Goal: Task Accomplishment & Management: Use online tool/utility

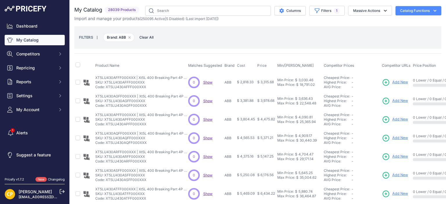
click at [403, 82] on span "Add New" at bounding box center [401, 83] width 16 height 6
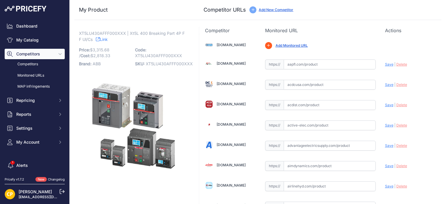
click at [170, 64] on span "XT5LU430AFFF000XXX" at bounding box center [169, 63] width 47 height 5
copy span "XT5LU430AFFF000XXX"
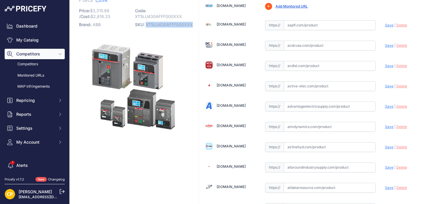
scroll to position [87, 0]
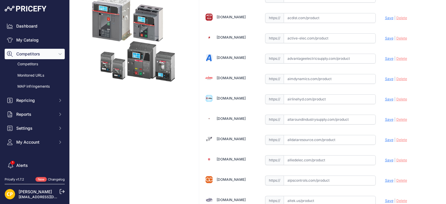
paste input "https://www.alldataresource.com/ABB-XT5LU430AFFF000XXX-Xt5L-400-Breaking-Part-4…"
click at [385, 139] on span "Save" at bounding box center [389, 140] width 8 height 4
type input "https://www.alldataresource.com/ABB-XT5LU430AFFF000XXX-Xt5L-400-Breaking-Part-4…"
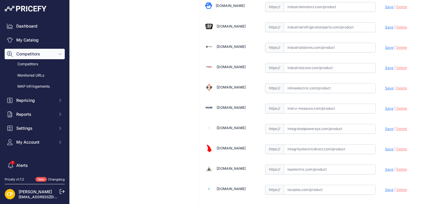
scroll to position [4500, 0]
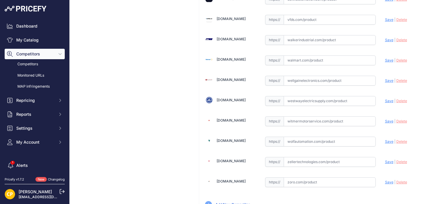
paste input "https://www.walkerindustrial.com/itemdetail/ABB%20XT5LU430AFFF000XXX"
click at [386, 38] on span "Save" at bounding box center [389, 40] width 8 height 4
type input "https://www.walkerindustrial.com/itemdetail/ABB%20XT5LU430AFFF000XXX?prirule_jd…"
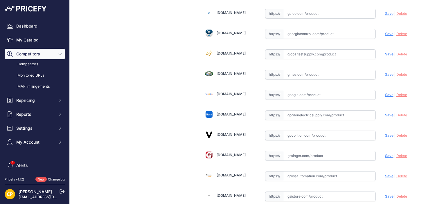
scroll to position [1390, 0]
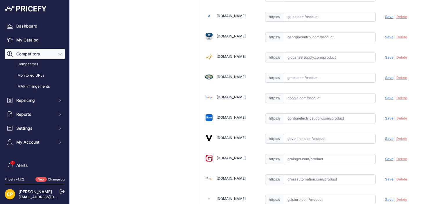
paste input "https://www.galco.com/xt5lu430afff000xxx-abbg.html?queryID=5b74d29beb723ab4fe07…"
click at [385, 15] on span "Save" at bounding box center [389, 17] width 8 height 4
type input "https://www.galco.com/xt5lu430afff000xxx-abbg.html?queryID=5b74d29beb723ab4fe07…"
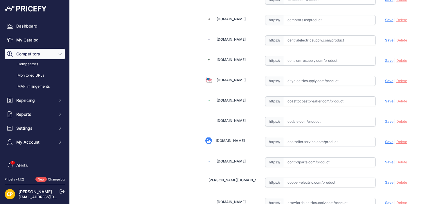
scroll to position [664, 0]
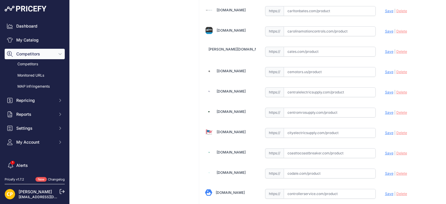
paste input "https://carolinamotioncontrols.com/buy/abb-electrification/XT5LU430AFFF000XXX/"
click at [388, 29] on span "Save" at bounding box center [389, 31] width 8 height 4
type input "https://carolinamotioncontrols.com/buy/abb-electrification/XT5LU430AFFF000XXX/?…"
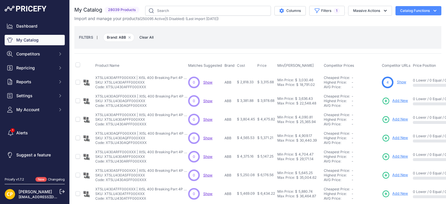
click at [396, 100] on span "Add New" at bounding box center [401, 101] width 16 height 6
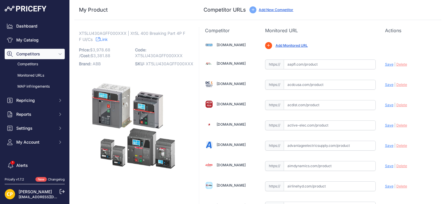
click at [149, 64] on span "XT5LU430AGFF000XXX" at bounding box center [170, 63] width 48 height 5
copy span "XT5LU430AGFF000XXX"
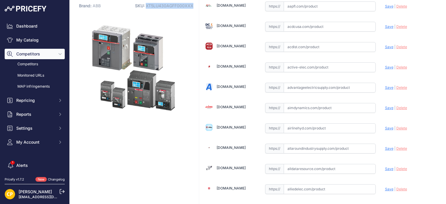
scroll to position [116, 0]
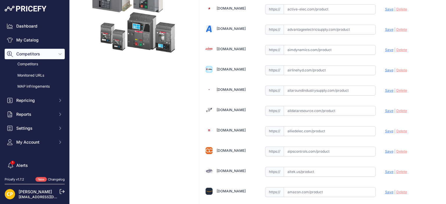
paste input "https://www.alldataresource.com/ABB-XT5LU430AGFF000XXX-Xt5L-400-Breaking-Part-4…"
drag, startPoint x: 387, startPoint y: 108, endPoint x: 381, endPoint y: 108, distance: 5.3
click at [387, 109] on span "Save" at bounding box center [389, 111] width 8 height 4
type input "https://www.alldataresource.com/ABB-XT5LU430AGFF000XXX-Xt5L-400-Breaking-Part-4…"
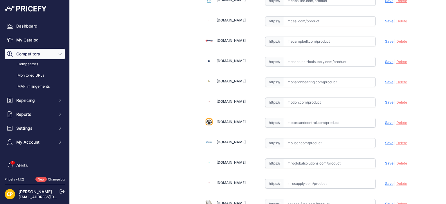
scroll to position [4500, 0]
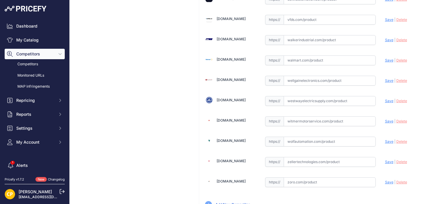
paste input "https://www.walkerindustrial.com/itemdetail/ABB%20XT5LU430AGFF000XXX"
click at [385, 38] on span "Save" at bounding box center [389, 40] width 8 height 4
type input "https://www.walkerindustrial.com/itemdetail/ABB%20XT5LU430AGFF000XXX?prirule_jd…"
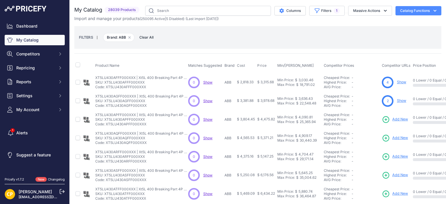
click at [396, 120] on span "Add New" at bounding box center [401, 120] width 16 height 6
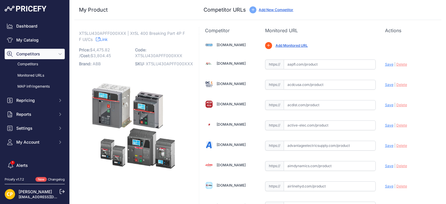
click at [163, 63] on span "XT5LU430APFF000XXX" at bounding box center [169, 63] width 47 height 5
copy span "XT5LU430APFF000XXX"
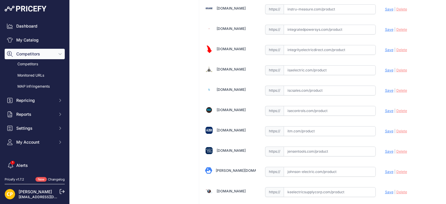
scroll to position [4500, 0]
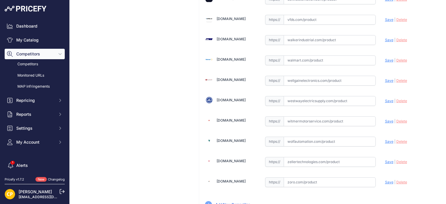
paste input "https://www.walkerindustrial.com/itemdetail/ABB%20XT5LU430APFF000XXX"
click at [385, 38] on span "Save" at bounding box center [389, 40] width 8 height 4
type input "https://www.walkerindustrial.com/itemdetail/ABB%20XT5LU430APFF000XXX?prirule_jd…"
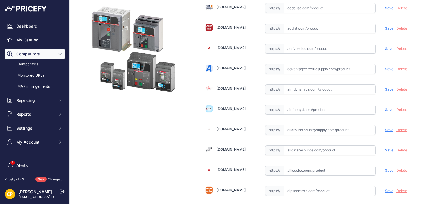
scroll to position [87, 0]
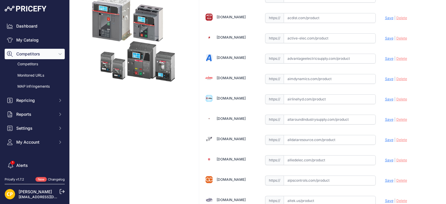
paste input "https://www.alldataresource.com/ABB-XT5LU430APFF000XXX-Xt5L-400-Breaking-Part-4…"
click at [386, 140] on span "Save" at bounding box center [389, 140] width 8 height 4
type input "https://www.alldataresource.com/ABB-XT5LU430APFF000XXX-Xt5L-400-Breaking-Part-4…"
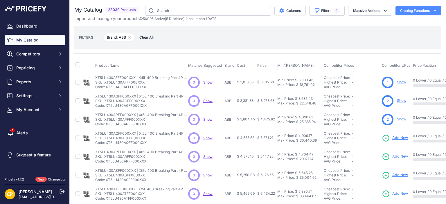
click at [400, 136] on span "Add New" at bounding box center [401, 138] width 16 height 6
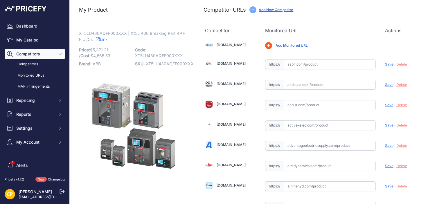
click at [173, 64] on span "XT5LU430AQFF000XXX" at bounding box center [170, 63] width 48 height 5
copy span "XT5LU430AQFF000XXX"
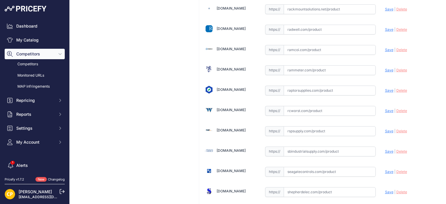
scroll to position [3118, 0]
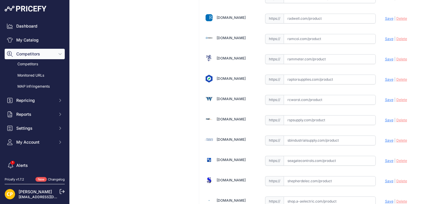
paste input "[URL][DOMAIN_NAME]"
drag, startPoint x: 382, startPoint y: 100, endPoint x: 365, endPoint y: 88, distance: 21.7
click at [385, 118] on span "Save" at bounding box center [389, 120] width 8 height 4
type input "[URL][DOMAIN_NAME]"
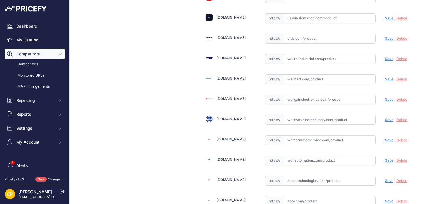
scroll to position [4484, 0]
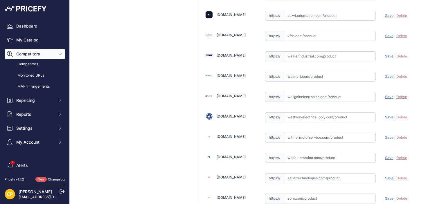
paste input "[URL][DOMAIN_NAME]"
click at [385, 54] on span "Save" at bounding box center [389, 56] width 8 height 4
type input "https://www.walkerindustrial.com/itemdetail/ABB%20XT5LU430AQFF000XXX?prirule_jd…"
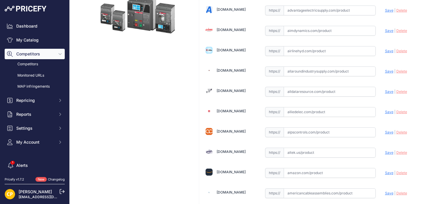
scroll to position [137, 0]
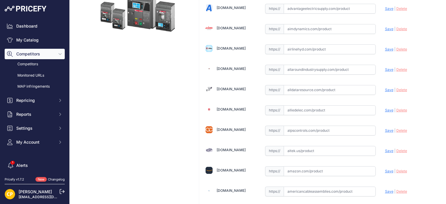
paste input "https://www.alldataresource.com/ABB-XT5LU430AQFF000XXX-Xt5L-400-Breaking-Part-4…"
click at [385, 88] on span "Save" at bounding box center [389, 90] width 8 height 4
type input "https://www.alldataresource.com/ABB-XT5LU430AQFF000XXX-Xt5L-400-Breaking-Part-4…"
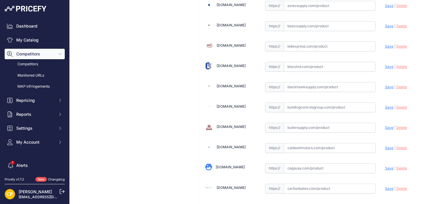
scroll to position [602, 0]
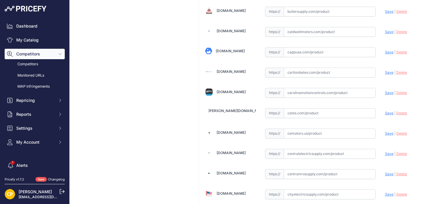
paste input "https://carolinamotioncontrols.com/buy/abb-electrification/XT5LU430AQFF000XXX/"
click at [385, 91] on span "Save" at bounding box center [389, 93] width 8 height 4
type input "https://carolinamotioncontrols.com/buy/abb-electrification/XT5LU430AQFF000XXX/?…"
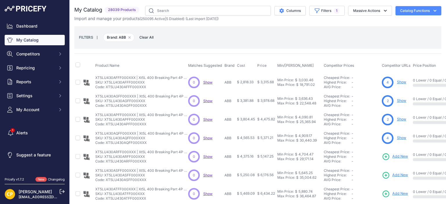
click at [398, 156] on span "Add New" at bounding box center [401, 157] width 16 height 6
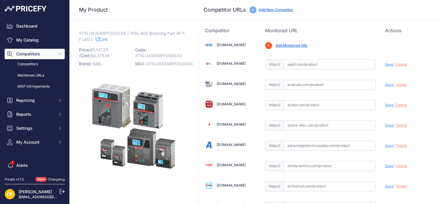
click at [165, 65] on span "XT5LU430ARFF000XXX" at bounding box center [169, 63] width 47 height 5
copy span "XT5LU430ARFF000XXX"
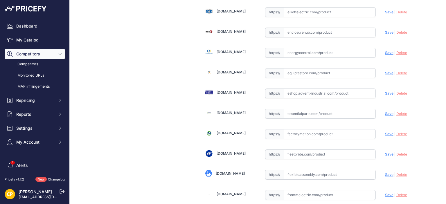
scroll to position [1308, 0]
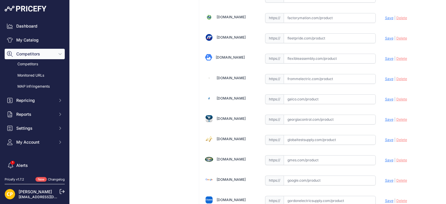
paste input "https://www.galco.com/xt5lu430arff000xxx-abbg.html?srsltid=AfmBOoqJXpv9qIZEvDU8…"
click at [385, 97] on span "Save" at bounding box center [389, 99] width 8 height 4
type input "https://www.galco.com/xt5lu430arff000xxx-abbg.html?prirule_jdsnikfkfjsd=1137"
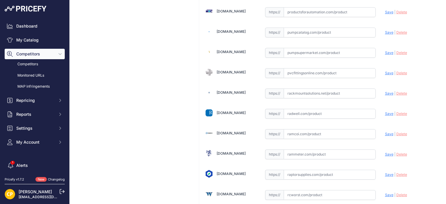
scroll to position [3081, 0]
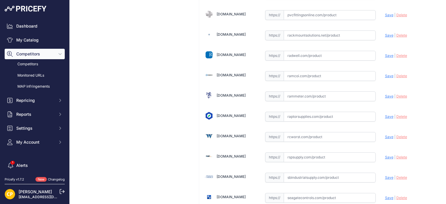
paste input "https://rspsupply.com/p-418180-abb-xt5lu430arff000xxx-xt5-300-amp-4p-600-vac.as…"
click at [385, 155] on span "Save" at bounding box center [389, 157] width 8 height 4
type input "https://rspsupply.com/p-418180-abb-xt5lu430arff000xxx-xt5-300-amp-4p-600-vac.as…"
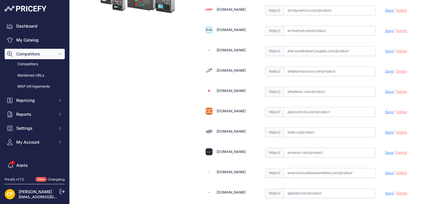
scroll to position [155, 0]
paste input "https://www.alldataresource.com/ABB-XT5LU430ARFF000XXX-Xt5L-400-Breaking-Part-4…"
click at [386, 71] on span "Save" at bounding box center [389, 72] width 8 height 4
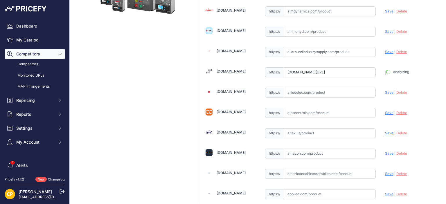
type input "https://www.alldataresource.com/ABB-XT5LU430ARFF000XXX-Xt5L-400-Breaking-Part-4…"
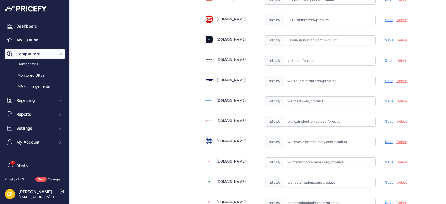
scroll to position [4470, 0]
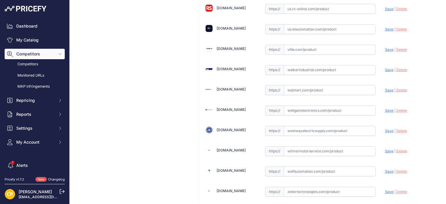
paste input "https://www.walkerindustrial.com/itemdetail/ABB%20XT5LU430ARFF000XXX"
drag, startPoint x: 384, startPoint y: 45, endPoint x: 330, endPoint y: 28, distance: 57.0
click at [385, 68] on span "Save" at bounding box center [389, 70] width 8 height 4
type input "https://www.walkerindustrial.com/itemdetail/ABB%20XT5LU430ARFF000XXX?prirule_jd…"
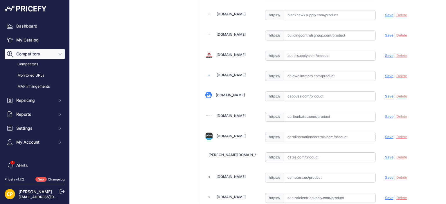
scroll to position [589, 0]
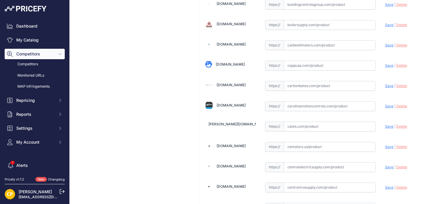
paste input "https://carolinamotioncontrols.com/buy/abb-electrification/XT5LU430ARFF000XXX/"
drag, startPoint x: 382, startPoint y: 103, endPoint x: 362, endPoint y: 93, distance: 22.2
click at [385, 104] on span "Save" at bounding box center [389, 106] width 8 height 4
type input "https://carolinamotioncontrols.com/buy/abb-electrification/XT5LU430ARFF000XXX/?…"
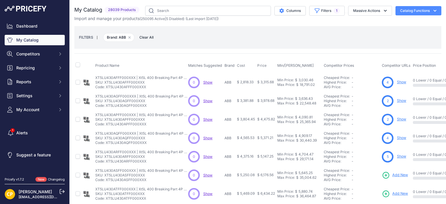
click at [398, 176] on span "Add New" at bounding box center [401, 176] width 16 height 6
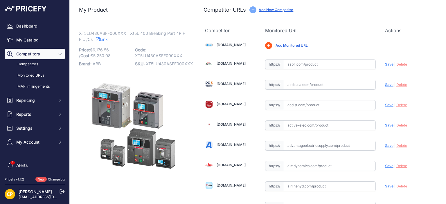
click at [152, 62] on span "XT5LU430ASFF000XXX" at bounding box center [169, 63] width 47 height 5
copy span "XT5LU430ASFF000XXX"
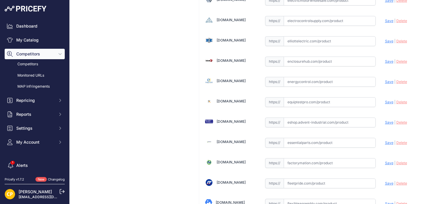
scroll to position [1250, 0]
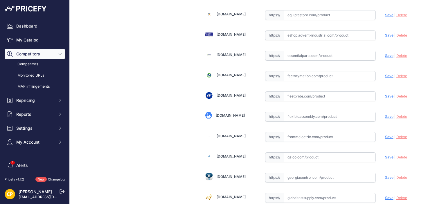
paste input "https://www.galco.com/xt5lu430asff000xxx-abbg.html?utm_brand=ABB%20Control&utm_…"
click at [388, 155] on span "Save" at bounding box center [389, 157] width 8 height 4
type input "https://www.galco.com/xt5lu430asff000xxx-abbg.html?utm_brand=ABB+Control&utm_ca…"
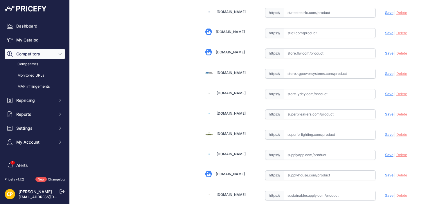
scroll to position [4500, 0]
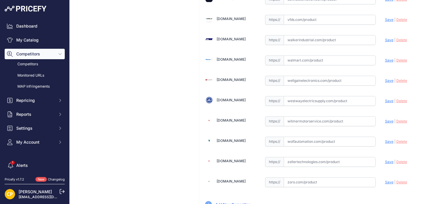
paste input "https://www.walkerindustrial.com/itemdetail/ABB%20XT5LU430ASFF000XXX"
click at [385, 38] on span "Save" at bounding box center [389, 40] width 8 height 4
type input "https://www.walkerindustrial.com/itemdetail/ABB%20XT5LU430ASFF000XXX?prirule_jd…"
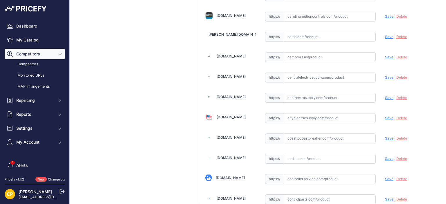
scroll to position [696, 0]
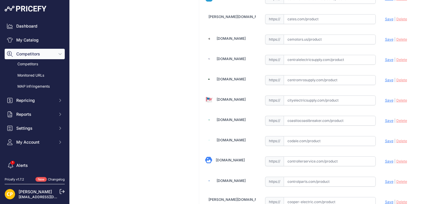
paste input "https://www.centromrosupply.com/product/abb-XT5LU430ASFF000XXX?srsltid=AfmBOort…"
click at [385, 78] on span "Save" at bounding box center [389, 80] width 8 height 4
type input "https://www.centromrosupply.com/product/abb-XT5LU430ASFF000XXX?prirule_jdsnikfk…"
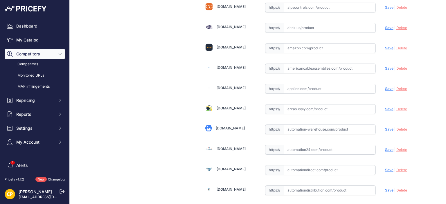
scroll to position [202, 0]
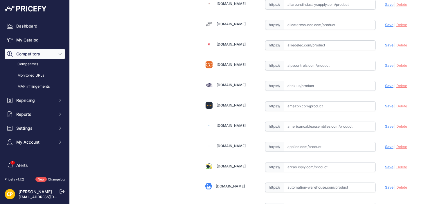
paste input "https://www.alldataresource.com/ABB-XT5LU430ASFF000XXX-Xt5L-400-Breaking-Part-4…"
click at [385, 25] on span "Save" at bounding box center [389, 25] width 8 height 4
type input "https://www.alldataresource.com/ABB-XT5LU430ASFF000XXX-Xt5L-400-Breaking-Part-4…"
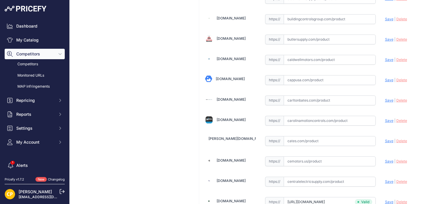
scroll to position [609, 0]
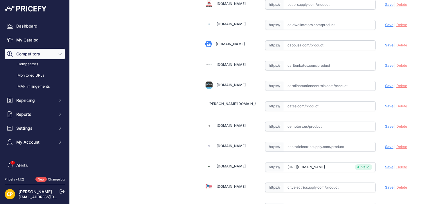
paste input "https://carolinamotioncontrols.com/buy/abb-electrification/XT5LU430ASFF000XXX/"
click at [385, 84] on span "Save" at bounding box center [389, 86] width 8 height 4
type input "https://carolinamotioncontrols.com/buy/abb-electrification/XT5LU430ASFF000XXX/?…"
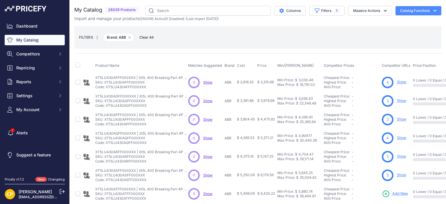
click at [400, 194] on span "Add New" at bounding box center [401, 194] width 16 height 6
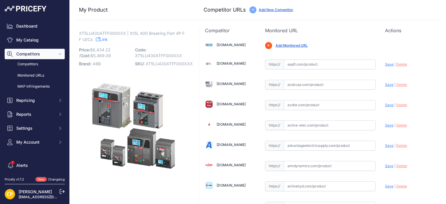
click at [165, 62] on span "XT5LU430ATFF000XXX" at bounding box center [169, 63] width 47 height 5
copy span "XT5LU430ATFF000XXX"
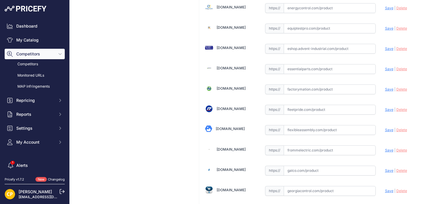
scroll to position [1250, 0]
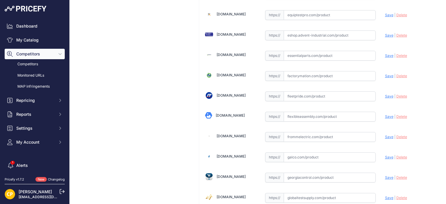
paste input "https://www.galco.com/xt5lu430atff000xxx-abbg.html?utm_brand=ABB%20Control&utm_…"
click at [385, 155] on span "Save" at bounding box center [389, 157] width 8 height 4
type input "https://www.galco.com/xt5lu430atff000xxx-abbg.html?utm_brand=ABB+Control&utm_ca…"
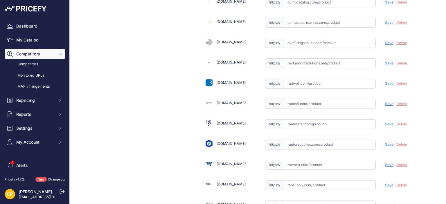
scroll to position [3081, 0]
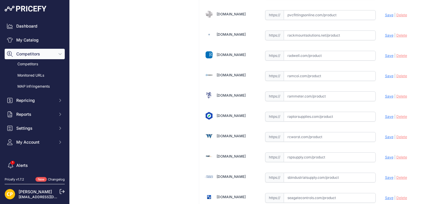
paste input "https://rspsupply.com/p-417749-abb-xt5lu430atff000xxx-xt5-300-amp-4p-600-vac.as…"
drag, startPoint x: 383, startPoint y: 140, endPoint x: 328, endPoint y: 105, distance: 65.5
click at [385, 155] on span "Save" at bounding box center [389, 157] width 8 height 4
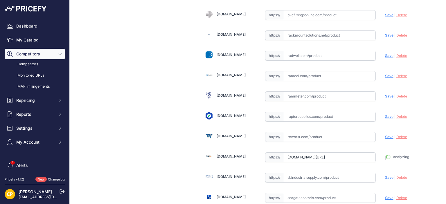
type input "https://rspsupply.com/p-417749-abb-xt5lu430atff000xxx-xt5-300-amp-4p-600-vac.as…"
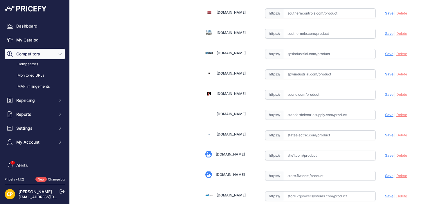
scroll to position [4500, 0]
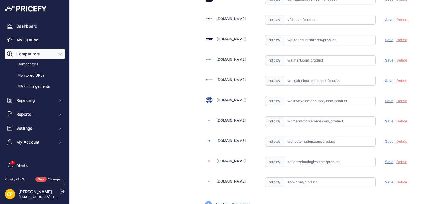
paste input "https://www.walkerindustrial.com/itemdetail/ABB%20XT5LU430ATFF000XXX"
click at [386, 38] on span "Save" at bounding box center [389, 40] width 8 height 4
type input "https://www.walkerindustrial.com/itemdetail/ABB%20XT5LU430ATFF000XXX?prirule_jd…"
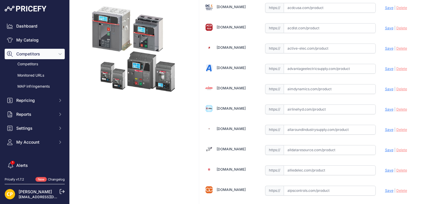
scroll to position [87, 0]
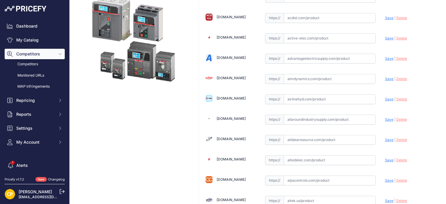
paste input "https://www.alldataresource.com/ABB-XT5LU430ATFF000XXX-Xt5L-400-Breaking-Part-4…"
click at [386, 139] on span "Save" at bounding box center [389, 140] width 8 height 4
type input "https://www.alldataresource.com/ABB-XT5LU430ATFF000XXX-Xt5L-400-Breaking-Part-4…"
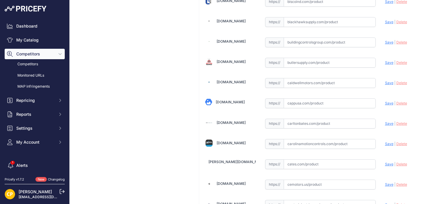
scroll to position [581, 0]
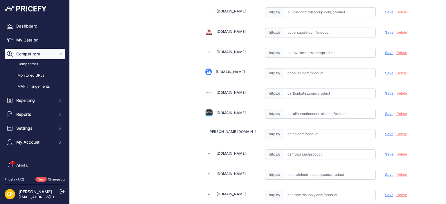
paste input "https://carolinamotioncontrols.com/buy/abb-electrification/XT5LU430ATFF000XXX/?…"
click at [385, 112] on span "Save" at bounding box center [389, 114] width 8 height 4
type input "https://carolinamotioncontrols.com/buy/abb-electrification/XT5LU430ATFF000XXX/?…"
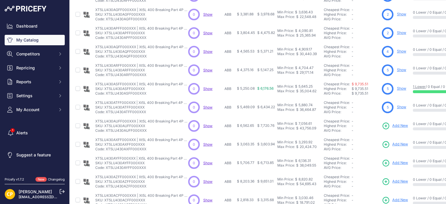
scroll to position [87, 0]
click at [406, 126] on span "Add New" at bounding box center [401, 126] width 16 height 6
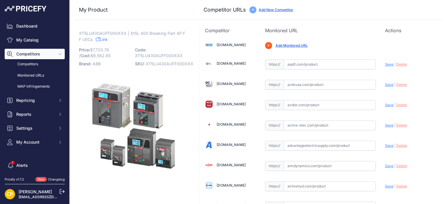
click at [159, 66] on span "XT5LU430AUFF000XXX" at bounding box center [170, 63] width 48 height 5
copy span "XT5LU430AUFF000XXX"
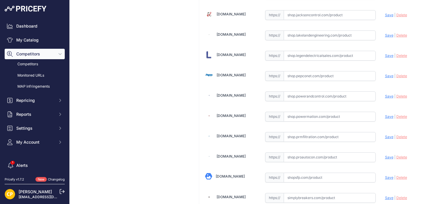
scroll to position [3594, 0]
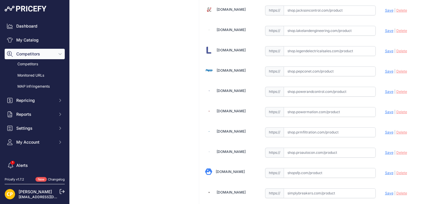
paste input "[URL][DOMAIN_NAME]"
click at [385, 171] on span "Save" at bounding box center [389, 173] width 8 height 4
type input "[URL][DOMAIN_NAME]"
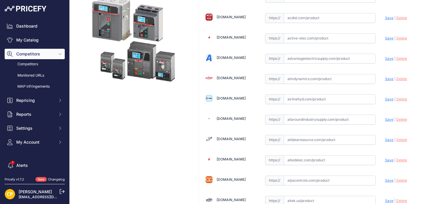
scroll to position [145, 0]
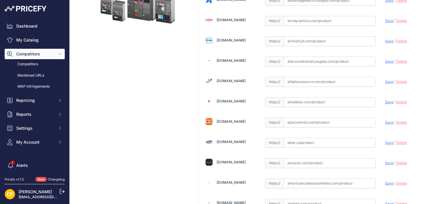
paste input "[URL][DOMAIN_NAME]"
click at [385, 82] on span "Save" at bounding box center [389, 82] width 8 height 4
type input "https://www.alldataresource.com/ABB-XT5LU430AUFF000XXX-Xt5L-400-Breaking-Part-4…"
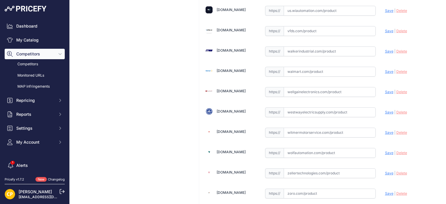
scroll to position [4500, 0]
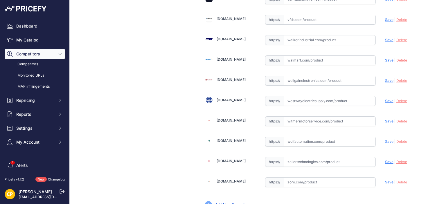
paste input "https://www.walkerindustrial.com/itemdetail/ABB%20XT5LU430AUFF000XXX"
click at [385, 38] on span "Save" at bounding box center [389, 40] width 8 height 4
type input "https://www.walkerindustrial.com/itemdetail/ABB%20XT5LU430AUFF000XXX?prirule_jd…"
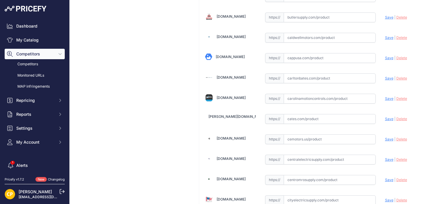
scroll to position [628, 0]
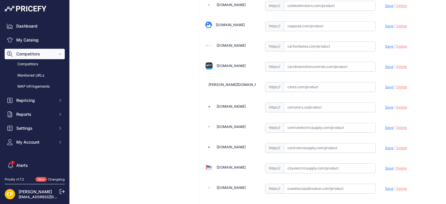
paste input "https://carolinamotioncontrols.com/buy/abb-electrification/XT5LU430AUFF000XXX/"
click at [385, 65] on span "Save" at bounding box center [389, 67] width 8 height 4
type input "https://carolinamotioncontrols.com/buy/abb-electrification/XT5LU430AUFF000XXX/?…"
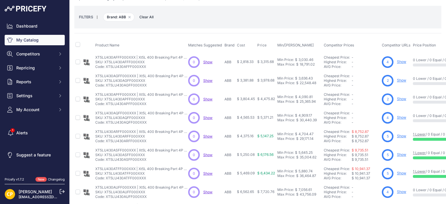
scroll to position [58, 0]
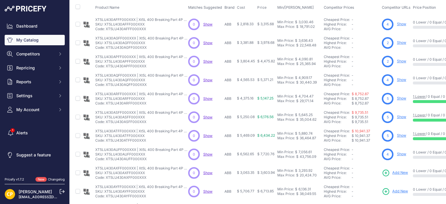
click at [403, 173] on span "Add New" at bounding box center [401, 173] width 16 height 6
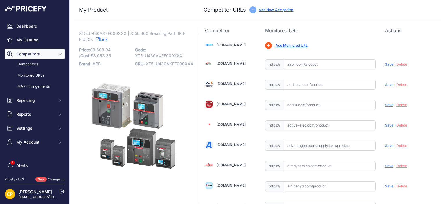
click at [171, 63] on span "XT5LU430AXFF000XXX" at bounding box center [170, 63] width 48 height 5
copy span "XT5LU430AXFF000XXX"
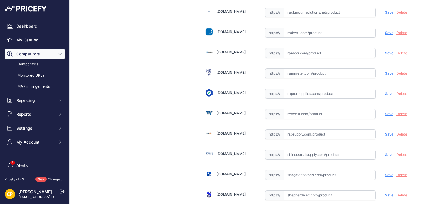
scroll to position [3090, 0]
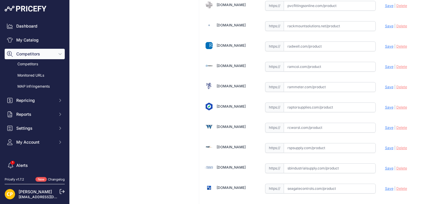
drag, startPoint x: 297, startPoint y: 135, endPoint x: 291, endPoint y: 128, distance: 9.5
paste input "https://rspsupply.com/p-417542-abb-xt5lu430axff000xxx-xt5-300-amp-4p-600-vac.as…"
click at [385, 146] on span "Save" at bounding box center [389, 148] width 8 height 4
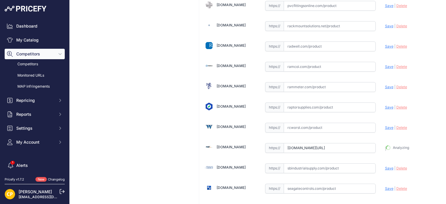
type input "https://rspsupply.com/p-417542-abb-xt5lu430axff000xxx-xt5-300-amp-4p-600-vac.as…"
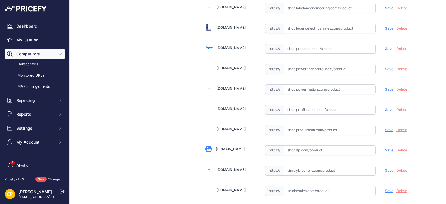
scroll to position [4500, 0]
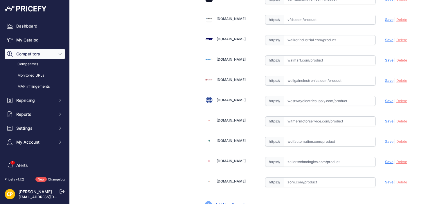
paste input "https://www.walkerindustrial.com/itemdetail/ABB%20XT5LU430AXFF000XXX"
click at [385, 38] on span "Save" at bounding box center [389, 40] width 8 height 4
type input "https://www.walkerindustrial.com/itemdetail/ABB%20XT5LU430AXFF000XXX?prirule_jd…"
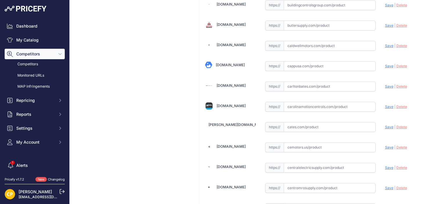
scroll to position [639, 0]
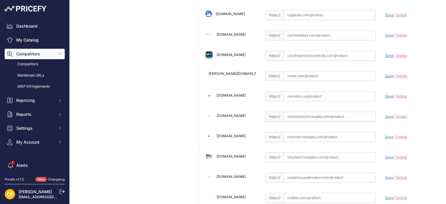
paste input "https://carolinamotioncontrols.com/buy/abb-electrification/XT5LU430AXFF000XXX/?…"
drag, startPoint x: 382, startPoint y: 54, endPoint x: 375, endPoint y: 53, distance: 6.8
click at [387, 53] on span "Save" at bounding box center [389, 55] width 8 height 4
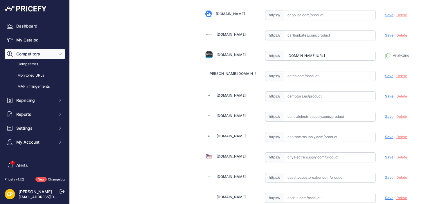
type input "https://carolinamotioncontrols.com/buy/abb-electrification/XT5LU430AXFF000XXX/?…"
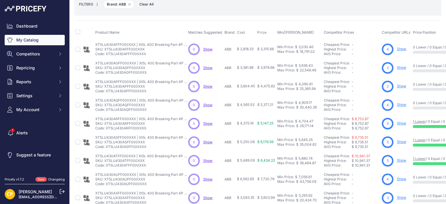
scroll to position [58, 0]
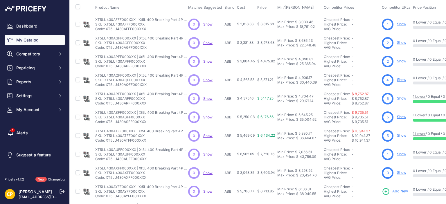
click at [396, 189] on span "Add New" at bounding box center [401, 192] width 16 height 6
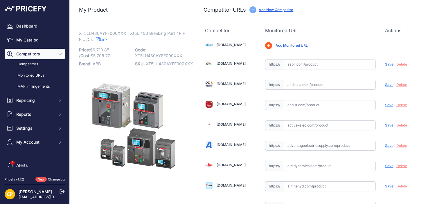
click at [180, 64] on span "XT5LU430AYFF000XXX" at bounding box center [169, 63] width 47 height 5
copy span "XT5LU430AYFF000XXX"
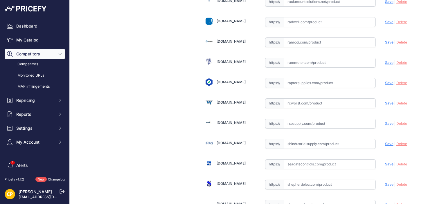
scroll to position [3125, 0]
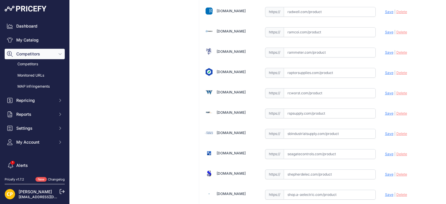
paste input "https://rspsupply.com/p-417750-abb-xt5lu430ayff000xxx-xt5-300-amp-4p-600-vac.as…"
click at [386, 111] on span "Save" at bounding box center [389, 113] width 8 height 4
type input "https://rspsupply.com/p-417750-abb-xt5lu430ayff000xxx-xt5-300-amp-4p-600-vac.as…"
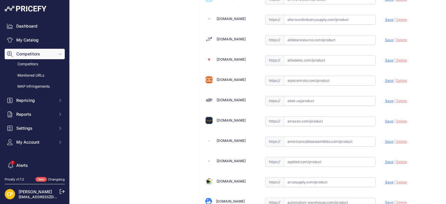
scroll to position [192, 0]
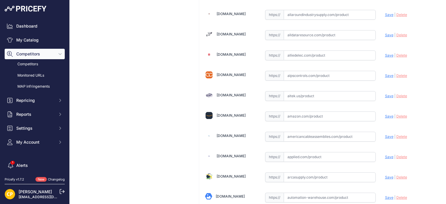
paste input "https://www.alldataresource.com/ABB-XT5LU430AYFF000XXX-Xt5L-400-Breaking-Part-4…"
click at [386, 33] on span "Save" at bounding box center [389, 35] width 8 height 4
type input "https://www.alldataresource.com/ABB-XT5LU430AYFF000XXX-Xt5L-400-Breaking-Part-4…"
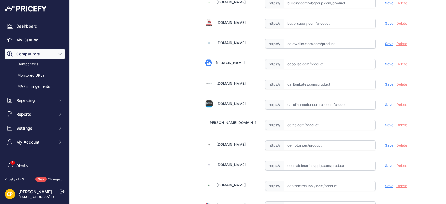
scroll to position [599, 0]
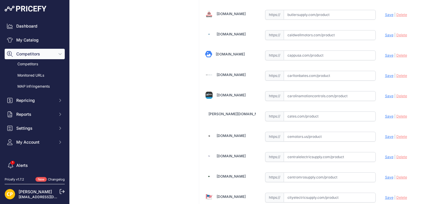
paste input "https://www.centromrosupply.com/product/abb-XT5LU430AYFF000XXX?srsltid=AfmBOoo6…"
click at [387, 176] on div "Update Profile Save | Delete Analyzing" at bounding box center [410, 176] width 51 height 11
click at [385, 175] on span "Save" at bounding box center [389, 177] width 8 height 4
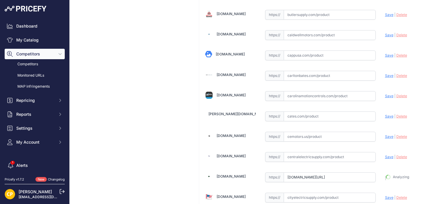
type input "https://www.centromrosupply.com/product/abb-XT5LU430AYFF000XXX?prirule_jdsnikfk…"
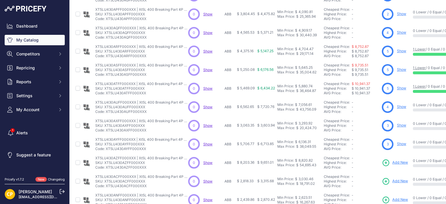
scroll to position [116, 0]
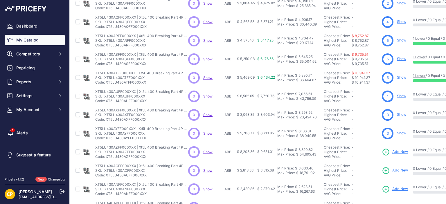
click at [402, 153] on span "Add New" at bounding box center [401, 152] width 16 height 6
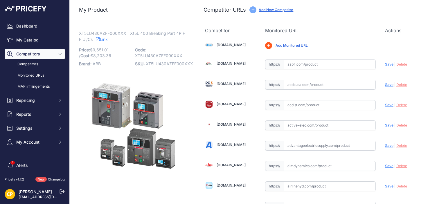
click at [183, 62] on span "XT5LU430AZFF000XXX" at bounding box center [169, 63] width 47 height 5
copy span "XT5LU430AZFF000XXX"
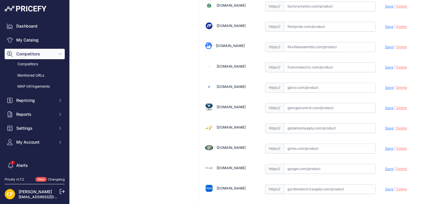
scroll to position [1366, 0]
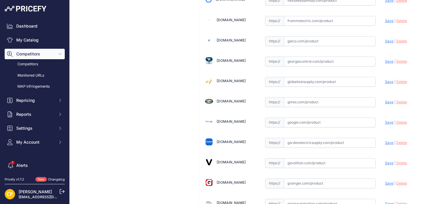
paste input "https://www.galco.com/xt5lu430azff000xxx-abbg.html?utm_brand=ABB%20Control&utm_…"
click at [385, 39] on span "Save" at bounding box center [389, 41] width 8 height 4
type input "https://www.galco.com/xt5lu430azff000xxx-abbg.html?utm_brand=ABB+Control&utm_ca…"
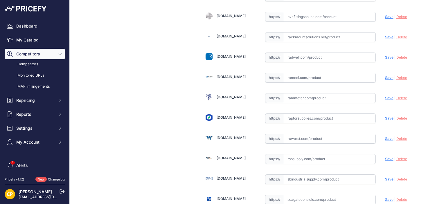
scroll to position [3090, 0]
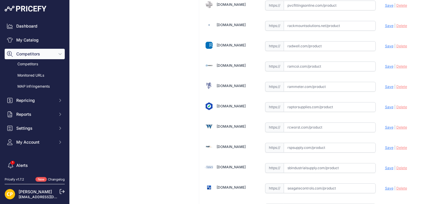
paste input "https://rspsupply.com/p-418079-abb-xt5lu430azff000xxx-xt5-300-amp-4p-600-vac.as…"
click at [385, 146] on span "Save" at bounding box center [389, 148] width 8 height 4
type input "https://rspsupply.com/p-418079-abb-xt5lu430azff000xxx-xt5-300-amp-4p-600-vac.as…"
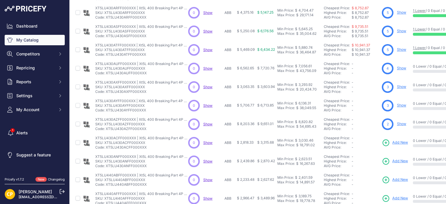
scroll to position [145, 0]
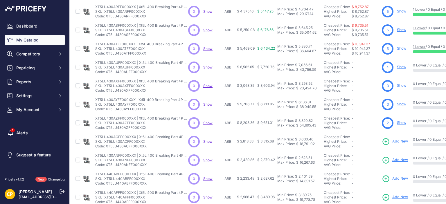
click at [400, 141] on span "Add New" at bounding box center [401, 142] width 16 height 6
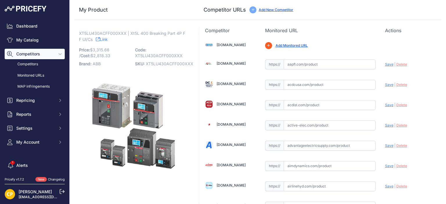
click at [164, 64] on span "XT5LU430ACFF000XXX" at bounding box center [170, 63] width 48 height 5
copy span "XT5LU430ACFF000XXX"
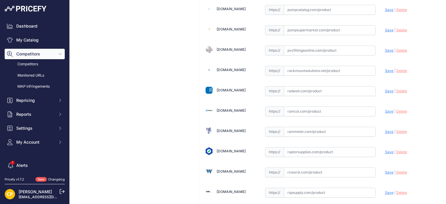
scroll to position [3103, 0]
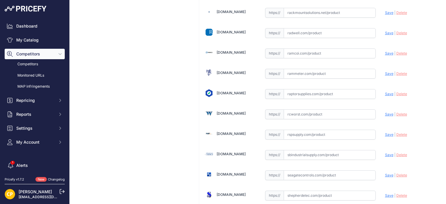
paste input "[URL][DOMAIN_NAME]"
drag, startPoint x: 385, startPoint y: 116, endPoint x: 298, endPoint y: 64, distance: 101.0
click at [385, 133] on span "Save" at bounding box center [389, 135] width 8 height 4
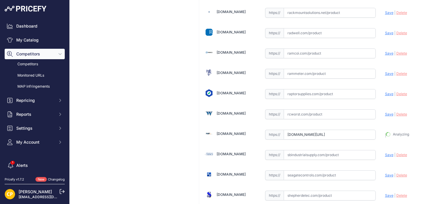
type input "[URL][DOMAIN_NAME]"
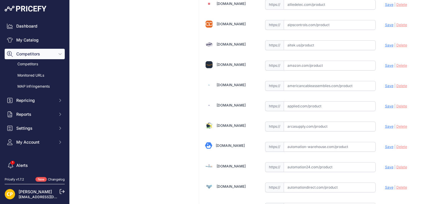
scroll to position [212, 0]
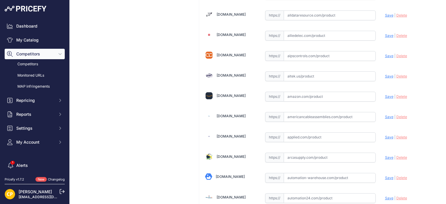
paste input "https://www.alldataresource.com/ABB-XT5LU430ACFF000XXX-Xt5L-400-Breaking-Part-4…"
drag, startPoint x: 384, startPoint y: 14, endPoint x: 373, endPoint y: 13, distance: 10.8
click at [385, 14] on span "Save" at bounding box center [389, 15] width 8 height 4
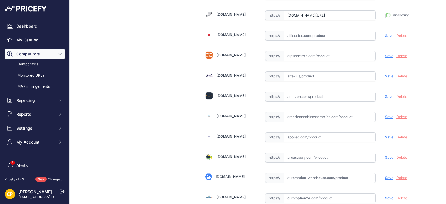
type input "https://www.alldataresource.com/ABB-XT5LU430ACFF000XXX-Xt5L-400-Breaking-Part-4…"
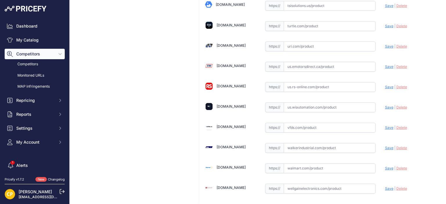
scroll to position [4500, 0]
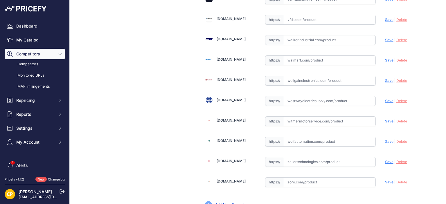
drag, startPoint x: 288, startPoint y: 8, endPoint x: 287, endPoint y: 12, distance: 4.9
paste input "https://www.walkerindustrial.com/itemdetail/ABB%20XT5LU430ACFF000XXX"
click at [386, 38] on span "Save" at bounding box center [389, 40] width 8 height 4
type input "https://www.walkerindustrial.com/itemdetail/ABB%20XT5LU430ACFF000XXX?prirule_jd…"
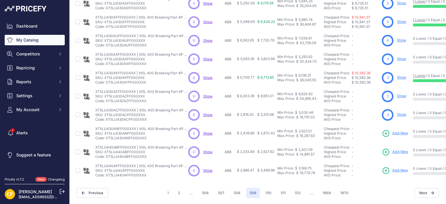
scroll to position [174, 0]
click at [402, 131] on span "Add New" at bounding box center [401, 134] width 16 height 6
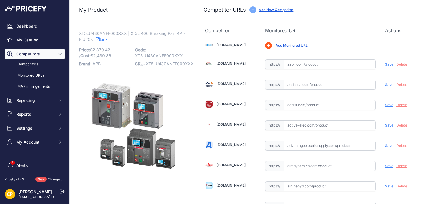
click at [179, 65] on span "XT5LU430ANFF000XXX" at bounding box center [170, 63] width 48 height 5
copy span "XT5LU430ANFF000XXX"
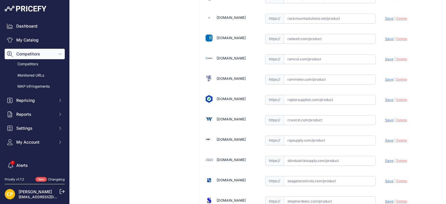
scroll to position [3108, 0]
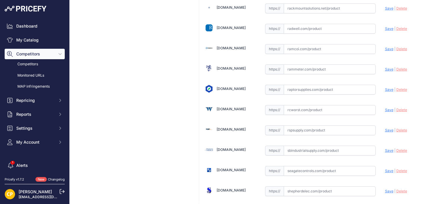
paste input "https://rspsupply.com/p-416999-abb-xt5lu430anff000xxx-xt5-300-amp-4p-600-vac.as…"
click at [386, 128] on span "Save" at bounding box center [389, 130] width 8 height 4
type input "https://rspsupply.com/p-416999-abb-xt5lu430anff000xxx-xt5-300-amp-4p-600-vac.as…"
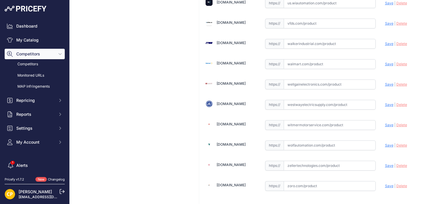
scroll to position [4500, 0]
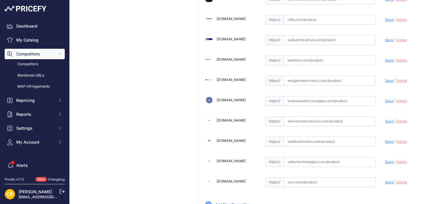
paste input "https://www.walkerindustrial.com/itemdetail/ABB%20XT5LU430ANFF000XXX"
click at [386, 38] on span "Save" at bounding box center [389, 40] width 8 height 4
type input "https://www.walkerindustrial.com/itemdetail/ABB%20XT5LU430ANFF000XXX?prirule_jd…"
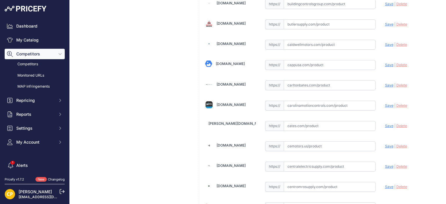
scroll to position [638, 0]
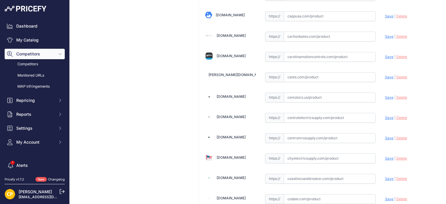
paste input "https://carolinamotioncontrols.com/buy/abb-electrification/XT5LU430ANFF000XXX/"
click at [385, 55] on span "Save" at bounding box center [389, 57] width 8 height 4
type input "https://carolinamotioncontrols.com/buy/abb-electrification/XT5LU430ANFF000XXX/?…"
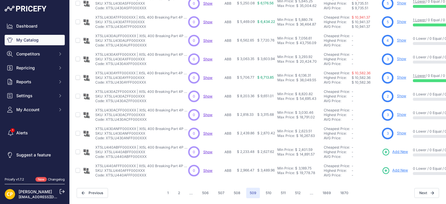
scroll to position [176, 0]
click at [402, 149] on span "Add New" at bounding box center [401, 152] width 16 height 6
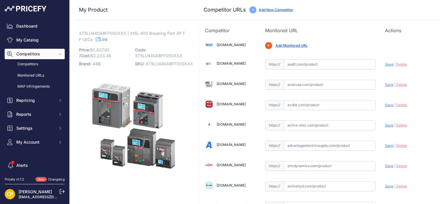
click at [171, 63] on span "XT5LU440ABFF000XXX" at bounding box center [169, 63] width 47 height 5
copy span "XT5LU440ABFF000XXX"
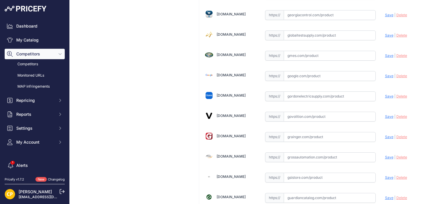
scroll to position [1328, 0]
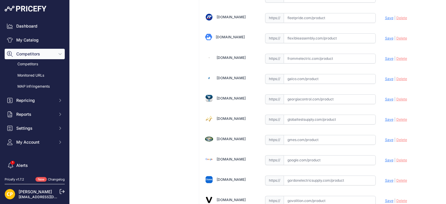
paste input "https://www.galco.com/xt5lu440abff000xxx-abbg.html?utm_brand=ABB%20Control&utm_…"
click at [385, 77] on span "Save" at bounding box center [389, 79] width 8 height 4
type input "https://www.galco.com/xt5lu440abff000xxx-abbg.html?utm_brand=ABB+Control&utm_ca…"
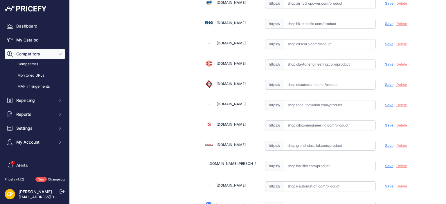
scroll to position [4500, 0]
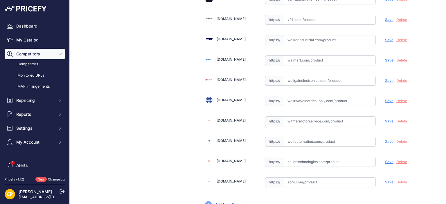
paste input "https://www.walkerindustrial.com/itemdetail/ABB%20XT5LU440ABFF000XXX"
click at [385, 38] on span "Save" at bounding box center [389, 40] width 8 height 4
type input "https://www.walkerindustrial.com/itemdetail/ABB%20XT5LU440ABFF000XXX?prirule_jd…"
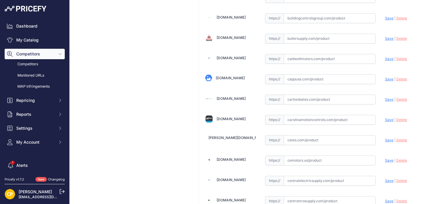
scroll to position [573, 0]
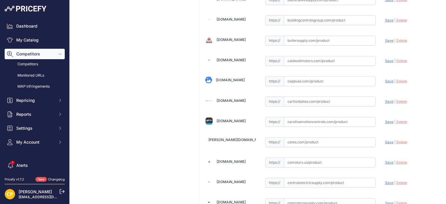
paste input "https://carolinamotioncontrols.com/buy/abb-electrification/XT5LU440ABFF000XXX/"
click at [385, 120] on span "Save" at bounding box center [389, 122] width 8 height 4
type input "https://carolinamotioncontrols.com/buy/abb-electrification/XT5LU440ABFF000XXX/?…"
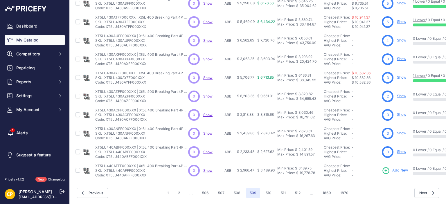
scroll to position [176, 0]
click at [402, 168] on span "Add New" at bounding box center [401, 171] width 16 height 6
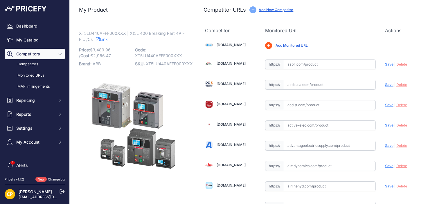
click at [165, 62] on span "XT5LU440AFFF000XXX" at bounding box center [169, 63] width 47 height 5
copy span "XT5LU440AFFF000XXX"
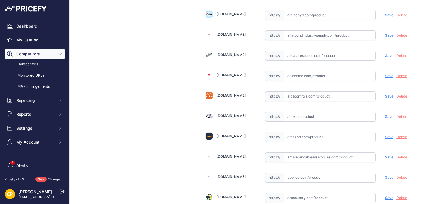
scroll to position [174, 0]
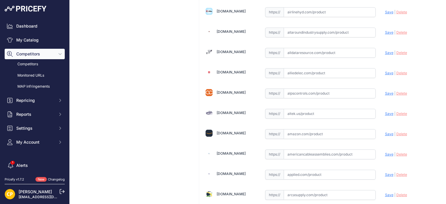
paste input "https://www.alldataresource.com/ABB-XT5LU440AFFF000XXX-Xt5L-400-Breaking-Part-4…"
click at [385, 53] on span "Save" at bounding box center [389, 53] width 8 height 4
type input "https://www.alldataresource.com/ABB-XT5LU440AFFF000XXX-Xt5L-400-Breaking-Part-4…"
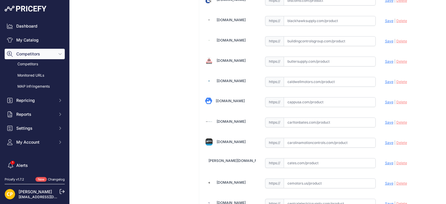
scroll to position [610, 0]
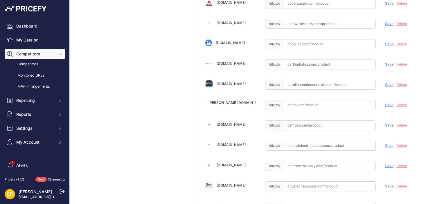
paste input "https://carolinamotioncontrols.com/buy/abb-electrification/XT5LU440AFFF000XXX/?…"
click at [386, 83] on span "Save" at bounding box center [389, 85] width 8 height 4
type input "https://carolinamotioncontrols.com/buy/abb-electrification/XT5LU440AFFF000XXX/?…"
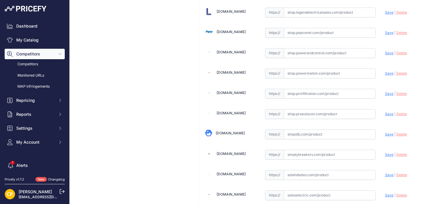
scroll to position [4500, 0]
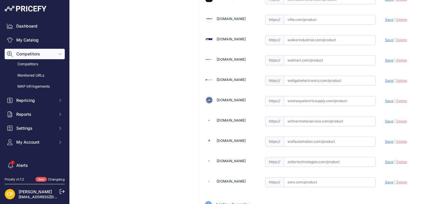
paste input "https://www.walkerindustrial.com/itemdetail/ABB%20XT5LU440AFFF000XXX"
click at [385, 38] on span "Save" at bounding box center [389, 40] width 8 height 4
type input "https://www.walkerindustrial.com/itemdetail/ABB%20XT5LU440AFFF000XXX?prirule_jd…"
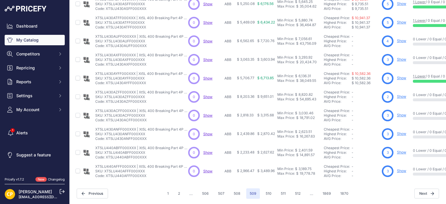
scroll to position [176, 0]
click at [262, 188] on button "510" at bounding box center [268, 193] width 13 height 10
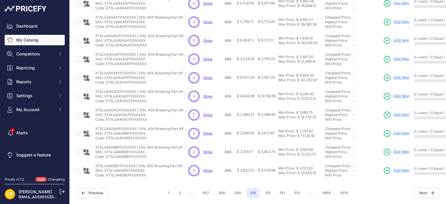
scroll to position [30, 0]
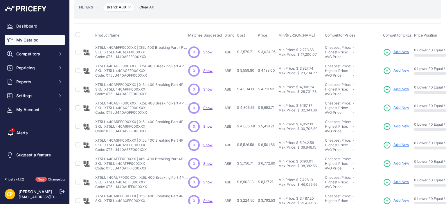
click at [401, 51] on span "Add New" at bounding box center [402, 52] width 16 height 6
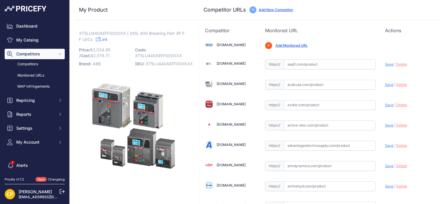
click at [184, 65] on span "XT5LU440AEFF000XXX" at bounding box center [169, 63] width 47 height 5
copy span "XT5LU440AEFF000XXX"
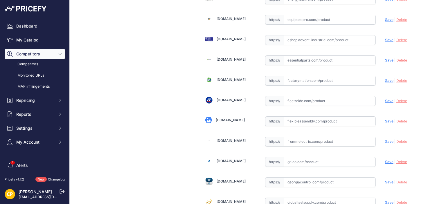
scroll to position [1279, 0]
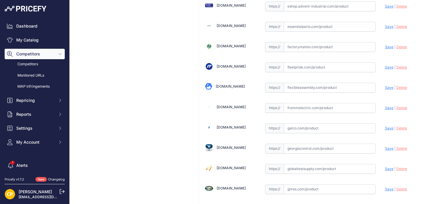
paste input "[URL][DOMAIN_NAME]"
click at [387, 126] on span "Save" at bounding box center [389, 128] width 8 height 4
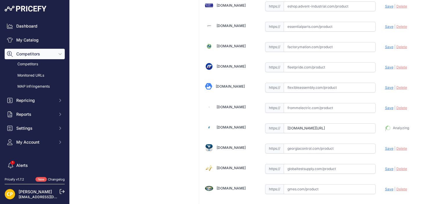
type input "https://www.galco.com/xt5lu440aeff000xxx-abbg.html?utm_brand=ABB+Control&utm_ca…"
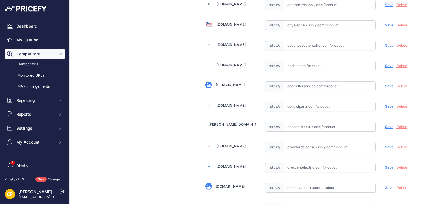
scroll to position [756, 0]
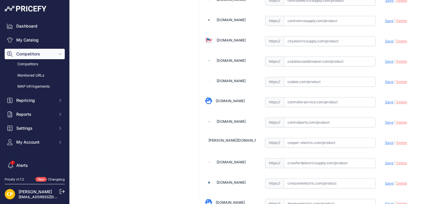
paste input "https://www.centromrosupply.com/product/abb-XT5LU440AEFF000XXX?srsltid=AfmBOooi…"
drag, startPoint x: 384, startPoint y: 17, endPoint x: 316, endPoint y: 10, distance: 68.4
click at [385, 19] on span "Save" at bounding box center [389, 21] width 8 height 4
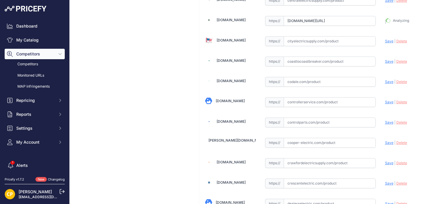
type input "https://www.centromrosupply.com/product/abb-XT5LU440AEFF000XXX?prirule_jdsnikfk…"
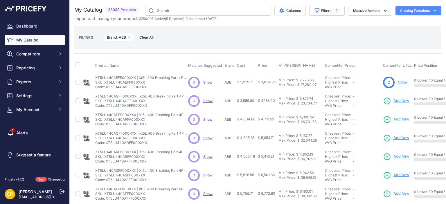
click at [404, 99] on span "Add New" at bounding box center [402, 101] width 16 height 6
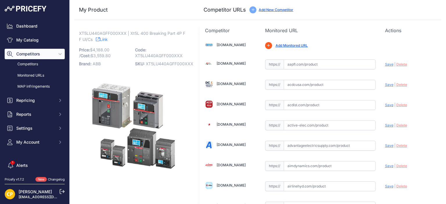
click at [175, 64] on span "XT5LU440AGFF000XXX" at bounding box center [170, 63] width 48 height 5
copy span "XT5LU440AGFF000XXX"
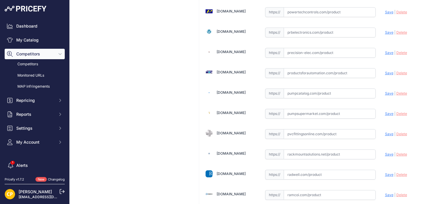
scroll to position [3107, 0]
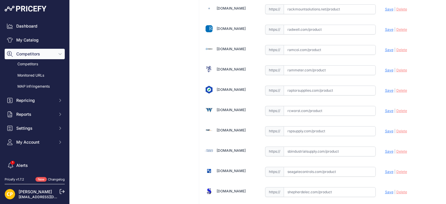
paste input "https://rspsupply.com/p-417243-abb-xt5lu440agff000xxx-xt5-400-amp-4p-600-vac.as…"
click at [385, 129] on span "Save" at bounding box center [389, 131] width 8 height 4
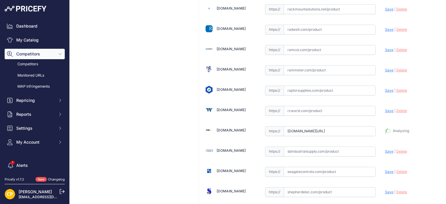
type input "https://rspsupply.com/p-417243-abb-xt5lu440agff000xxx-xt5-400-amp-4p-600-vac.as…"
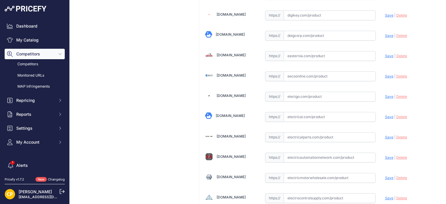
scroll to position [680, 0]
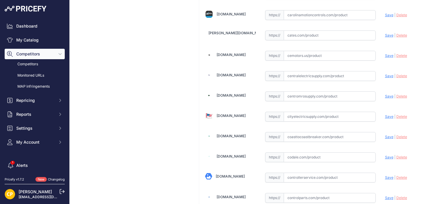
paste input "https://www.centromrosupply.com/product/abb-XT5LU440AGFF000XXX?srsltid=AfmBOoog…"
click at [385, 94] on span "Save" at bounding box center [389, 96] width 8 height 4
type input "https://www.centromrosupply.com/product/abb-XT5LU440AGFF000XXX?prirule_jdsnikfk…"
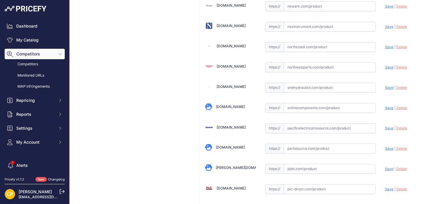
scroll to position [4500, 0]
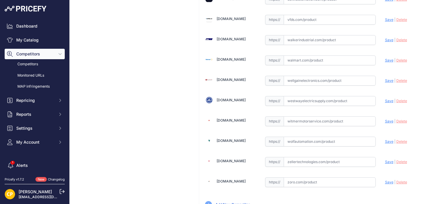
paste input "https://www.walkerindustrial.com/itemdetail/ABB%20XT5LU440AGFF000XXX"
drag, startPoint x: 387, startPoint y: 15, endPoint x: 314, endPoint y: 7, distance: 73.9
click at [387, 38] on span "Save" at bounding box center [389, 40] width 8 height 4
type input "https://www.walkerindustrial.com/itemdetail/ABB%20XT5LU440AGFF000XXX?prirule_jd…"
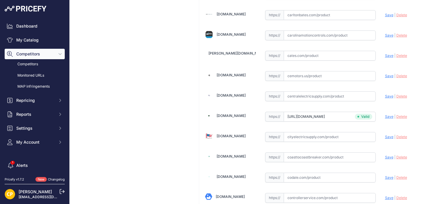
scroll to position [659, 0]
paste input "https://carolinamotioncontrols.com/buy/abb-electrification/XT5LU440AGFF000XXX/"
click at [386, 34] on span "Save" at bounding box center [389, 36] width 8 height 4
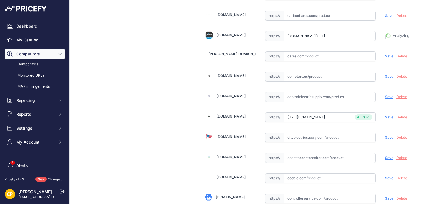
type input "https://carolinamotioncontrols.com/buy/abb-electrification/XT5LU440AGFF000XXX/?…"
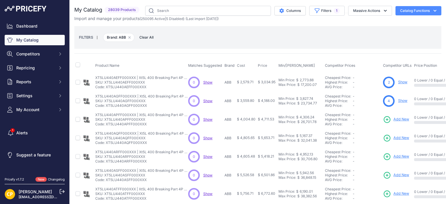
click at [401, 120] on span "Add New" at bounding box center [402, 120] width 16 height 6
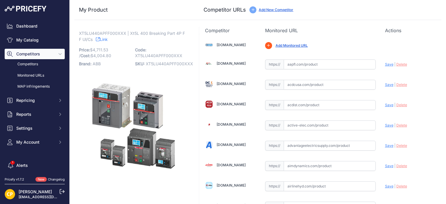
click at [173, 63] on span "XT5LU440APFF000XXX" at bounding box center [169, 63] width 47 height 5
copy span "XT5LU440APFF000XXX"
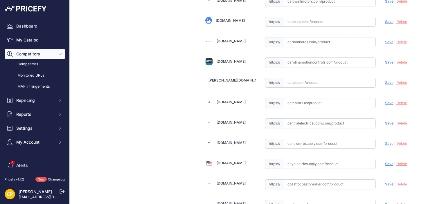
scroll to position [668, 0]
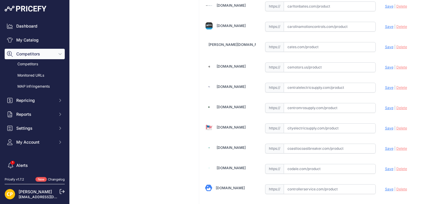
paste input "https://www.centromrosupply.com/product/abb-XT5LU440APFF000XXX?srsltid=AfmBOorf…"
drag, startPoint x: 384, startPoint y: 101, endPoint x: 357, endPoint y: 93, distance: 28.0
drag, startPoint x: 385, startPoint y: 104, endPoint x: 314, endPoint y: 76, distance: 77.0
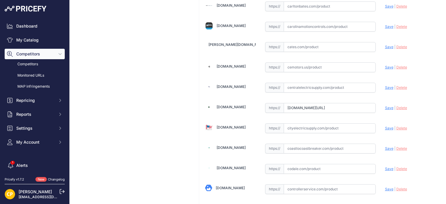
click at [385, 106] on span "Save" at bounding box center [389, 108] width 8 height 4
type input "https://www.centromrosupply.com/product/abb-XT5LU440APFF000XXX?prirule_jdsnikfk…"
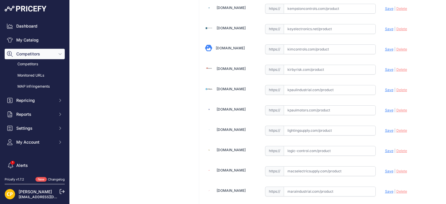
scroll to position [4500, 0]
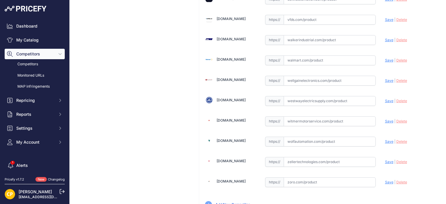
paste input "https://www.walkerindustrial.com/itemdetail/ABB%20XT5LU440APFF000XXX"
click at [385, 38] on span "Save" at bounding box center [389, 40] width 8 height 4
type input "https://www.walkerindustrial.com/itemdetail/ABB%20XT5LU440APFF000XXX?prirule_jd…"
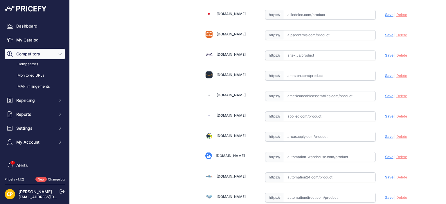
scroll to position [204, 0]
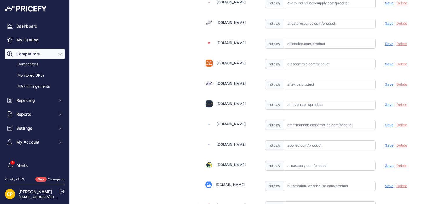
paste input "https://www.alldataresource.com/ABB-XT5LU440APFF000XXX-Xt5L-400-Breaking-Part-4…"
click at [385, 23] on span "Save" at bounding box center [389, 23] width 8 height 4
type input "https://www.alldataresource.com/ABB-XT5LU440APFF000XXX-Xt5L-400-Breaking-Part-4…"
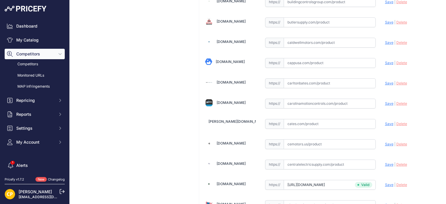
scroll to position [640, 0]
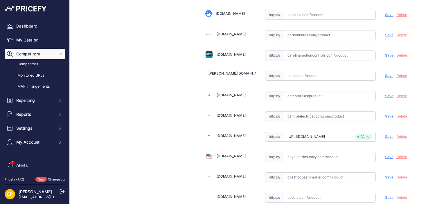
paste input "https://carolinamotioncontrols.com/buy/abb-electrification/XT5LU440APFF000XXX/"
click at [385, 53] on span "Save" at bounding box center [389, 55] width 8 height 4
type input "https://carolinamotioncontrols.com/buy/abb-electrification/XT5LU440APFF000XXX/?…"
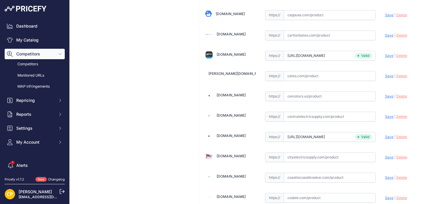
scroll to position [640, 0]
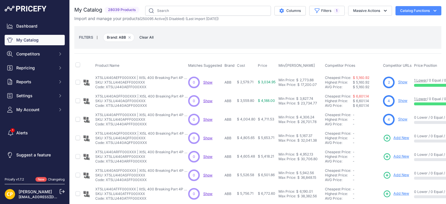
click at [400, 136] on span "Add New" at bounding box center [402, 138] width 16 height 6
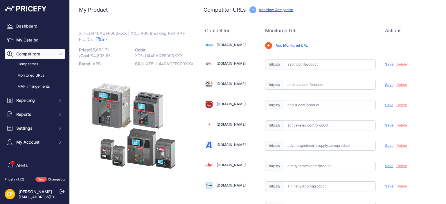
click at [159, 65] on span "XT5LU440AQFF000XXX" at bounding box center [170, 63] width 48 height 5
copy span "XT5LU440AQFF000XXX"
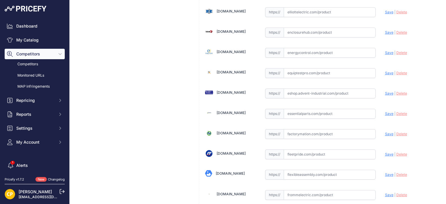
scroll to position [1279, 0]
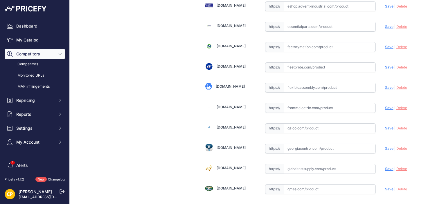
paste input "https://www.galco.com/xt5lu440aqff000xxx-abbg.html?srsltid=AfmBOorMgAOvucIhPn3j…"
click at [385, 126] on span "Save" at bounding box center [389, 128] width 8 height 4
type input "https://www.galco.com/xt5lu440aqff000xxx-abbg.html?prirule_jdsnikfkfjsd=1137"
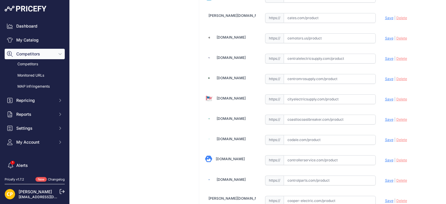
scroll to position [639, 0]
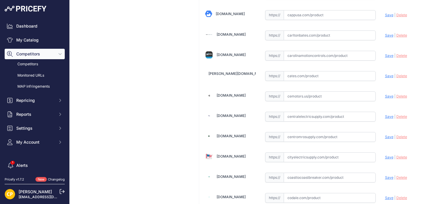
paste input "https://carolinamotioncontrols.com/buy/abb-electrification/XT5LU440AQFF000XXX/?…"
click at [385, 53] on span "Save" at bounding box center [389, 55] width 8 height 4
type input "https://carolinamotioncontrols.com/buy/abb-electrification/XT5LU440AQFF000XXX/?…"
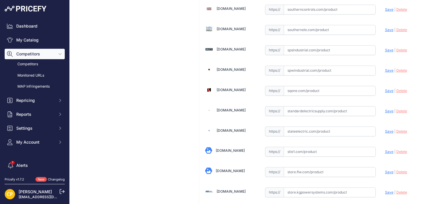
scroll to position [4500, 0]
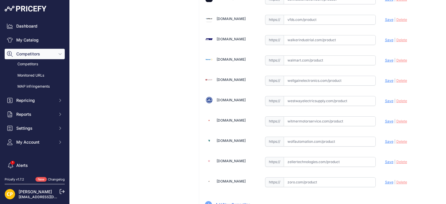
paste input "https://www.walkerindustrial.com/itemdetail/ABB%20XT5LU440AQFF000XXX"
click at [385, 38] on span "Save" at bounding box center [389, 40] width 8 height 4
type input "https://www.walkerindustrial.com/itemdetail/ABB%20XT5LU440AQFF000XXX?prirule_jd…"
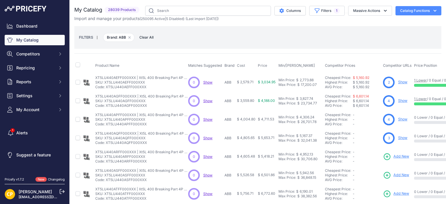
click at [395, 156] on span "Add New" at bounding box center [402, 157] width 16 height 6
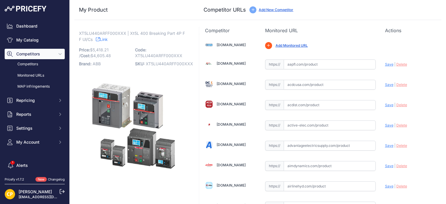
click at [165, 64] on span "XT5LU440ARFF000XXX" at bounding box center [169, 63] width 47 height 5
copy span "XT5LU440ARFF000XXX"
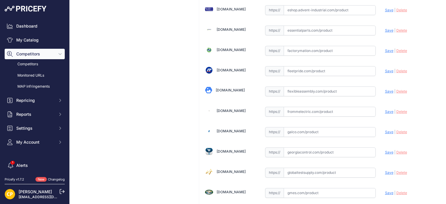
scroll to position [1279, 0]
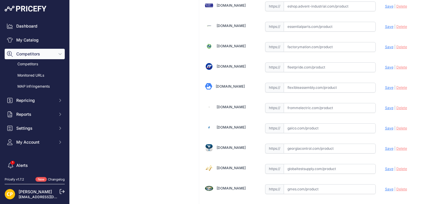
paste input "[URL][DOMAIN_NAME]"
drag, startPoint x: 385, startPoint y: 120, endPoint x: 337, endPoint y: 94, distance: 55.0
click at [386, 126] on span "Save" at bounding box center [389, 128] width 8 height 4
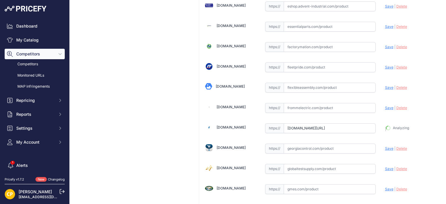
type input "[URL][DOMAIN_NAME]"
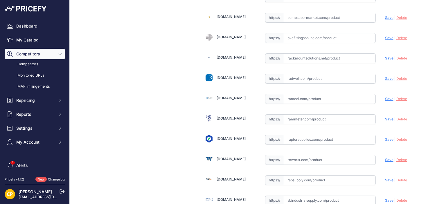
scroll to position [3058, 0]
paste input "[URL][DOMAIN_NAME]"
click at [385, 178] on span "Save" at bounding box center [389, 180] width 8 height 4
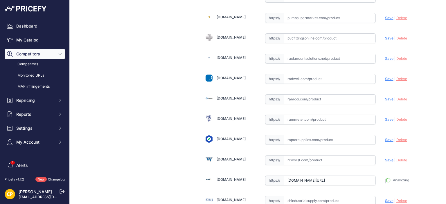
type input "[URL][DOMAIN_NAME]"
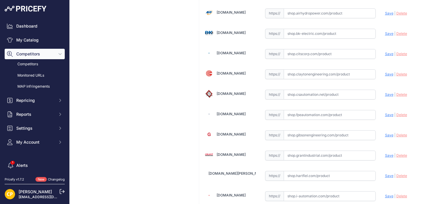
scroll to position [4500, 0]
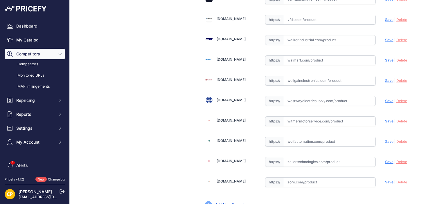
paste input "[URL][DOMAIN_NAME]"
click at [385, 38] on span "Save" at bounding box center [389, 40] width 8 height 4
type input "https://www.walkerindustrial.com/itemdetail/ABB%20XT5LU440ARFF000XXX?prirule_jd…"
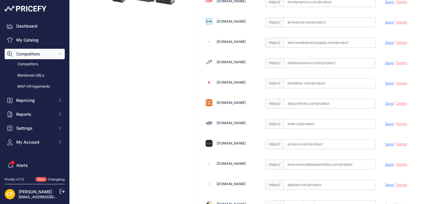
scroll to position [174, 0]
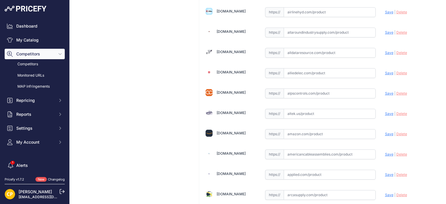
paste input "https://www.alldataresource.com/ABB-XT5LU440ARFF000XXX-Xt5L-400-Breaking-Part-4…"
click at [388, 51] on span "Save" at bounding box center [389, 53] width 8 height 4
type input "https://www.alldataresource.com/ABB-XT5LU440ARFF000XXX-Xt5L-400-Breaking-Part-4…"
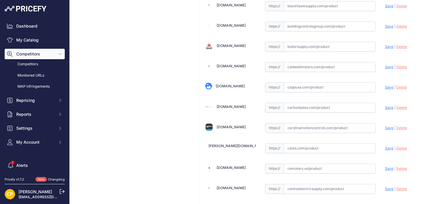
scroll to position [581, 0]
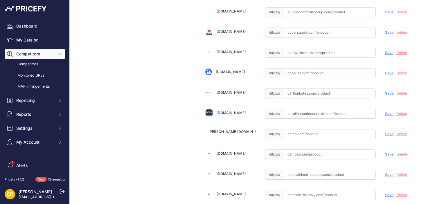
paste input "https://carolinamotioncontrols.com/buy/abb-electrification/XT5LU440ARFF000XXX/?…"
click at [385, 112] on span "Save" at bounding box center [389, 114] width 8 height 4
type input "https://carolinamotioncontrols.com/buy/abb-electrification/XT5LU440ARFF000XXX/?…"
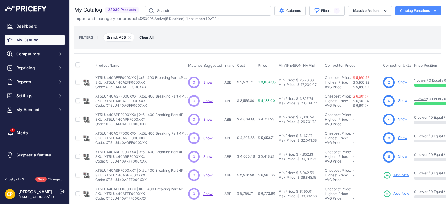
click at [402, 174] on span "Add New" at bounding box center [402, 176] width 16 height 6
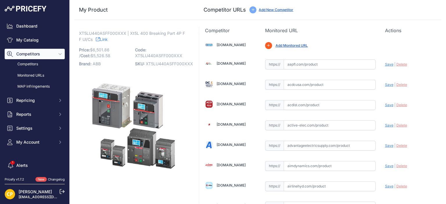
click at [157, 65] on span "XT5LU440ASFF000XXX" at bounding box center [169, 63] width 47 height 5
copy span "XT5LU440ASFF000XXX"
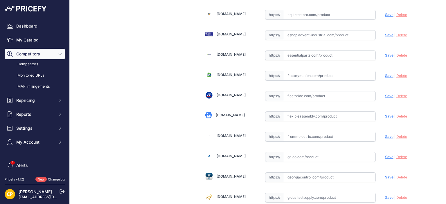
scroll to position [1308, 0]
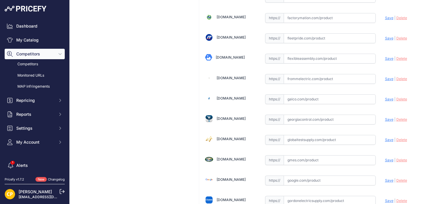
paste input "https://www.galco.com/xt5lu440asff000xxx-abbg.html?utm_brand=ABB%20Control&utm_…"
click at [387, 97] on span "Save" at bounding box center [389, 99] width 8 height 4
type input "https://www.galco.com/xt5lu440asff000xxx-abbg.html?utm_brand=ABB+Control&utm_ca…"
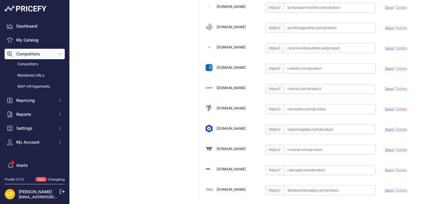
scroll to position [3081, 0]
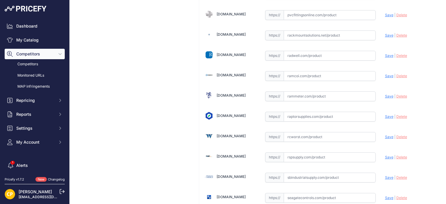
paste input "https://rspsupply.com/p-418279-abb-xt5lu440asff000xxx-xt5-400-amp-4p-600-vac.as…"
click at [385, 155] on span "Save" at bounding box center [389, 157] width 8 height 4
type input "https://rspsupply.com/p-418279-abb-xt5lu440asff000xxx-xt5-400-amp-4p-600-vac.as…"
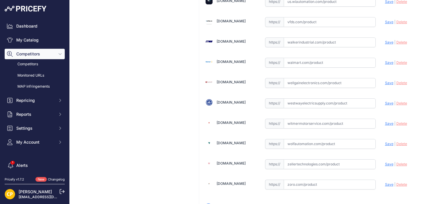
scroll to position [4500, 0]
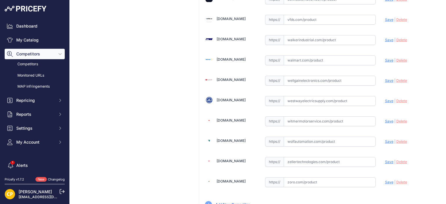
paste input "https://www.walkerindustrial.com/itemdetail/ABB%20XT5LU440ASFF000XXX"
click at [385, 38] on span "Save" at bounding box center [389, 40] width 8 height 4
type input "https://www.walkerindustrial.com/itemdetail/ABB%20XT5LU440ASFF000XXX?prirule_jd…"
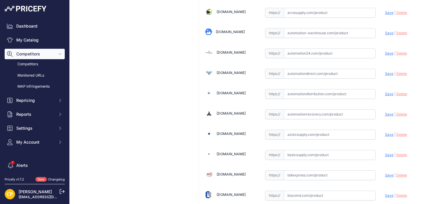
scroll to position [176, 0]
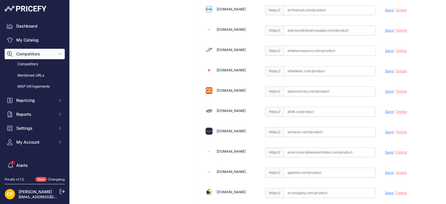
paste input "https://www.alldataresource.com/ABB-XT5LU440ASFF000XXX-Xt5L-400-Breaking-Part-4…"
drag, startPoint x: 386, startPoint y: 50, endPoint x: 283, endPoint y: 22, distance: 106.5
click at [385, 50] on span "Save" at bounding box center [389, 51] width 8 height 4
type input "https://www.alldataresource.com/ABB-XT5LU440ASFF000XXX-Xt5L-400-Breaking-Part-4…"
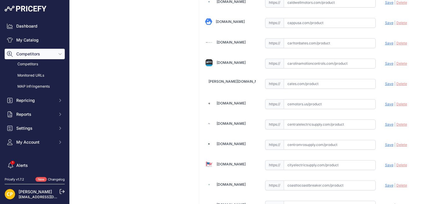
scroll to position [641, 0]
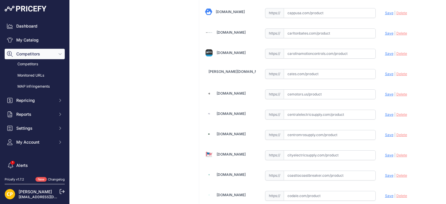
paste input "https://carolinamotioncontrols.com/buy/abb-electrification/XT5LU440ASFF000XXX/"
click at [386, 51] on span "Save" at bounding box center [389, 53] width 8 height 4
type input "https://carolinamotioncontrols.com/buy/abb-electrification/XT5LU440ASFF000XXX/?…"
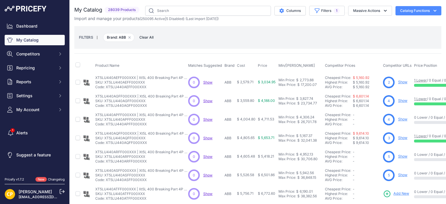
click at [404, 193] on span "Add New" at bounding box center [402, 194] width 16 height 6
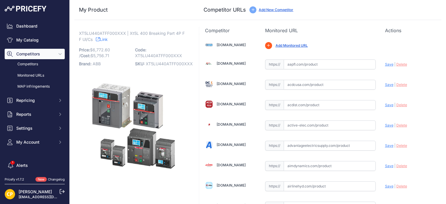
click at [159, 65] on span "XT5LU440ATFF000XXX" at bounding box center [169, 63] width 47 height 5
copy span "XT5LU440ATFF000XXX"
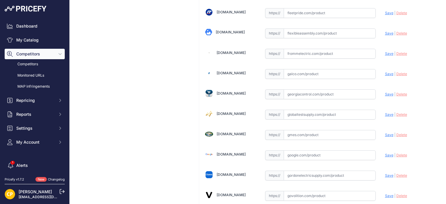
scroll to position [1337, 0]
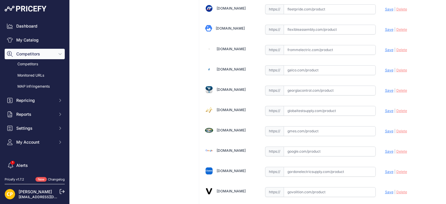
paste input "https://www.galco.com/xt5lu440atff000xxx-abbg.html?utm_brand=ABB%20Control&utm_…"
click at [385, 68] on span "Save" at bounding box center [389, 70] width 8 height 4
type input "https://www.galco.com/xt5lu440atff000xxx-abbg.html?utm_brand=ABB+Control&utm_ca…"
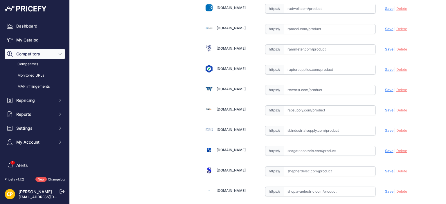
scroll to position [3138, 0]
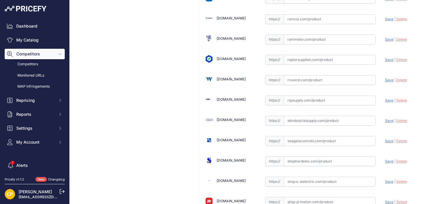
paste input "https://rspsupply.com/p-417753-abb-xt5lu440atff000xxx-xt5-400-amp-4p-600-vac.as…"
click at [385, 98] on span "Save" at bounding box center [389, 100] width 8 height 4
type input "https://rspsupply.com/p-417753-abb-xt5lu440atff000xxx-xt5-400-amp-4p-600-vac.as…"
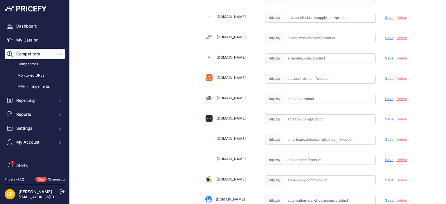
scroll to position [164, 0]
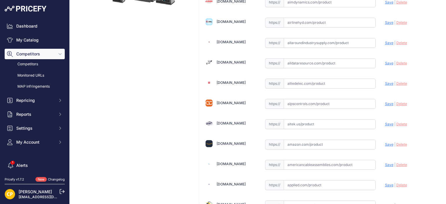
paste input "https://www.alldataresource.com/ABB-XT5LU440ATFF000XXX-Xt5L-400-Breaking-Part-4…"
click at [385, 61] on span "Save" at bounding box center [389, 63] width 8 height 4
type input "https://www.alldataresource.com/ABB-XT5LU440ATFF000XXX-Xt5L-400-Breaking-Part-4…"
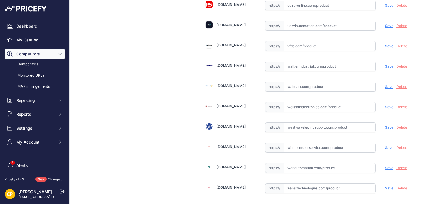
scroll to position [4500, 0]
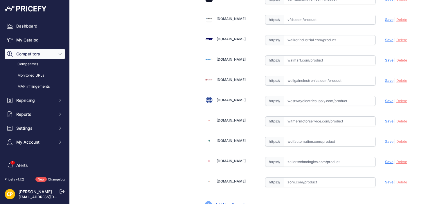
paste input "https://www.walkerindustrial.com/itemdetail/ABB%20XT5LU440ATFF000XXX"
click at [385, 38] on span "Save" at bounding box center [389, 40] width 8 height 4
type input "https://www.walkerindustrial.com/itemdetail/ABB%20XT5LU440ATFF000XXX?prirule_jd…"
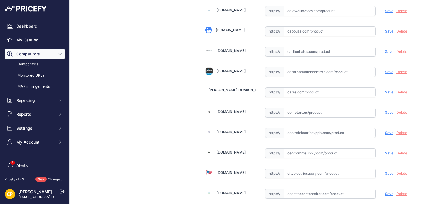
scroll to position [624, 0]
paste input "https://carolinamotioncontrols.com/buy/abb-electrification/XT5LU440ATFF000XXX/?…"
click at [385, 69] on span "Save" at bounding box center [389, 71] width 8 height 4
type input "https://carolinamotioncontrols.com/buy/abb-electrification/XT5LU440ATFF000XXX/?…"
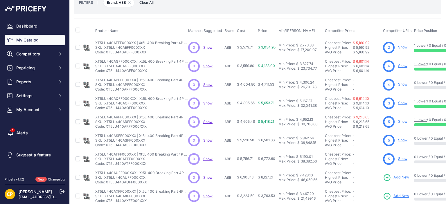
scroll to position [87, 0]
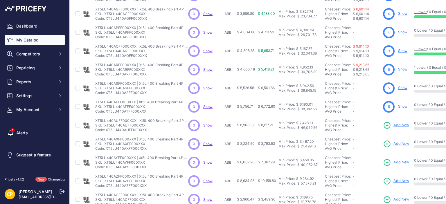
click at [402, 123] on span "Add New" at bounding box center [402, 126] width 16 height 6
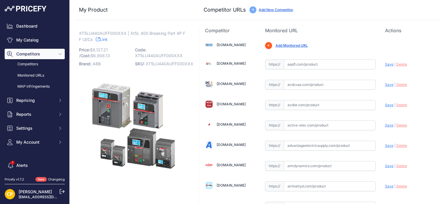
click at [167, 65] on span "XT5LU440AUFF000XXX" at bounding box center [170, 63] width 48 height 5
copy span "XT5LU440AUFF000XXX"
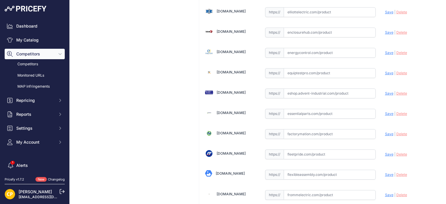
scroll to position [1279, 0]
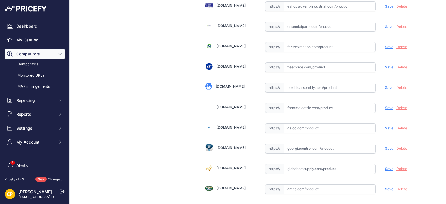
paste input "https://www.galco.com/xt5lu440auff000xxx-abbg.html?srsltid=AfmBOor84SpaGaslZJLC…"
click at [389, 126] on span "Save" at bounding box center [389, 128] width 8 height 4
type input "https://www.galco.com/xt5lu440auff000xxx-abbg.html?prirule_jdsnikfkfjsd=1137"
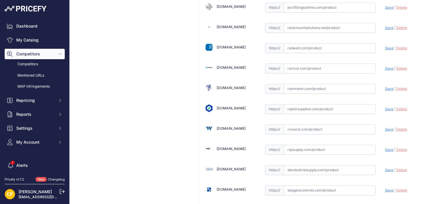
scroll to position [3139, 0]
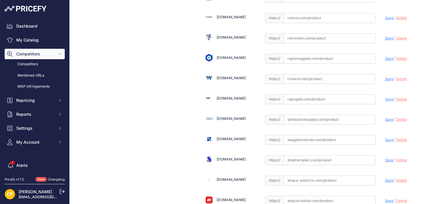
paste input "https://rspsupply.com/p-417969-abb-xt5lu440auff000xxx-xt5-400-amp-4p-600-vac.as…"
click at [385, 97] on span "Save" at bounding box center [389, 99] width 8 height 4
type input "https://rspsupply.com/p-417969-abb-xt5lu440auff000xxx-xt5-400-amp-4p-600-vac.as…"
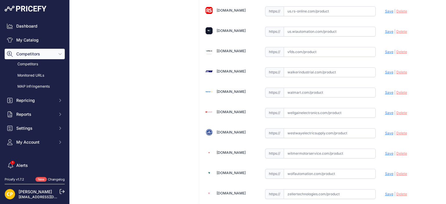
scroll to position [4476, 0]
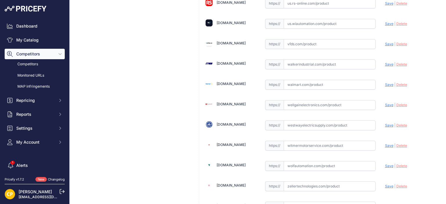
paste input "https://www.walkerindustrial.com/itemdetail/ABB%20XT5LU440AUFF000XXX"
click at [385, 62] on span "Save" at bounding box center [389, 64] width 8 height 4
type input "https://www.walkerindustrial.com/itemdetail/ABB%20XT5LU440AUFF000XXX?prirule_jd…"
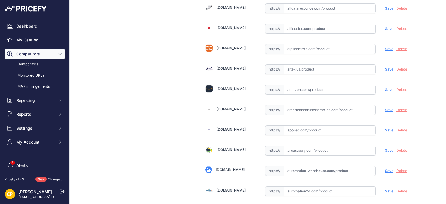
scroll to position [216, 0]
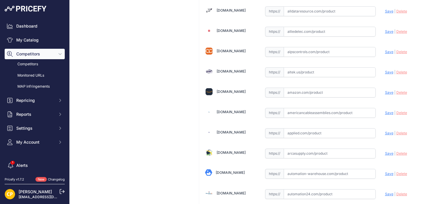
paste input "https://www.alldataresource.com/ABB-XT5LU440AUFF000XXX-Xt5L-400-Breaking-Part-4…"
click at [385, 10] on span "Save" at bounding box center [389, 11] width 8 height 4
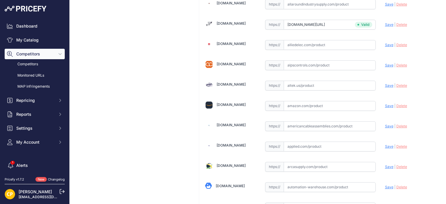
type input "https://www.alldataresource.com/ABB-XT5LU440AUFF000XXX-Xt5L-400-Breaking-Part-4…"
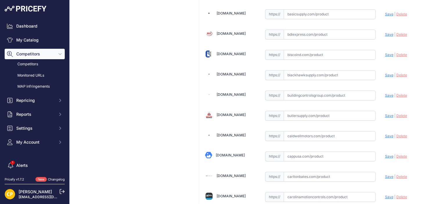
scroll to position [565, 0]
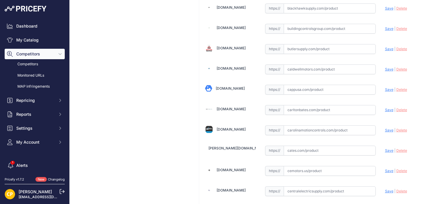
paste input "https://carolinamotioncontrols.com/buy/abb-electrification/XT5LU440AUFF000XXX/?…"
click at [385, 128] on span "Save" at bounding box center [389, 130] width 8 height 4
type input "https://carolinamotioncontrols.com/buy/abb-electrification/XT5LU440AUFF000XXX/?…"
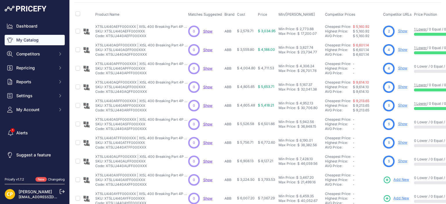
scroll to position [87, 0]
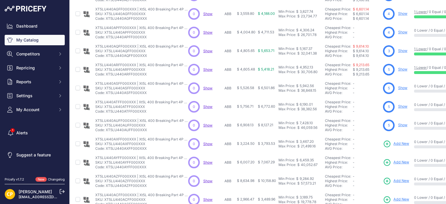
click at [396, 143] on span "Add New" at bounding box center [402, 144] width 16 height 6
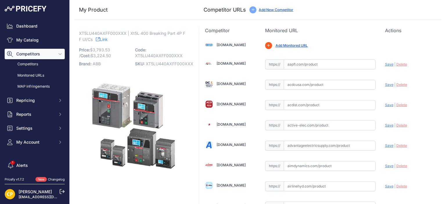
click at [178, 63] on span "XT5LU440AXFF000XXX" at bounding box center [170, 63] width 48 height 5
copy span "XT5LU440AXFF000XXX"
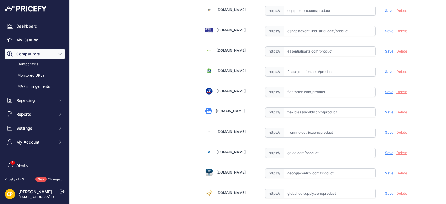
scroll to position [1279, 0]
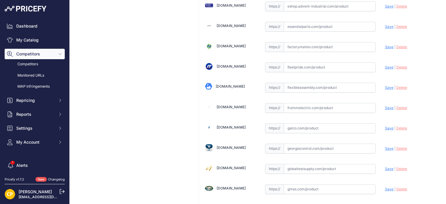
paste input "[URL][DOMAIN_NAME]"
click at [385, 126] on span "Save" at bounding box center [389, 128] width 8 height 4
type input "[URL][DOMAIN_NAME]"
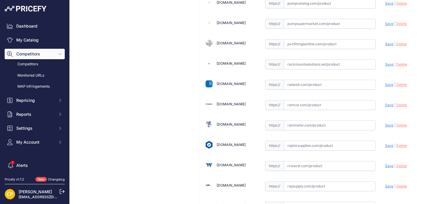
scroll to position [3110, 0]
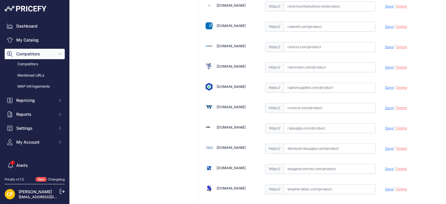
paste input "[URL][DOMAIN_NAME]"
click at [385, 126] on span "Save" at bounding box center [389, 128] width 8 height 4
type input "[URL][DOMAIN_NAME]"
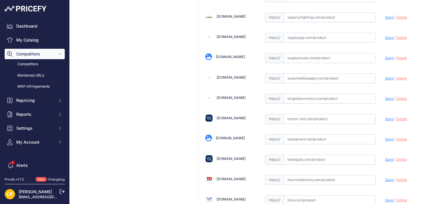
scroll to position [4500, 0]
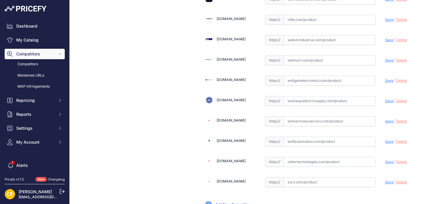
paste input "https://www.walkerindustrial.com/itemdetail/ABB%20XT5LU440AXFF000XXX"
click at [385, 38] on span "Save" at bounding box center [389, 40] width 8 height 4
type input "https://www.walkerindustrial.com/itemdetail/ABB%20XT5LU440AXFF000XXX?prirule_jd…"
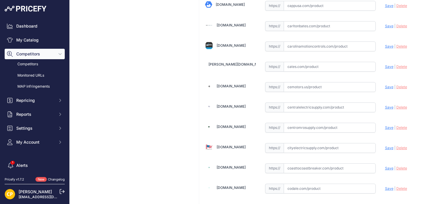
scroll to position [657, 0]
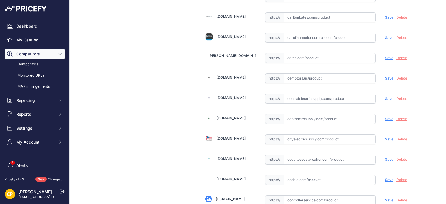
paste input "https://www.centromrosupply.com/product/abb-XT5LU440AXFF000XXX?srsltid=AfmBOooO…"
click at [387, 118] on div "Update Profile Save | [GEOGRAPHIC_DATA] Analyzing" at bounding box center [410, 118] width 51 height 11
click at [385, 117] on span "Save" at bounding box center [389, 119] width 8 height 4
type input "https://www.centromrosupply.com/product/abb-XT5LU440AXFF000XXX?prirule_jdsnikfk…"
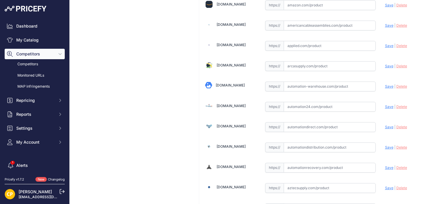
scroll to position [221, 0]
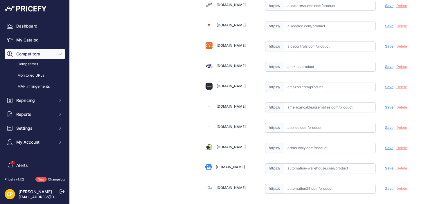
paste input "https://www.alldataresource.com/ABB-XT5LU440AXFF000XXX-Xt5L-400-Breaking-Part-4…"
click at [385, 4] on span "Save" at bounding box center [389, 5] width 8 height 4
type input "https://www.alldataresource.com/ABB-XT5LU440AXFF000XXX-Xt5L-400-Breaking-Part-4…"
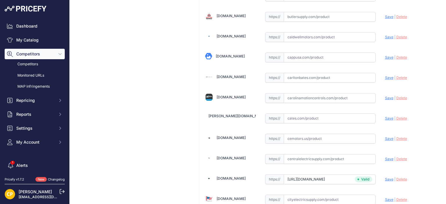
scroll to position [599, 0]
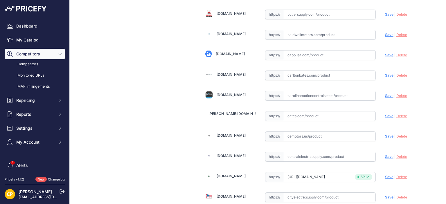
paste input "https://carolinamotioncontrols.com/buy/abb-electrification/XT5LU440AXFF000XXX/?…"
click at [386, 94] on span "Save" at bounding box center [389, 96] width 8 height 4
type input "https://carolinamotioncontrols.com/buy/abb-electrification/XT5LU440AXFF000XXX/?…"
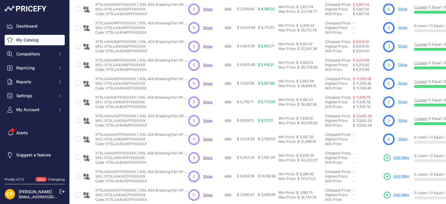
scroll to position [176, 0]
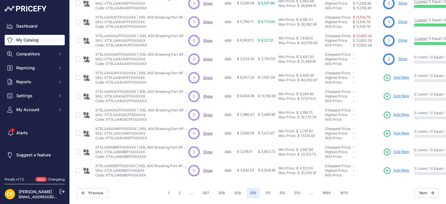
click at [400, 75] on span "Add New" at bounding box center [402, 78] width 16 height 6
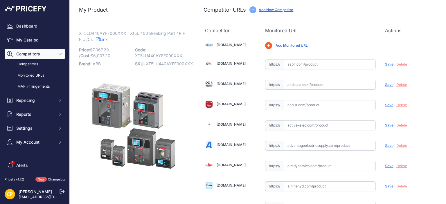
click at [164, 65] on span "XT5LU440AYFF000XXX" at bounding box center [169, 63] width 47 height 5
copy span "XT5LU440AYFF000XXX"
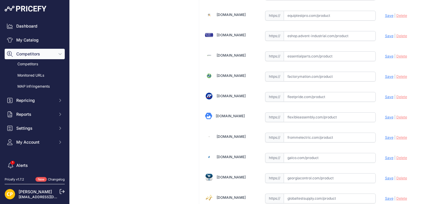
scroll to position [1250, 0]
paste input "https://www.galco.com/xt5lu440ayff000xxx-abbg.html?utm_brand=ABB%20Control&utm_…"
click at [385, 155] on span "Save" at bounding box center [389, 157] width 8 height 4
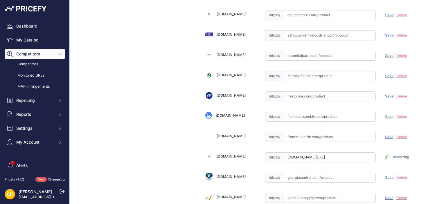
type input "https://www.galco.com/xt5lu440ayff000xxx-abbg.html?utm_brand=ABB+Control&utm_ca…"
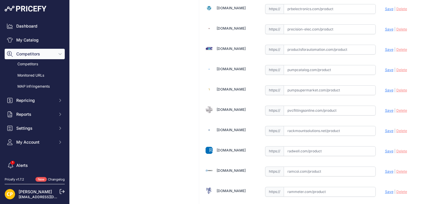
scroll to position [3130, 0]
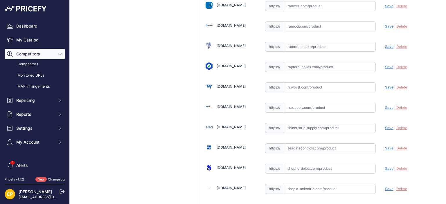
paste input "https://rspsupply.com/p-417754-abb-xt5lu440ayff000xxx-xt5-400-amp-4p-600-vac.as…"
click at [385, 106] on span "Save" at bounding box center [389, 108] width 8 height 4
type input "https://rspsupply.com/p-417754-abb-xt5lu440ayff000xxx-xt5-400-amp-4p-600-vac.as…"
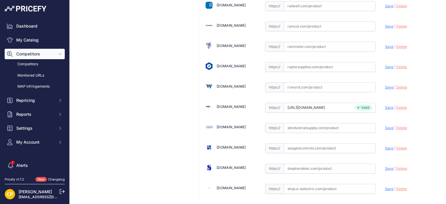
scroll to position [4500, 0]
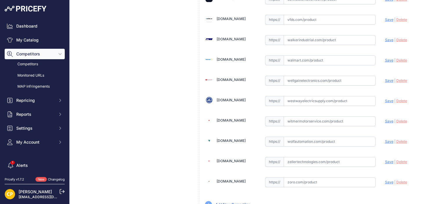
paste input "https://www.walkerindustrial.com/itemdetail/ABB%20XT5LU440AYFF000XXX"
drag, startPoint x: 382, startPoint y: 13, endPoint x: 316, endPoint y: 7, distance: 67.1
click at [385, 38] on span "Save" at bounding box center [389, 40] width 8 height 4
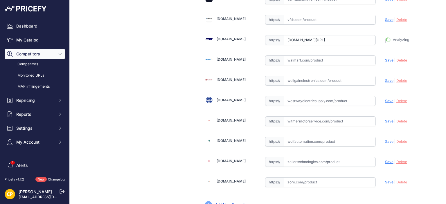
type input "https://www.walkerindustrial.com/itemdetail/ABB%20XT5LU440AYFF000XXX?prirule_jd…"
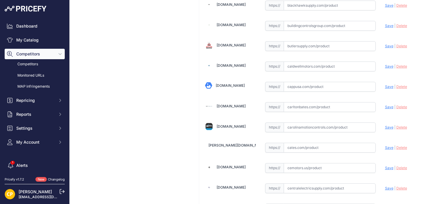
scroll to position [584, 0]
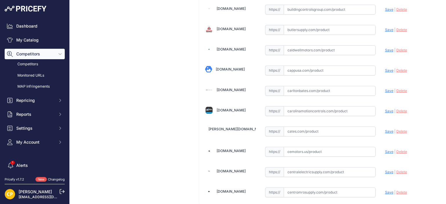
paste input "https://carolinamotioncontrols.com/buy/abb-electrification/XT5LU440AYFF000XXX/"
click at [389, 109] on span "Save" at bounding box center [389, 111] width 8 height 4
type input "https://carolinamotioncontrols.com/buy/abb-electrification/XT5LU440AYFF000XXX/?…"
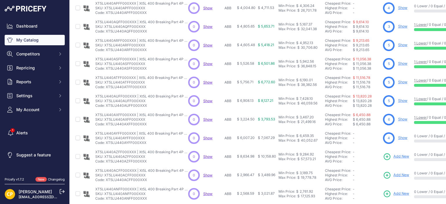
scroll to position [145, 0]
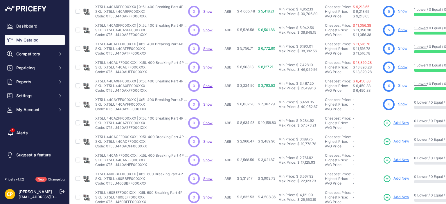
click at [399, 124] on span "Add New" at bounding box center [402, 123] width 16 height 6
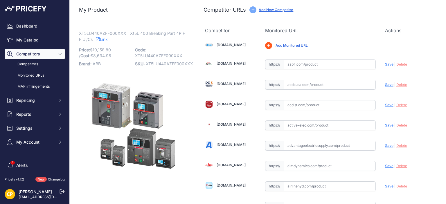
click at [168, 64] on span "XT5LU440AZFF000XXX" at bounding box center [169, 63] width 47 height 5
copy span "XT5LU440AZFF000XXX"
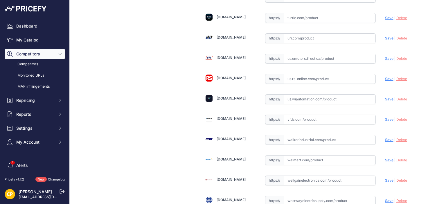
scroll to position [4462, 0]
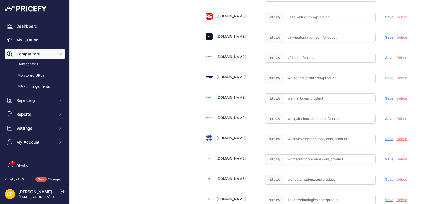
paste input "https://www.walkerindustrial.com/itemdetail/ABB%20XT5LU440AZFF000XXX"
click at [385, 76] on span "Save" at bounding box center [389, 78] width 8 height 4
type input "https://www.walkerindustrial.com/itemdetail/ABB%20XT5LU440AZFF000XXX?prirule_jd…"
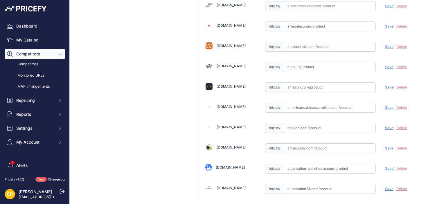
scroll to position [211, 0]
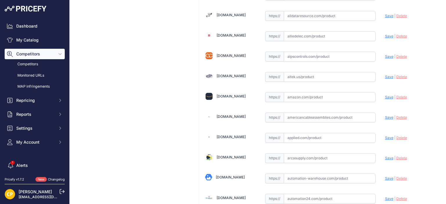
drag, startPoint x: 295, startPoint y: 9, endPoint x: 289, endPoint y: 13, distance: 7.3
paste input "https://www.alldataresource.com/ABB-XT5LU440AZFF000XXX-Xt5L-400-Breaking-Part-4…"
drag, startPoint x: 385, startPoint y: 15, endPoint x: 292, endPoint y: 6, distance: 92.5
click at [385, 14] on span "Save" at bounding box center [389, 16] width 8 height 4
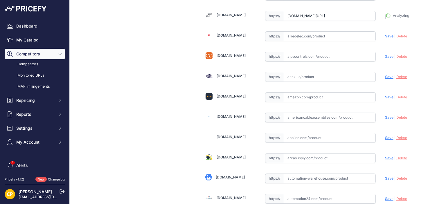
type input "https://www.alldataresource.com/ABB-XT5LU440AZFF000XXX-Xt5L-400-Breaking-Part-4…"
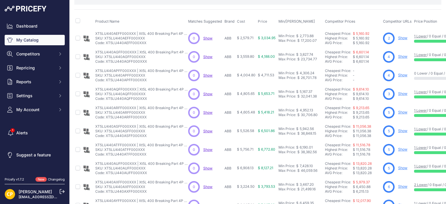
scroll to position [145, 0]
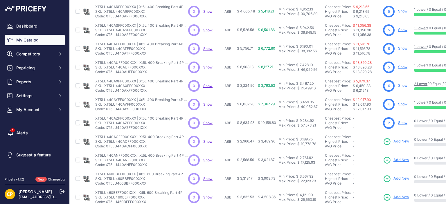
click at [396, 142] on span "Add New" at bounding box center [402, 142] width 16 height 6
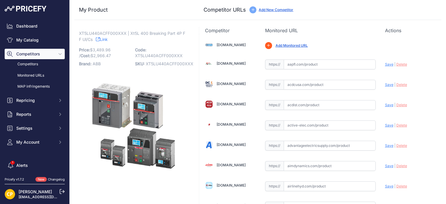
click at [167, 64] on span "XT5LU440ACFF000XXX" at bounding box center [170, 63] width 48 height 5
copy span "XT5LU440ACFF000XXX"
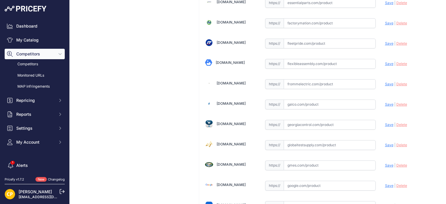
scroll to position [1337, 0]
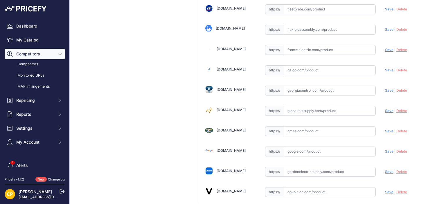
paste input "[URL][DOMAIN_NAME]"
drag, startPoint x: 384, startPoint y: 62, endPoint x: 355, endPoint y: 55, distance: 29.7
click at [385, 68] on span "Save" at bounding box center [389, 70] width 8 height 4
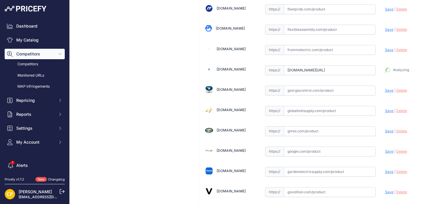
type input "[URL][DOMAIN_NAME]"
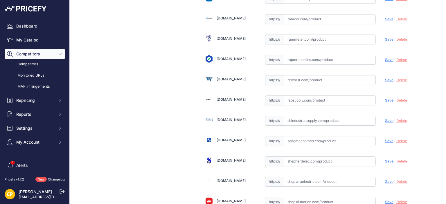
scroll to position [3139, 0]
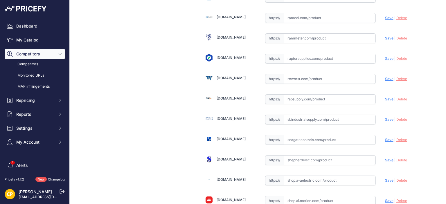
paste input "[URL][DOMAIN_NAME]"
click at [385, 97] on span "Save" at bounding box center [389, 99] width 8 height 4
type input "[URL][DOMAIN_NAME]"
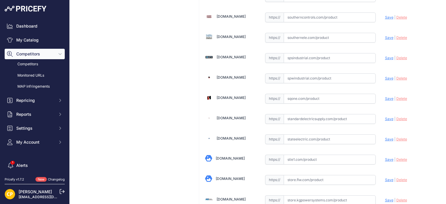
scroll to position [4500, 0]
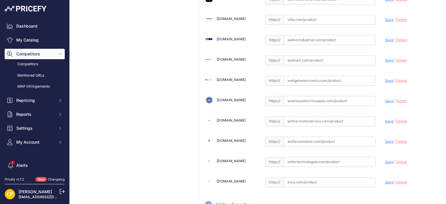
paste input "https://www.walkerindustrial.com/itemdetail/ABB%20XT5LU440ACFF000XXX"
click at [385, 38] on span "Save" at bounding box center [389, 40] width 8 height 4
type input "https://www.walkerindustrial.com/itemdetail/ABB%20XT5LU440ACFF000XXX?prirule_jd…"
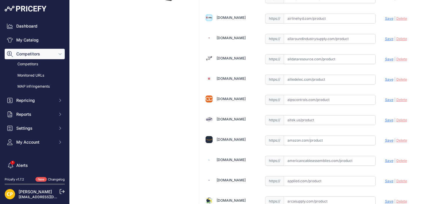
scroll to position [203, 0]
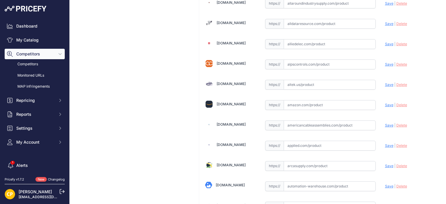
paste input "https://www.alldataresource.com/ABB-XT5LU440ACFF000XXX-Xt5L-400-Breaking-Part-4…"
click at [387, 24] on span "Save" at bounding box center [389, 24] width 8 height 4
type input "https://www.alldataresource.com/ABB-XT5LU440ACFF000XXX-Xt5L-400-Breaking-Part-4…"
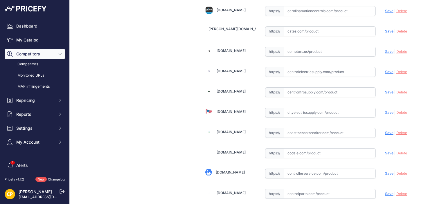
scroll to position [698, 0]
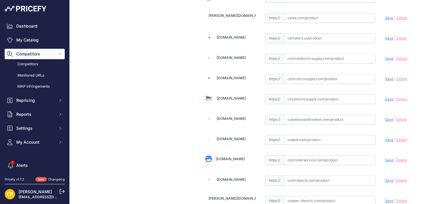
paste input "https://www.centromrosupply.com/product/abb-XT5LU440ACFF000XXX?srsltid=AfmBOop-…"
click at [385, 77] on span "Save" at bounding box center [389, 79] width 8 height 4
type input "https://www.centromrosupply.com/product/abb-XT5LU440ACFF000XXX?prirule_jdsnikfk…"
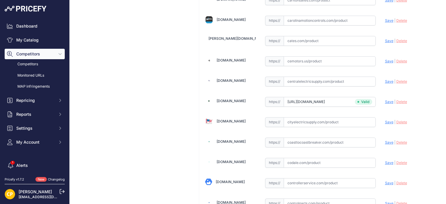
scroll to position [639, 0]
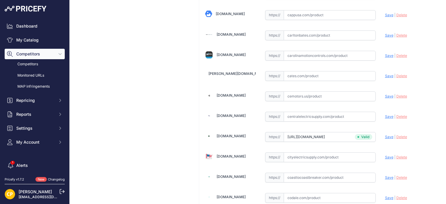
paste input "https://carolinamotioncontrols.com/buy/abb-electrification/XT5LU440ACFF000XXX/"
click at [387, 53] on span "Save" at bounding box center [389, 55] width 8 height 4
type input "https://carolinamotioncontrols.com/buy/abb-electrification/XT5LU440ACFF000XXX/?…"
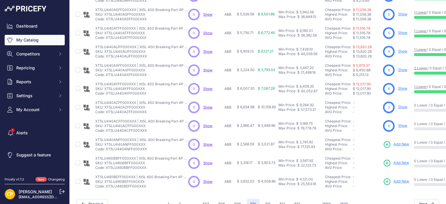
scroll to position [176, 0]
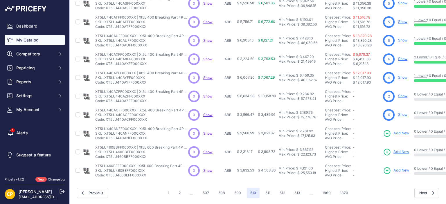
click at [402, 131] on span "Add New" at bounding box center [402, 134] width 16 height 6
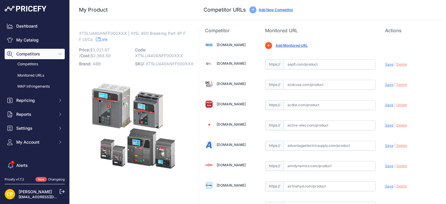
click at [175, 64] on span "XT5LU440ANFF000XXX" at bounding box center [170, 63] width 48 height 5
copy span "XT5LU440ANFF000XXX"
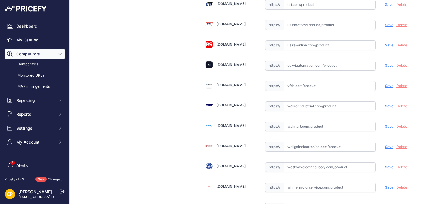
scroll to position [4500, 0]
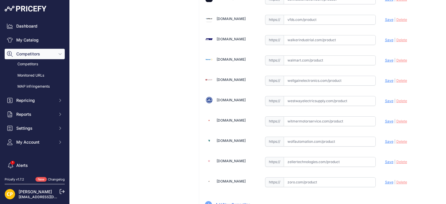
paste input "https://www.walkerindustrial.com/itemdetail/ABB%20XT5LU440ANFF000XXX"
click at [385, 38] on span "Save" at bounding box center [389, 40] width 8 height 4
type input "https://www.walkerindustrial.com/itemdetail/ABB%20XT5LU440ANFF000XXX?prirule_jd…"
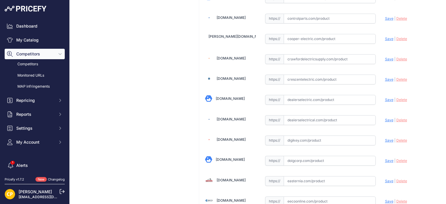
scroll to position [176, 0]
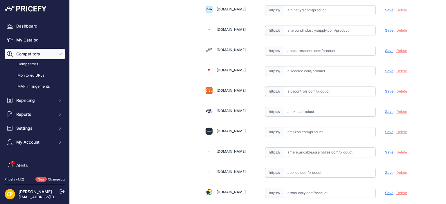
paste input "https://www.alldataresource.com/ABB-XT5LU440ANFF000XXX-Xt5L-400-Breaking-Part-4…"
click at [386, 49] on span "Save" at bounding box center [389, 51] width 8 height 4
type input "https://www.alldataresource.com/ABB-XT5LU440ANFF000XXX-Xt5L-400-Breaking-Part-4…"
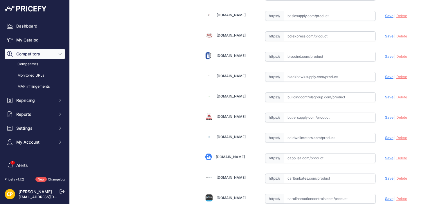
scroll to position [583, 0]
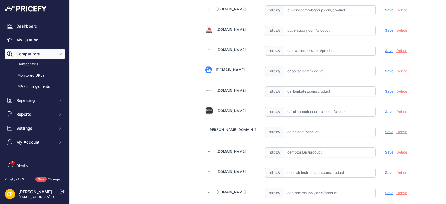
paste input "https://carolinamotioncontrols.com/buy/abb-electrification/XT5LU440ANFF000XXX/"
drag, startPoint x: 386, startPoint y: 111, endPoint x: 377, endPoint y: 106, distance: 10.4
click at [386, 111] on div "Update Profile Save | Delete Analyzing" at bounding box center [410, 111] width 51 height 11
click at [386, 110] on span "Save" at bounding box center [389, 112] width 8 height 4
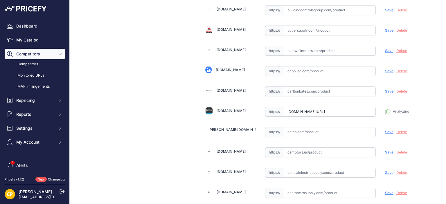
type input "https://carolinamotioncontrols.com/buy/abb-electrification/XT5LU440ANFF000XXX/?…"
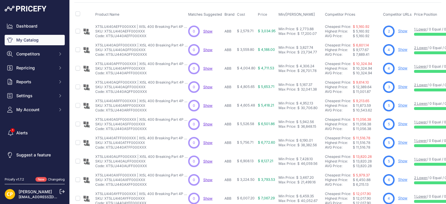
scroll to position [176, 0]
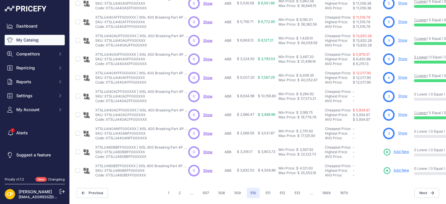
click at [405, 149] on span "Add New" at bounding box center [402, 152] width 16 height 6
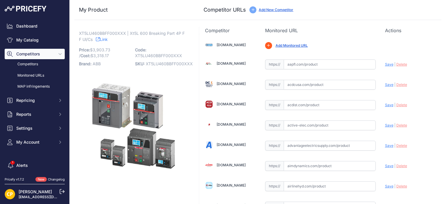
click at [178, 64] on span "XT5LU460BBFF000XXX" at bounding box center [169, 63] width 47 height 5
copy span "XT5LU460BBFF000XXX"
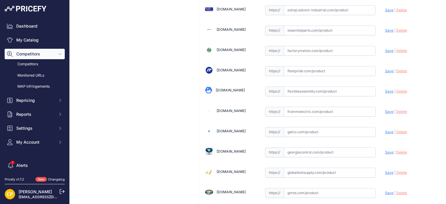
scroll to position [1279, 0]
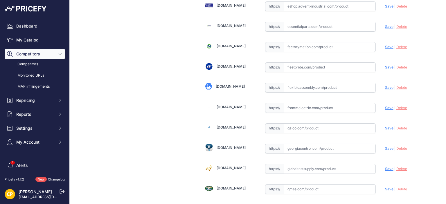
drag, startPoint x: 323, startPoint y: 126, endPoint x: 315, endPoint y: 122, distance: 9.5
paste input "https://www.galco.com/xt5lu460bbff000xxx-abbg.html?utm_brand=ABB%20Control&utm_…"
click at [387, 126] on span "Save" at bounding box center [389, 128] width 8 height 4
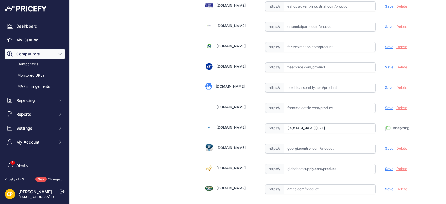
type input "https://www.galco.com/xt5lu460bbff000xxx-abbg.html?utm_brand=ABB+Control&utm_ca…"
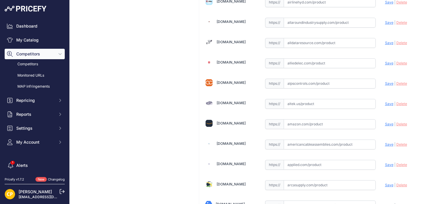
scroll to position [174, 0]
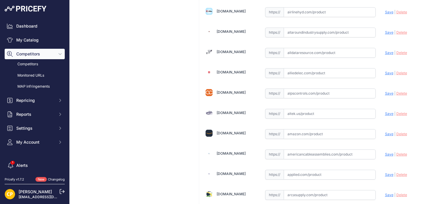
paste input "https://www.alldataresource.com/ABB-XT5LU460BBFF000XXX-Xt5L-600-Breaking-Part-4…"
click at [385, 51] on span "Save" at bounding box center [389, 53] width 8 height 4
type input "https://www.alldataresource.com/ABB-XT5LU460BBFF000XXX-Xt5L-600-Breaking-Part-4…"
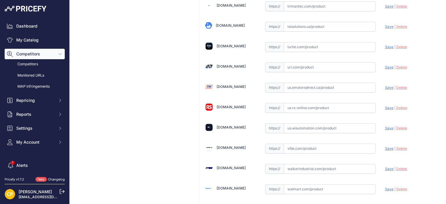
scroll to position [4500, 0]
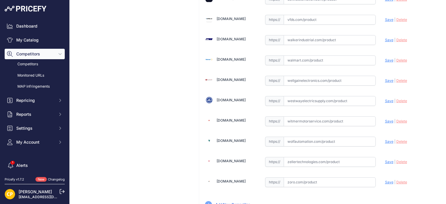
paste input "https://www.walkerindustrial.com/itemdetail/ABB%20XT5LU460BBFF000XXX"
click at [385, 38] on span "Save" at bounding box center [389, 40] width 8 height 4
type input "https://www.walkerindustrial.com/itemdetail/ABB%20XT5LU460BBFF000XXX?prirule_jd…"
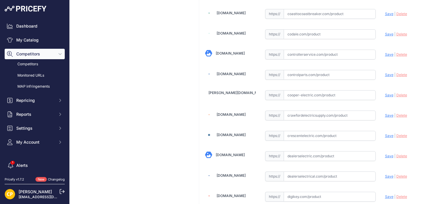
scroll to position [656, 0]
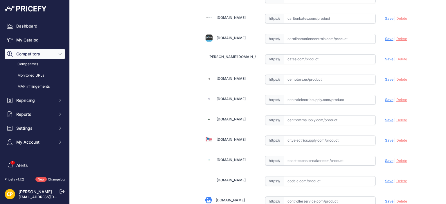
paste input "https://carolinamotioncontrols.com/buy/abb-electrification/XT5LU460BBFF000XXX/"
click at [385, 37] on span "Save" at bounding box center [389, 39] width 8 height 4
type input "https://carolinamotioncontrols.com/buy/abb-electrification/XT5LU460BBFF000XXX/?…"
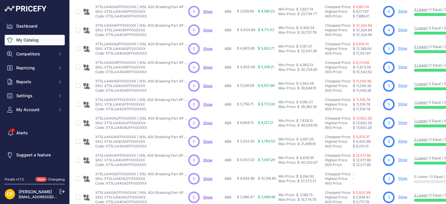
scroll to position [176, 0]
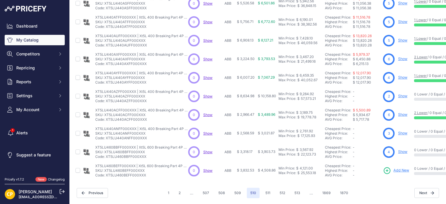
click at [395, 169] on link "Add New" at bounding box center [396, 171] width 26 height 8
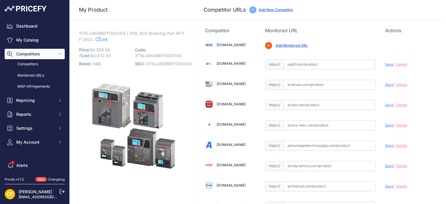
click at [178, 65] on span "XT5LU460BEFF000XXX" at bounding box center [169, 63] width 47 height 5
copy span "XT5LU460BEFF000XXX"
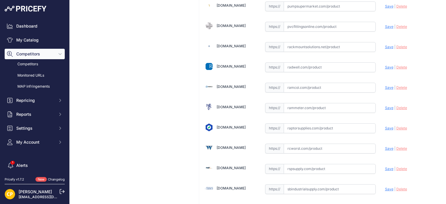
scroll to position [3117, 0]
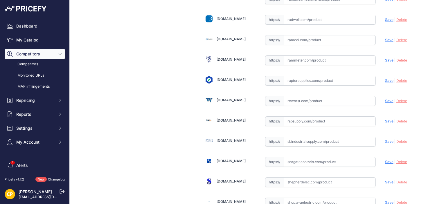
paste input "[URL][DOMAIN_NAME]"
click at [385, 119] on span "Save" at bounding box center [389, 121] width 8 height 4
type input "[URL][DOMAIN_NAME]"
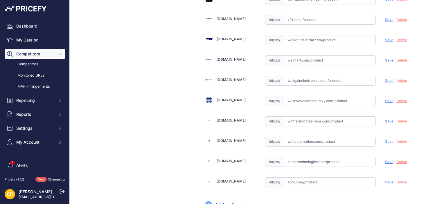
scroll to position [4500, 0]
paste input "[URL][DOMAIN_NAME]"
drag, startPoint x: 383, startPoint y: 15, endPoint x: 364, endPoint y: 12, distance: 18.7
click at [385, 38] on span "Save" at bounding box center [389, 40] width 8 height 4
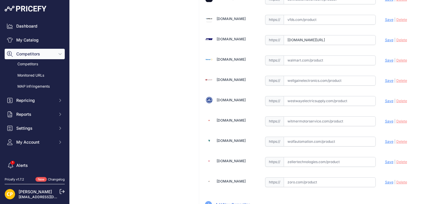
scroll to position [0, 0]
type input "https://www.walkerindustrial.com/itemdetail/ABB%20XT5LU460BEFF000XXX?prirule_jd…"
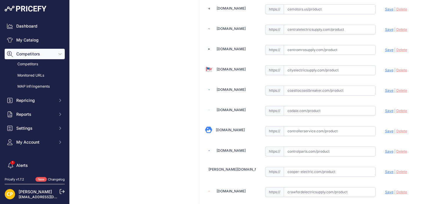
scroll to position [636, 0]
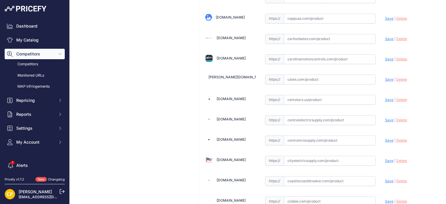
paste input "https://carolinamotioncontrols.com/buy/abb-electrification/XT5LU460BEFF000XXX/?…"
click at [385, 57] on span "Save" at bounding box center [389, 59] width 8 height 4
type input "https://carolinamotioncontrols.com/buy/abb-electrification/XT5LU460BEFF000XXX/?…"
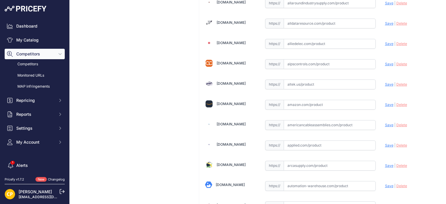
scroll to position [200, 0]
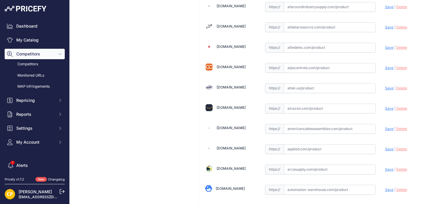
paste input "https://www.alldataresource.com/ABB-XT5LU460BEFF000XXX-Xt5L-600-Breaking-Part-4…"
click at [385, 26] on span "Save" at bounding box center [389, 27] width 8 height 4
type input "https://www.alldataresource.com/ABB-XT5LU460BEFF000XXX-Xt5L-600-Breaking-Part-4…"
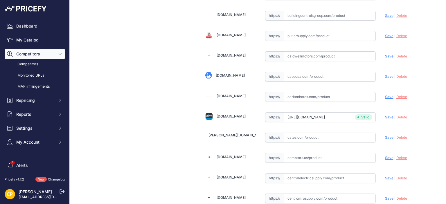
scroll to position [636, 0]
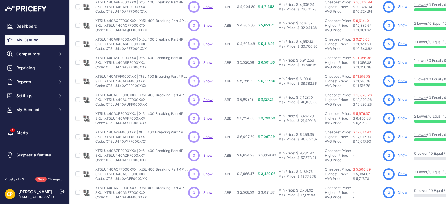
scroll to position [176, 0]
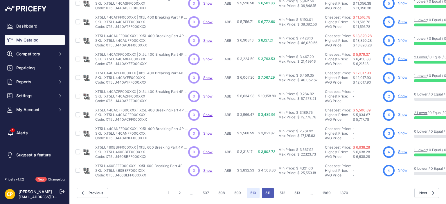
drag, startPoint x: 265, startPoint y: 185, endPoint x: 270, endPoint y: 184, distance: 5.1
click at [266, 188] on button "511" at bounding box center [268, 193] width 12 height 10
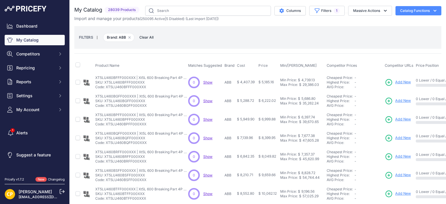
click at [400, 83] on span "Add New" at bounding box center [404, 83] width 16 height 6
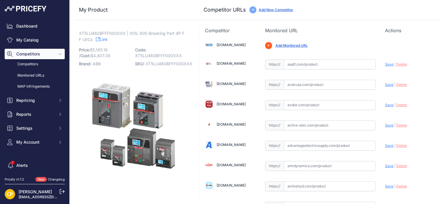
click at [160, 65] on span "XT5LU460BFFF000XXX" at bounding box center [169, 63] width 47 height 5
copy span "XT5LU460BFFF000XXX"
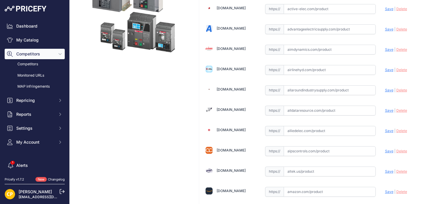
scroll to position [145, 0]
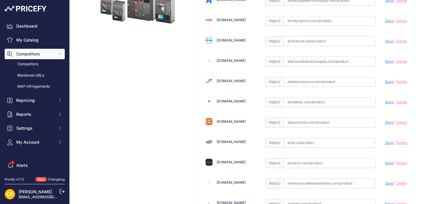
paste input "https://www.alldataresource.com/ABB-XT5LU460BFFF000XXX-Xt5L-600-Breaking-Part-4…"
click at [386, 80] on span "Save" at bounding box center [389, 82] width 8 height 4
type input "https://www.alldataresource.com/ABB-XT5LU460BFFF000XXX-Xt5L-600-Breaking-Part-4…"
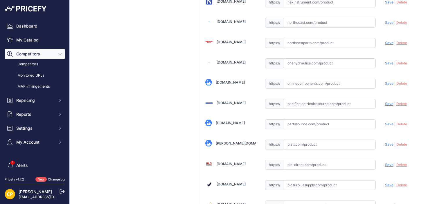
scroll to position [4500, 0]
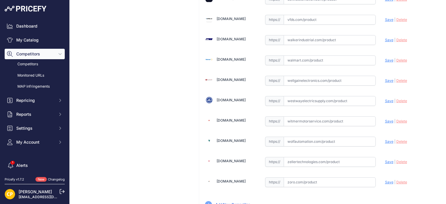
paste input "https://www.walkerindustrial.com/itemdetail/ABB%20XT5LU460BFFF000XXX"
click at [388, 38] on span "Save" at bounding box center [389, 40] width 8 height 4
type input "https://www.walkerindustrial.com/itemdetail/ABB%20XT5LU460BFFF000XXX?prirule_jd…"
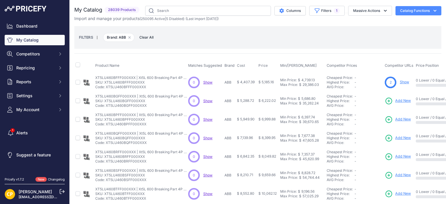
click at [402, 100] on span "Add New" at bounding box center [404, 101] width 16 height 6
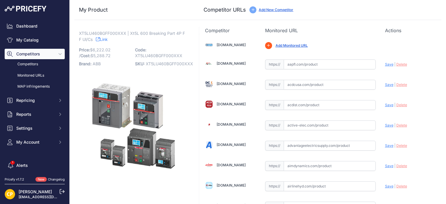
click at [160, 62] on span "XT5LU460BGFF000XXX" at bounding box center [169, 63] width 47 height 5
copy span "XT5LU460BGFF000XXX"
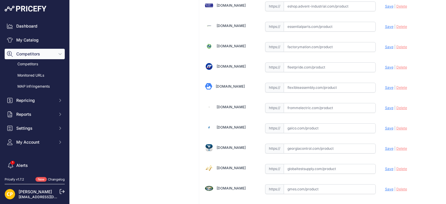
scroll to position [1366, 0]
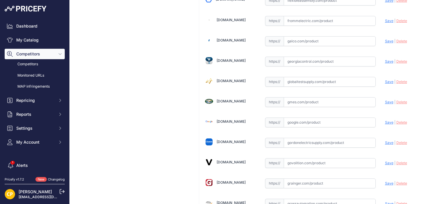
paste input "https://www.galco.com/xt5lu460bgff000xxx-abbg.html?utm_brand=ABB%20Control&utm_…"
drag, startPoint x: 385, startPoint y: 34, endPoint x: 380, endPoint y: 34, distance: 5.6
click at [385, 39] on span "Save" at bounding box center [389, 41] width 8 height 4
type input "https://www.galco.com/xt5lu460bgff000xxx-abbg.html?utm_brand=ABB+Control&utm_ca…"
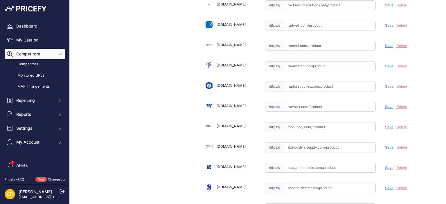
scroll to position [3117, 0]
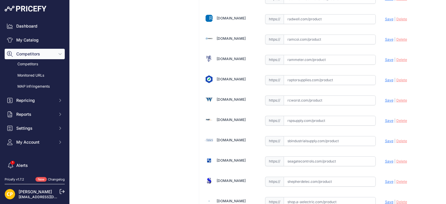
paste input "https://rspsupply.com/p-417247-abb-xt5lu460bgff000xxx-xt5-600-amp-4p-600-vac.as…"
click at [385, 119] on span "Save" at bounding box center [389, 121] width 8 height 4
type input "https://rspsupply.com/p-417247-abb-xt5lu460bgff000xxx-xt5-600-amp-4p-600-vac.as…"
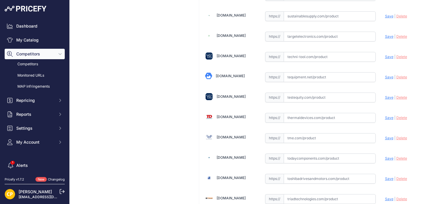
scroll to position [4500, 0]
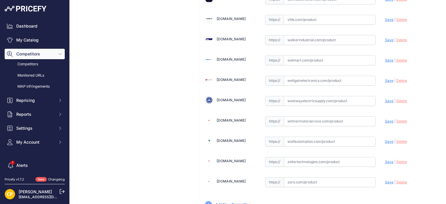
paste input "https://www.walkerindustrial.com/itemdetail/ABB%20XT5LU460BGFF000XXX"
click at [385, 38] on span "Save" at bounding box center [389, 40] width 8 height 4
type input "https://www.walkerindustrial.com/itemdetail/ABB%20XT5LU460BGFF000XXX?prirule_jd…"
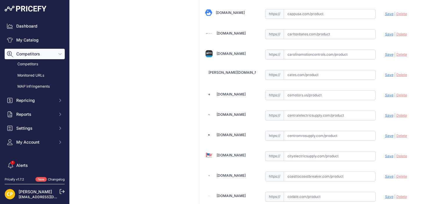
scroll to position [699, 0]
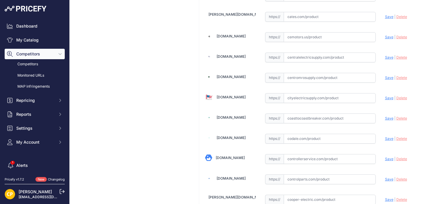
drag, startPoint x: 313, startPoint y: 79, endPoint x: 306, endPoint y: 76, distance: 8.0
paste input "https://www.centromrosupply.com/product/abb-XT5LU460BGFF000XXX?srsltid=AfmBOoqy…"
click at [385, 76] on span "Save" at bounding box center [389, 78] width 8 height 4
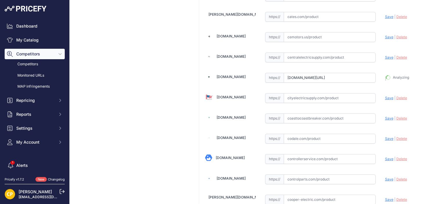
type input "https://www.centromrosupply.com/product/abb-XT5LU460BGFF000XXX?prirule_jdsnikfk…"
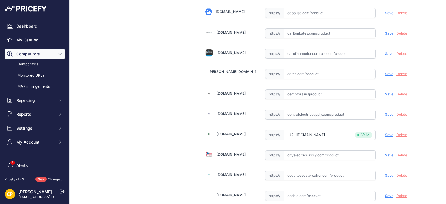
scroll to position [641, 0]
paste input "https://carolinamotioncontrols.com/buy/abb-electrification/XT5LU460BGFF000XXX/"
click at [385, 52] on span "Save" at bounding box center [389, 54] width 8 height 4
type input "https://carolinamotioncontrols.com/buy/abb-electrification/XT5LU460BGFF000XXX/?…"
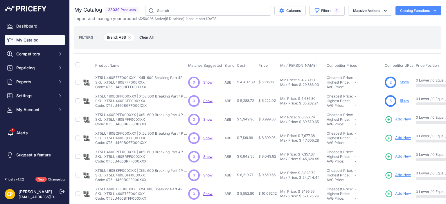
click at [399, 117] on span "Add New" at bounding box center [404, 120] width 16 height 6
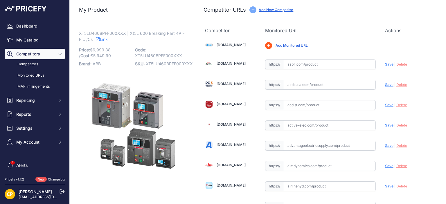
click at [172, 66] on span "XT5LU460BPFF000XXX" at bounding box center [169, 63] width 47 height 5
copy span "XT5LU460BPFF000XXX"
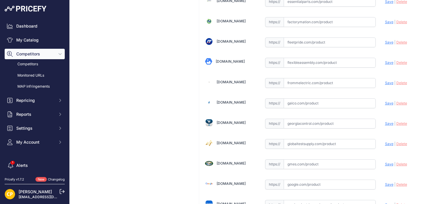
scroll to position [1308, 0]
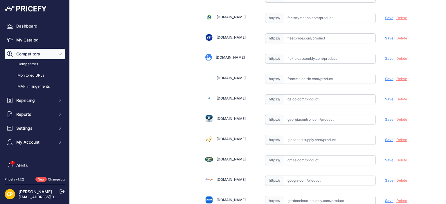
paste input "https://www.galco.com/xt5lu460bpff000xxx-abbg.html?srsltid=AfmBOoq3KGx7cpZMwq2b…"
drag, startPoint x: 383, startPoint y: 91, endPoint x: 328, endPoint y: 74, distance: 58.2
click at [385, 97] on span "Save" at bounding box center [389, 99] width 8 height 4
type input "https://www.galco.com/xt5lu460bpff000xxx-abbg.html?prirule_jdsnikfkfjsd=1137"
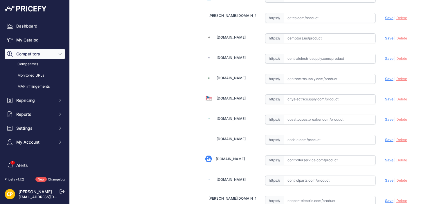
scroll to position [708, 0]
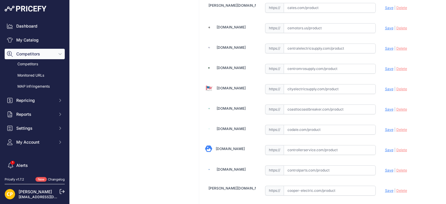
paste input "https://www.centromrosupply.com/product/abb-XT5LU460BPFF000XXX?srsltid=AfmBOorB…"
click at [385, 67] on span "Save" at bounding box center [389, 69] width 8 height 4
type input "https://www.centromrosupply.com/product/abb-XT5LU460BPFF000XXX?prirule_jdsnikfk…"
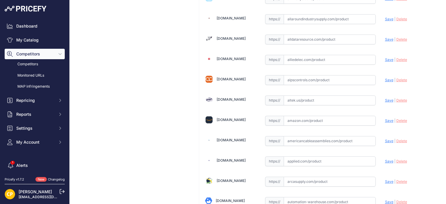
scroll to position [185, 0]
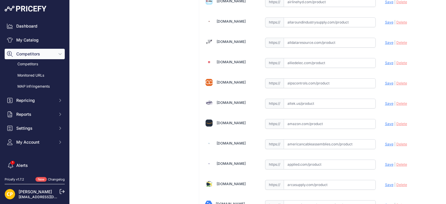
paste input "https://www.alldataresource.com/ABB-XT5LU460BPFF000XXX-Xt5L-600-Breaking-Part-4…"
click at [386, 41] on span "Save" at bounding box center [389, 42] width 8 height 4
type input "https://www.alldataresource.com/ABB-XT5LU460BPFF000XXX-Xt5L-600-Breaking-Part-4…"
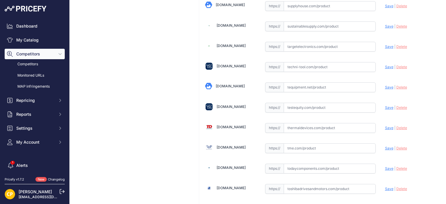
scroll to position [4500, 0]
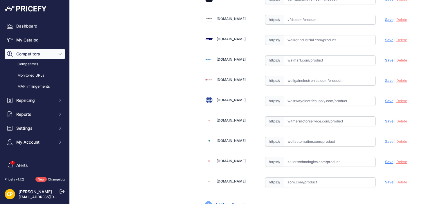
paste input "https://www.walkerindustrial.com/itemdetail/ABB%20XT5LU460BPFF000XXX"
click at [389, 38] on span "Save" at bounding box center [389, 40] width 8 height 4
type input "https://www.walkerindustrial.com/itemdetail/ABB%20XT5LU460BPFF000XXX?prirule_jd…"
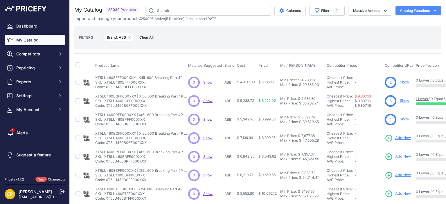
click at [402, 139] on span "Add New" at bounding box center [404, 138] width 16 height 6
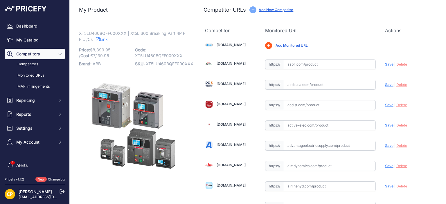
click at [183, 65] on span "XT5LU460BQFF000XXX" at bounding box center [170, 63] width 48 height 5
copy span "XT5LU460BQFF000XXX"
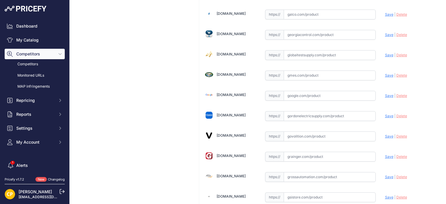
scroll to position [1382, 0]
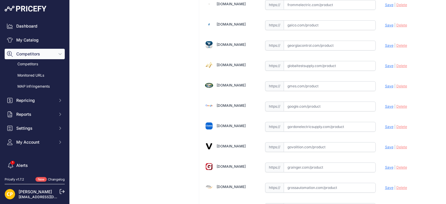
paste input "https://www.galco.com/xt5lu460bqff000xxx-abbg.html?utm_brand=ABB%20Control&utm_…"
click at [386, 23] on span "Save" at bounding box center [389, 25] width 8 height 4
type input "https://www.galco.com/xt5lu460bqff000xxx-abbg.html?utm_brand=ABB+Control&utm_ca…"
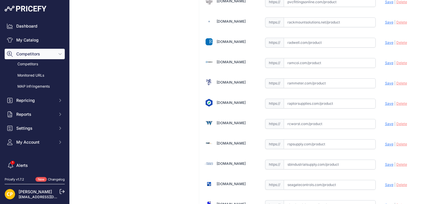
scroll to position [3095, 0]
paste input "https://rspsupply.com/p-417548-abb-xt5lu460bqff000xxx-xt5-600-amp-4p-600-vac.as…"
click at [386, 141] on span "Save" at bounding box center [389, 143] width 8 height 4
type input "https://rspsupply.com/p-417548-abb-xt5lu460bqff000xxx-xt5-600-amp-4p-600-vac.as…"
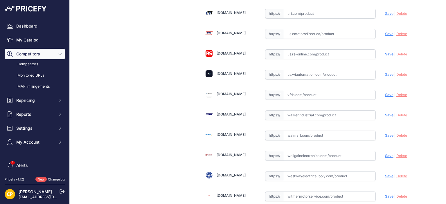
scroll to position [4500, 0]
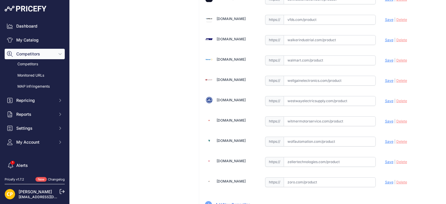
paste input "https://www.walkerindustrial.com/itemdetail/ABB%20XT5LU460BQFF000XXX"
click at [385, 38] on span "Save" at bounding box center [389, 40] width 8 height 4
type input "https://www.walkerindustrial.com/itemdetail/ABB%20XT5LU460BQFF000XXX?prirule_jd…"
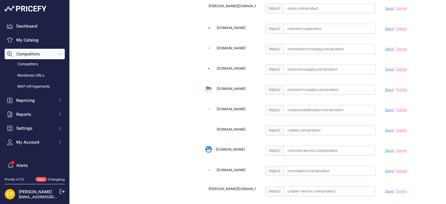
scroll to position [690, 0]
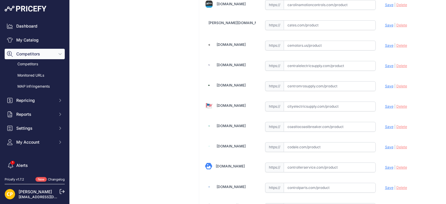
paste input "https://www.centromrosupply.com/product/abb-XT5LU460BQFF000XXX?srsltid=AfmBOopB…"
drag, startPoint x: 387, startPoint y: 80, endPoint x: 357, endPoint y: 71, distance: 30.6
click at [387, 84] on span "Save" at bounding box center [389, 86] width 8 height 4
type input "https://www.centromrosupply.com/product/abb-XT5LU460BQFF000XXX?prirule_jdsnikfk…"
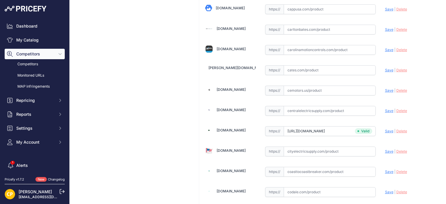
scroll to position [632, 0]
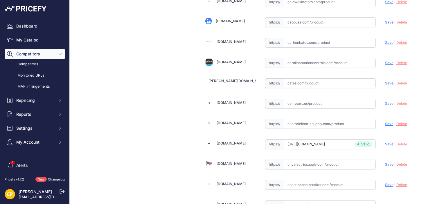
paste input "https://carolinamotioncontrols.com/buy/abb-electrification/XT5LU460BQFF000XXX/"
click at [385, 61] on span "Save" at bounding box center [389, 63] width 8 height 4
type input "https://carolinamotioncontrols.com/buy/abb-electrification/XT5LU460BQFF000XXX/?…"
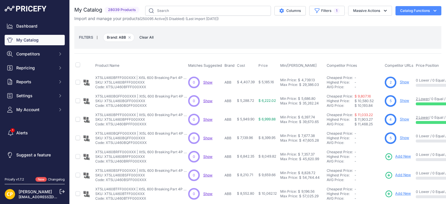
drag, startPoint x: 403, startPoint y: 157, endPoint x: 394, endPoint y: 156, distance: 8.7
click at [403, 157] on span "Add New" at bounding box center [404, 157] width 16 height 6
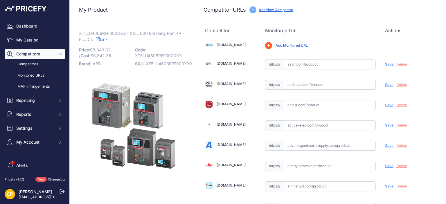
click at [157, 65] on span "XT5LU460BRFF000XXX" at bounding box center [169, 63] width 47 height 5
copy span "XT5LU460BRFF000XXX"
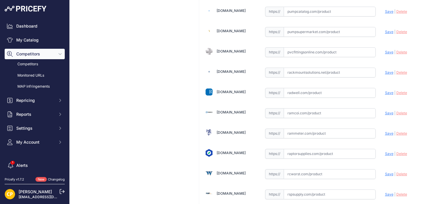
scroll to position [3074, 0]
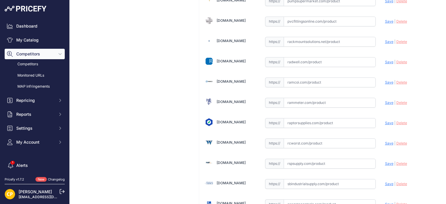
paste input "[URL][DOMAIN_NAME]"
click at [388, 162] on span "Save" at bounding box center [389, 164] width 8 height 4
type input "[URL][DOMAIN_NAME]"
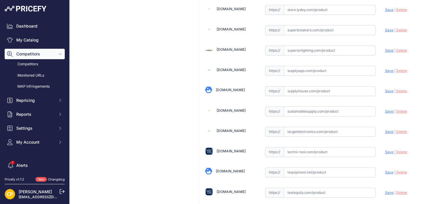
scroll to position [4500, 0]
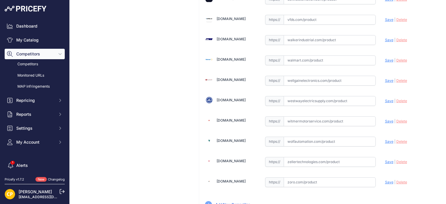
paste input "[URL][DOMAIN_NAME]"
click at [385, 38] on span "Save" at bounding box center [389, 40] width 8 height 4
type input "https://www.walkerindustrial.com/itemdetail/ABB%20XT5LU460BRFF000XXX?prirule_jd…"
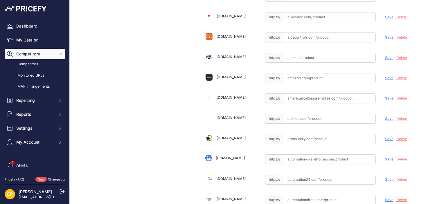
scroll to position [221, 0]
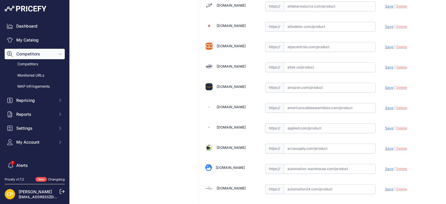
paste input "https://www.alldataresource.com/ABB-XT5LU460BRFF000XXX-Xt5L-600-Breaking-Part-4…"
click at [385, 5] on span "Save" at bounding box center [389, 6] width 8 height 4
type input "https://www.alldataresource.com/ABB-XT5LU460BRFF000XXX-Xt5L-600-Breaking-Part-4…"
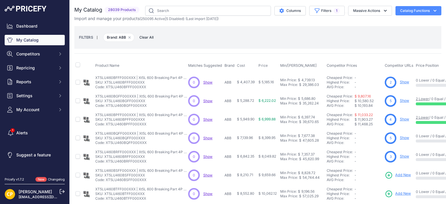
click at [405, 176] on span "Add New" at bounding box center [404, 176] width 16 height 6
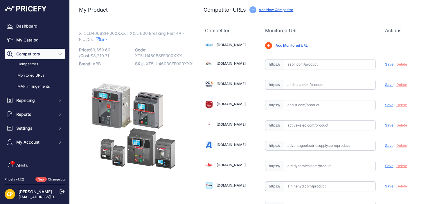
click at [161, 63] on span "XT5LU460BSFF000XXX" at bounding box center [169, 63] width 47 height 5
copy span "XT5LU460BSFF000XXX"
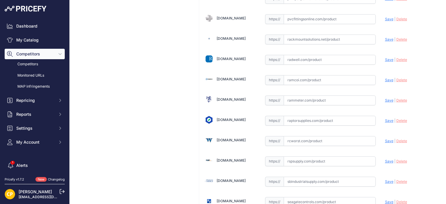
scroll to position [3164, 0]
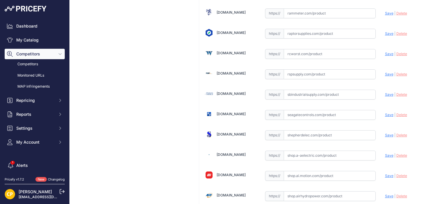
paste input "https://rspsupply.com/p-418281-abb-xt5lu460bsff000xxx-xt5-600-amp-4p-600-vac.as…"
click at [385, 72] on span "Save" at bounding box center [389, 74] width 8 height 4
type input "https://rspsupply.com/p-418281-abb-xt5lu460bsff000xxx-xt5-600-amp-4p-600-vac.as…"
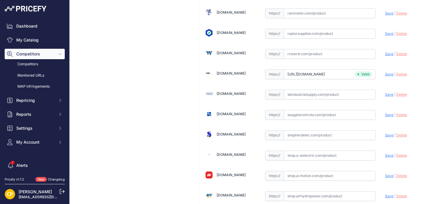
scroll to position [4500, 0]
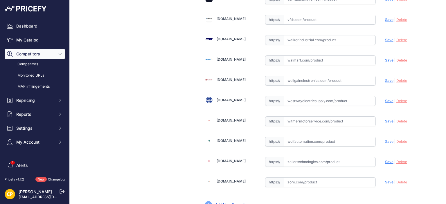
paste input "https://www.walkerindustrial.com/itemdetail/ABB%20XT5LU460BSFF000XXX"
click at [385, 38] on span "Save" at bounding box center [389, 40] width 8 height 4
type input "https://www.walkerindustrial.com/itemdetail/ABB%20XT5LU460BSFF000XXX?prirule_jd…"
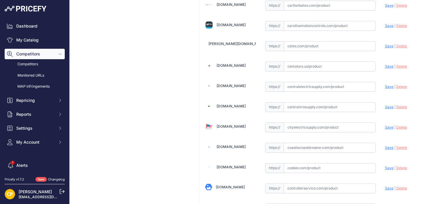
scroll to position [669, 0]
paste input "https://carolinamotioncontrols.com/buy/abb-electrification/XT5LU460BSFF000XXX/"
click at [386, 24] on span "Save" at bounding box center [389, 26] width 8 height 4
type input "https://carolinamotioncontrols.com/buy/abb-electrification/XT5LU460BSFF000XXX/?…"
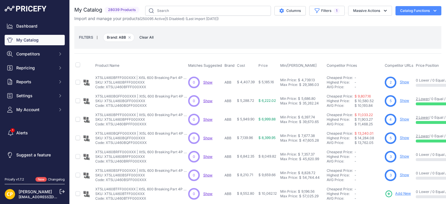
click at [403, 194] on span "Add New" at bounding box center [404, 194] width 16 height 6
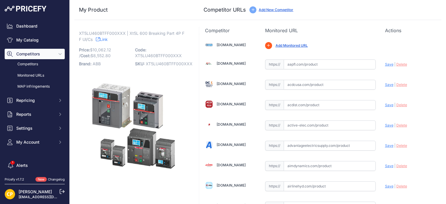
click at [169, 62] on span "XT5LU460BTFF000XXX" at bounding box center [169, 63] width 47 height 5
copy span "XT5LU460BTFF000XXX"
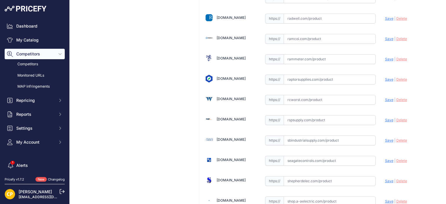
scroll to position [3185, 0]
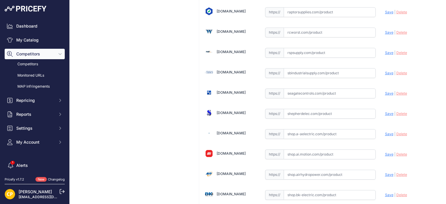
paste input "https://rspsupply.com/p-417756-abb-xt5lu460btff000xxx-xt5-600-amp-4p-600-vac.as…"
drag, startPoint x: 385, startPoint y: 34, endPoint x: 357, endPoint y: 33, distance: 27.6
click at [385, 51] on span "Save" at bounding box center [389, 53] width 8 height 4
type input "https://rspsupply.com/p-417756-abb-xt5lu460btff000xxx-xt5-600-amp-4p-600-vac.as…"
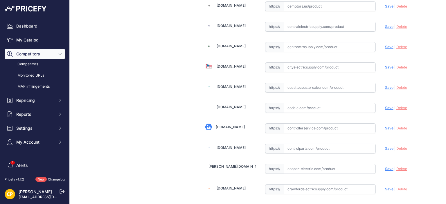
scroll to position [700, 0]
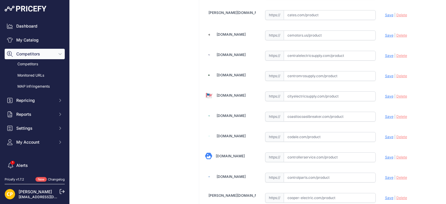
paste input "https://www.centromrosupply.com/product/abb-XT5LU460BTFF000XXX?srsltid=AfmBOoqJ…"
click at [387, 74] on span "Save" at bounding box center [389, 76] width 8 height 4
type input "https://www.centromrosupply.com/product/abb-XT5LU460BTFF000XXX?prirule_jdsnikfk…"
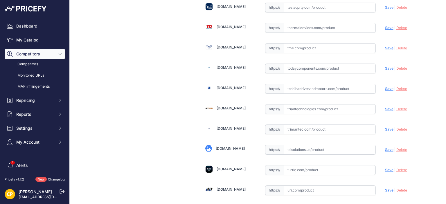
scroll to position [4500, 0]
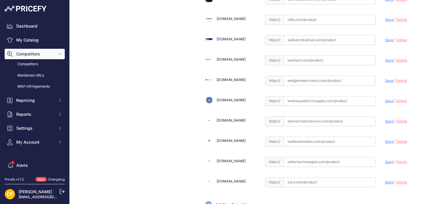
paste input "https://www.walkerindustrial.com/itemdetail/ABB%20XT5LU460BTFF000XXX"
click at [387, 38] on span "Save" at bounding box center [389, 40] width 8 height 4
type input "https://www.walkerindustrial.com/itemdetail/ABB%20XT5LU460BTFF000XXX?prirule_jd…"
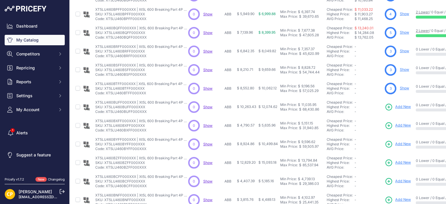
scroll to position [116, 0]
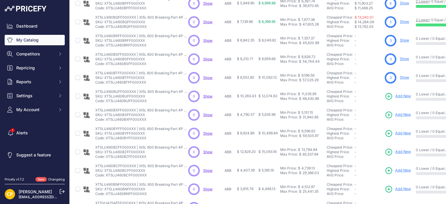
click at [400, 94] on span "Add New" at bounding box center [404, 97] width 16 height 6
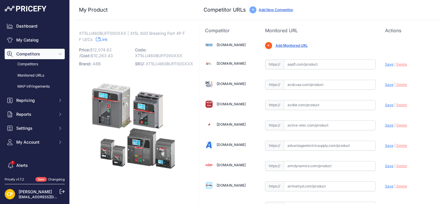
click at [171, 65] on span "XT5LU460BUFF000XXX" at bounding box center [169, 63] width 47 height 5
copy span "XT5LU460BUFF000XXX"
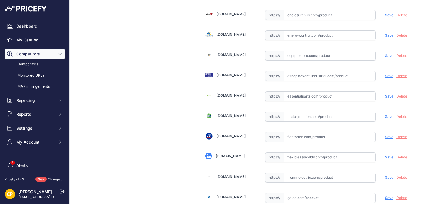
scroll to position [1279, 0]
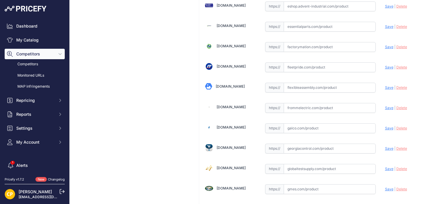
paste input "https://www.galco.com/xt5lu460buff000xxx-abbg.html?srsltid=AfmBOorS7UZqCvpVCsBF…"
click at [388, 126] on span "Save" at bounding box center [389, 128] width 8 height 4
type input "https://www.galco.com/xt5lu460buff000xxx-abbg.html?prirule_jdsnikfkfjsd=1137"
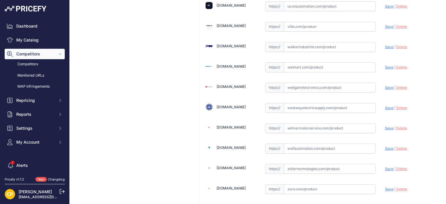
scroll to position [4500, 0]
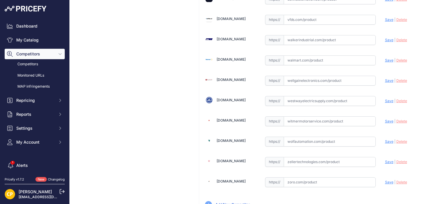
paste input "https://www.walkerindustrial.com/itemdetail/ABB%20XT5LU460BUFF000XXX"
click at [385, 38] on span "Save" at bounding box center [389, 40] width 8 height 4
type input "https://www.walkerindustrial.com/itemdetail/ABB%20XT5LU460BUFF000XXX?prirule_jd…"
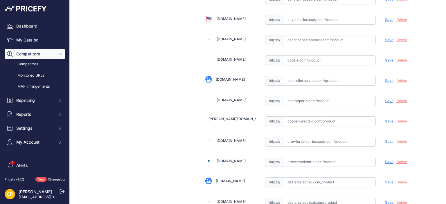
scroll to position [748, 0]
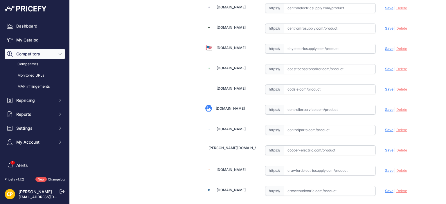
paste input "https://www.centromrosupply.com/product/abb-XT5LU460BUFF000XXX?srsltid=AfmBOopZ…"
click at [386, 26] on span "Save" at bounding box center [389, 28] width 8 height 4
type input "https://www.centromrosupply.com/product/abb-XT5LU460BUFF000XXX?prirule_jdsnikfk…"
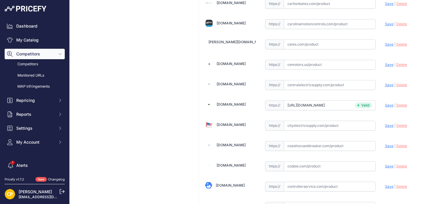
scroll to position [661, 0]
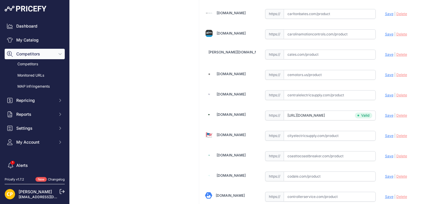
paste input "https://carolinamotioncontrols.com/buy/abb-electrification/XT5LU460BUFF000XXX/"
click at [385, 32] on span "Save" at bounding box center [389, 34] width 8 height 4
type input "https://carolinamotioncontrols.com/buy/abb-electrification/XT5LU460BUFF000XXX/?…"
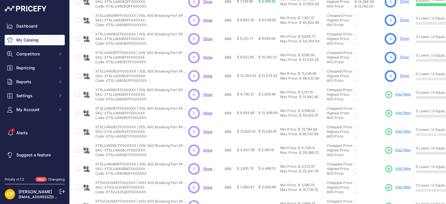
scroll to position [145, 0]
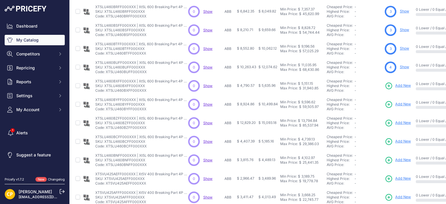
click at [407, 86] on span "Add New" at bounding box center [404, 86] width 16 height 6
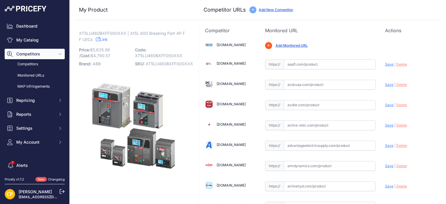
click at [157, 65] on span "XT5LU460BXFF000XXX" at bounding box center [169, 63] width 47 height 5
copy span "XT5LU460BXFF000XXX"
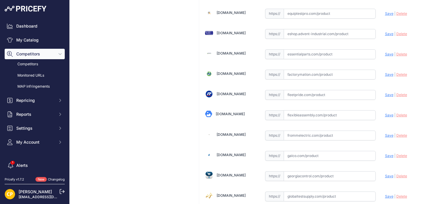
scroll to position [1308, 0]
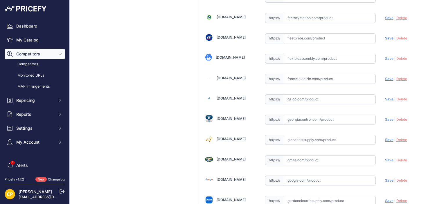
paste input "[URL][DOMAIN_NAME]"
click at [385, 97] on span "Save" at bounding box center [389, 99] width 8 height 4
type input "https://www.galco.com/xt5lu460bxff000xxx-abbg.html?prirule_jdsnikfkfjsd=1137"
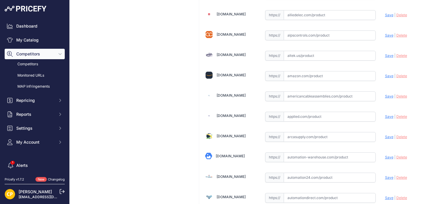
scroll to position [203, 0]
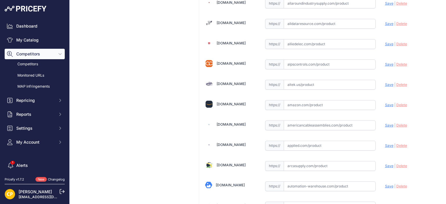
paste input "https://www.alldataresource.com/ABB-XT5LU460BXFF000XXX-Xt5L-600-Breaking-Part-4…"
click at [385, 22] on span "Save" at bounding box center [389, 24] width 8 height 4
type input "https://www.alldataresource.com/ABB-XT5LU460BXFF000XXX-Xt5L-600-Breaking-Part-4…"
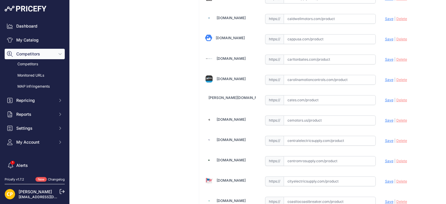
scroll to position [639, 0]
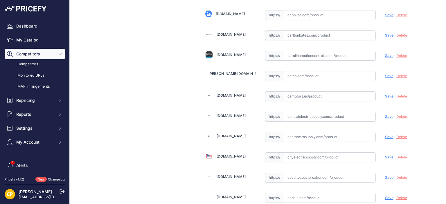
paste input "https://carolinamotioncontrols.com/buy/abb-electrification/XT5LU460BXFF000XXX/"
click at [385, 53] on span "Save" at bounding box center [389, 55] width 8 height 4
type input "https://carolinamotioncontrols.com/buy/abb-electrification/XT5LU460BXFF000XXX/?…"
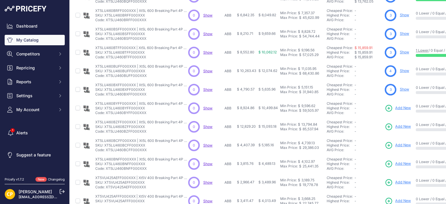
scroll to position [176, 0]
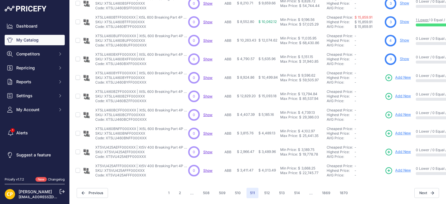
click at [400, 75] on span "Add New" at bounding box center [404, 78] width 16 height 6
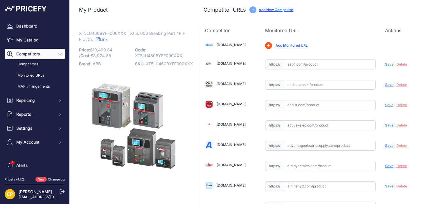
click at [176, 64] on span "XT5LU460BYFF000XXX" at bounding box center [169, 63] width 47 height 5
copy span "XT5LU460BYFF000XXX"
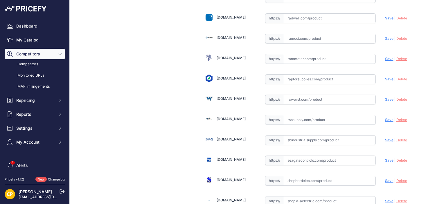
scroll to position [3143, 0]
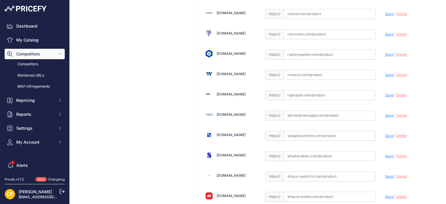
paste input "https://rspsupply.com/p-417757-abb-xt5lu460byff000xxx-xt5-600-amp-4p-600-vac.as…"
click at [386, 93] on span "Save" at bounding box center [389, 95] width 8 height 4
type input "https://rspsupply.com/p-417757-abb-xt5lu460byff000xxx-xt5-600-amp-4p-600-vac.as…"
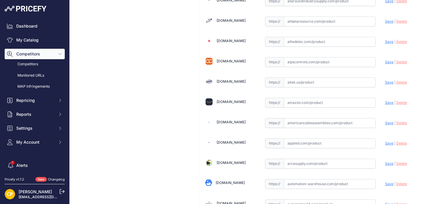
scroll to position [205, 0]
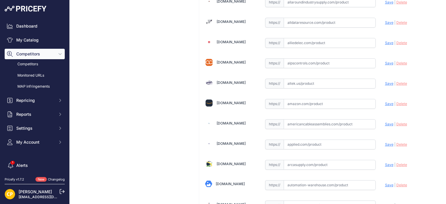
drag, startPoint x: 321, startPoint y: 26, endPoint x: 309, endPoint y: 22, distance: 13.1
paste input "https://www.alldataresource.com/ABB-XT5LU460BYFF000XXX-Xt5L-600-Breaking-Part-4…"
click at [385, 22] on span "Save" at bounding box center [389, 22] width 8 height 4
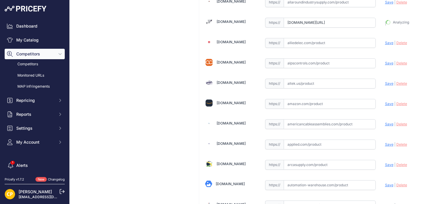
type input "https://www.alldataresource.com/ABB-XT5LU460BYFF000XXX-Xt5L-600-Breaking-Part-4…"
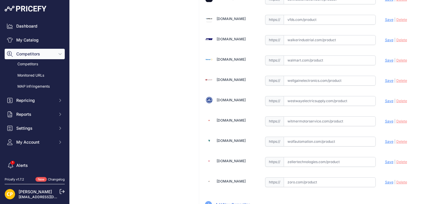
scroll to position [4500, 0]
paste input "https://www.walkerindustrial.com/itemdetail/ABB%20XT5LU460BYFF000XXX"
click at [385, 38] on span "Save" at bounding box center [389, 40] width 8 height 4
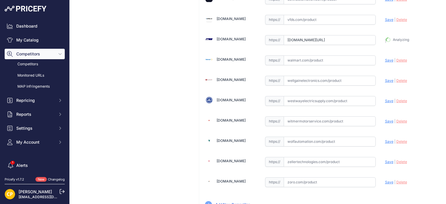
type input "https://www.walkerindustrial.com/itemdetail/ABB%20XT5LU460BYFF000XXX?prirule_jd…"
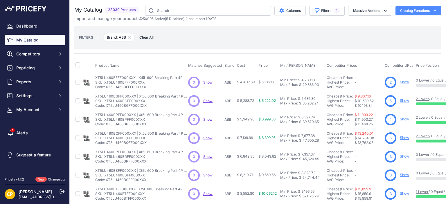
scroll to position [174, 0]
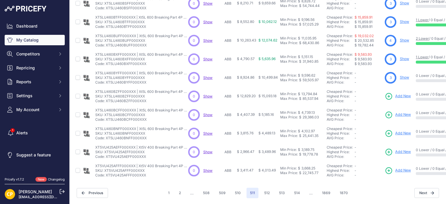
click at [407, 95] on span "Add New" at bounding box center [404, 97] width 16 height 6
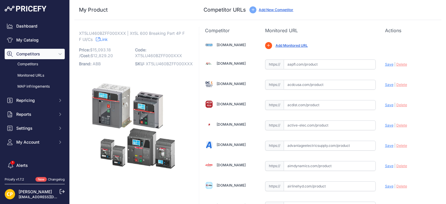
click at [158, 63] on span "XT5LU460BZFF000XXX" at bounding box center [169, 63] width 47 height 5
copy span "XT5LU460BZFF000XXX"
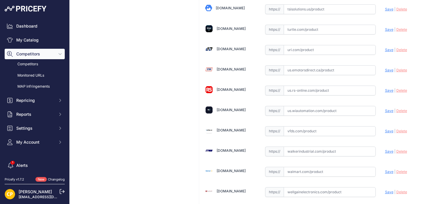
scroll to position [4423, 0]
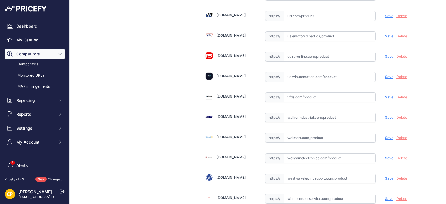
paste input "https://www.walkerindustrial.com/itemdetail/ABB%20XT5LU460BZFF000XXX"
click at [387, 115] on span "Save" at bounding box center [389, 117] width 8 height 4
type input "https://www.walkerindustrial.com/itemdetail/ABB%20XT5LU460BZFF000XXX?prirule_jd…"
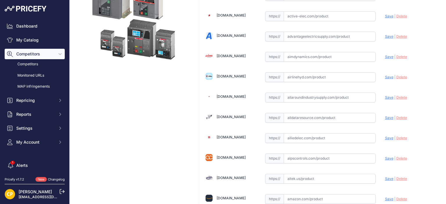
scroll to position [145, 0]
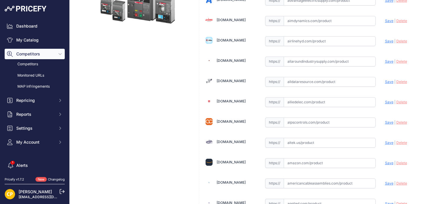
paste input "https://www.alldataresource.com/ABB-XT5LU460BZFF000XXX-Xt5L-600-Breaking-Part-4…"
click at [385, 81] on span "Save" at bounding box center [389, 82] width 8 height 4
type input "https://www.alldataresource.com/ABB-XT5LU460BZFF000XXX-Xt5L-600-Breaking-Part-4…"
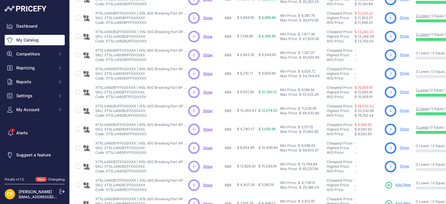
scroll to position [116, 0]
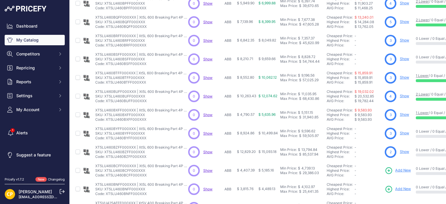
click at [403, 168] on span "Add New" at bounding box center [404, 171] width 16 height 6
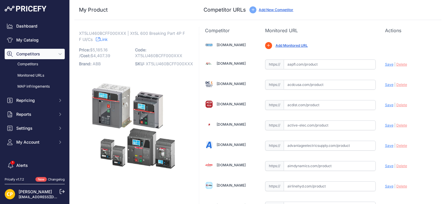
click at [150, 65] on span "XT5LU460BCFF000XXX" at bounding box center [169, 63] width 47 height 5
copy span "XT5LU460BCFF000XXX"
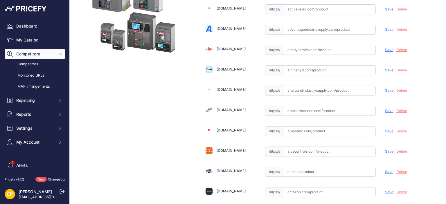
scroll to position [145, 0]
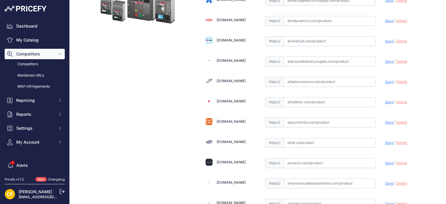
paste input "https://www.alldataresource.com/ABB-XT5LU460BCFF000XXX-Xt5L-600-Breaking-Part-4…"
click at [385, 80] on span "Save" at bounding box center [389, 82] width 8 height 4
type input "https://www.alldataresource.com/ABB-XT5LU460BCFF000XXX-Xt5L-600-Breaking-Part-4…"
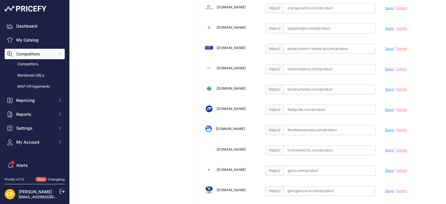
scroll to position [4500, 0]
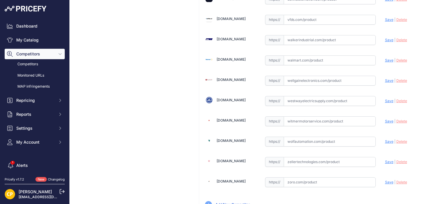
paste input "https://www.walkerindustrial.com/itemdetail/ABB%20XT5LU460BCFF000XXX"
click at [387, 38] on span "Save" at bounding box center [389, 40] width 8 height 4
type input "https://www.walkerindustrial.com/itemdetail/ABB%20XT5LU460BCFF000XXX?prirule_jd…"
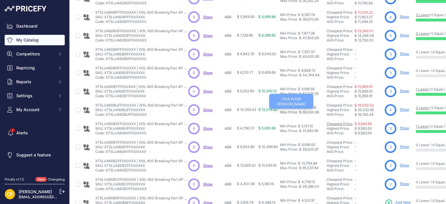
scroll to position [116, 0]
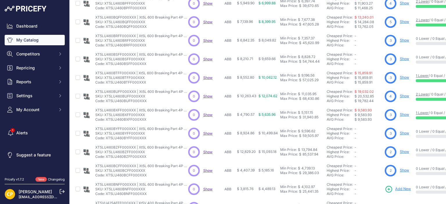
click at [402, 189] on span "Add New" at bounding box center [404, 190] width 16 height 6
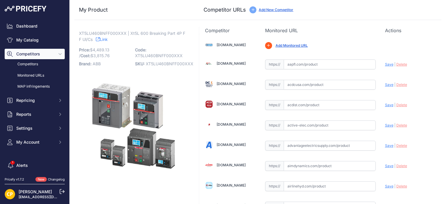
click at [148, 64] on span "XT5LU460BNFF000XXX" at bounding box center [170, 63] width 48 height 5
click at [149, 64] on span "XT5LU460BNFF000XXX" at bounding box center [170, 63] width 48 height 5
copy span "XT5LU460BNFF000XXX"
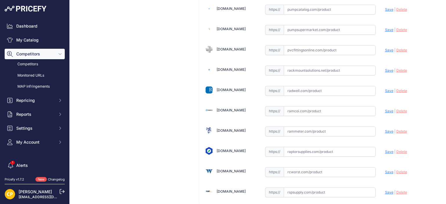
scroll to position [3104, 0]
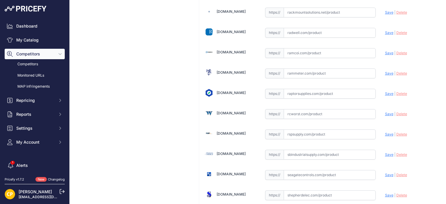
paste input "https://rspsupply.com/p-417007-abb-xt5lu460bnff000xxx-xt5-600-amp-4p-600-vac.as…"
click at [385, 132] on span "Save" at bounding box center [389, 134] width 8 height 4
type input "https://rspsupply.com/p-417007-abb-xt5lu460bnff000xxx-xt5-600-amp-4p-600-vac.as…"
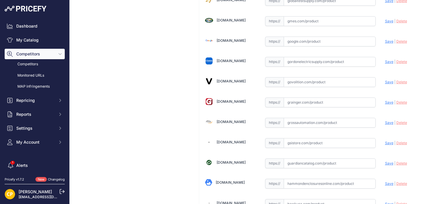
scroll to position [1389, 0]
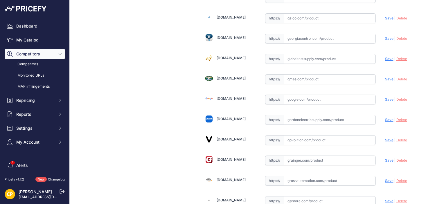
paste input "https://www.galco.com/xt5lu460bnff000xxx-abbg.html?utm_brand=ABB%20Control&utm_…"
click at [386, 16] on span "Save" at bounding box center [389, 18] width 8 height 4
type input "https://www.galco.com/xt5lu460bnff000xxx-abbg.html?utm_brand=ABB+Control&utm_ca…"
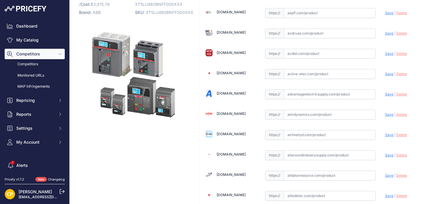
scroll to position [87, 0]
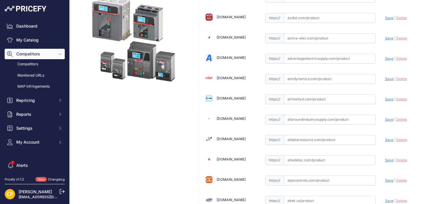
paste input "https://www.alldataresource.com/ABB-XT5LU460BNFF000XXX-Xt5L-600-Breaking-Part-4…"
click at [386, 139] on span "Save" at bounding box center [389, 140] width 8 height 4
type input "https://www.alldataresource.com/ABB-XT5LU460BNFF000XXX-Xt5L-600-Breaking-Part-4…"
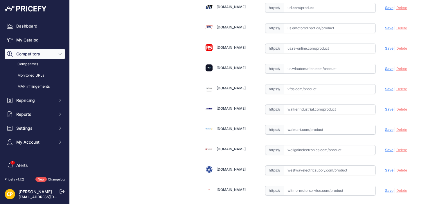
scroll to position [4500, 0]
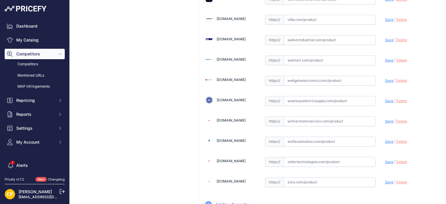
paste input "https://www.walkerindustrial.com/itemdetail/ABB%20XT5LU460BNFF000XXX"
click at [385, 38] on span "Save" at bounding box center [389, 40] width 8 height 4
type input "https://www.walkerindustrial.com/itemdetail/ABB%20XT5LU460BNFF000XXX?prirule_jd…"
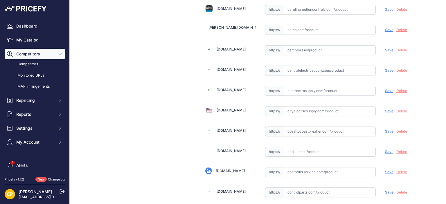
scroll to position [677, 0]
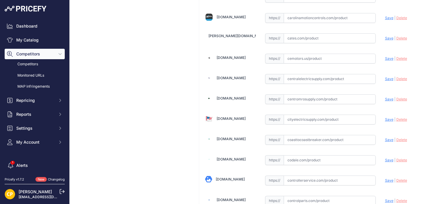
paste input "https://carolinamotioncontrols.com/buy/abb-electrification/XT5LU460BNFF000XXX/"
click at [387, 16] on span "Save" at bounding box center [389, 18] width 8 height 4
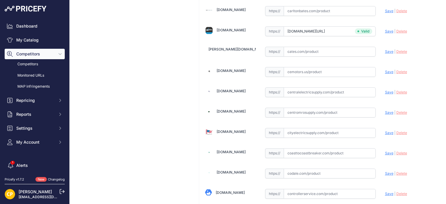
type input "https://carolinamotioncontrols.com/buy/abb-electrification/XT5LU460BNFF000XXX/?…"
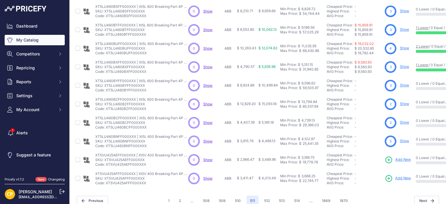
scroll to position [176, 0]
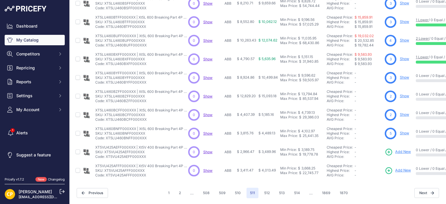
click at [401, 149] on span "Add New" at bounding box center [404, 152] width 16 height 6
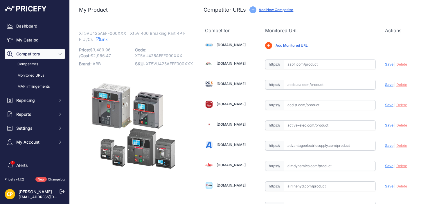
click at [153, 65] on span "XT5VU425AEFF000XXX" at bounding box center [169, 63] width 47 height 5
copy span "XT5VU425AEFF000XXX"
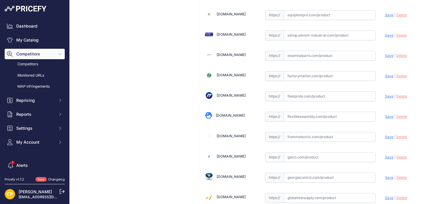
scroll to position [1308, 0]
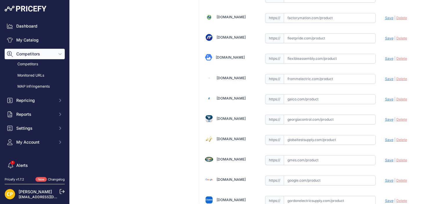
paste input "https://www.galco.com/xt5vu425aeff000xxx-abbg.html?srsltid=AfmBOoqQNu7rPiB7VqOd…"
click at [387, 97] on span "Save" at bounding box center [389, 99] width 8 height 4
type input "https://www.galco.com/xt5vu425aeff000xxx-abbg.html?prirule_jdsnikfkfjsd=1137"
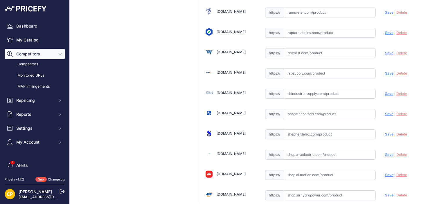
scroll to position [3165, 0]
paste input "https://rspsupply.com/p-417274-abb-xt5vu425aeff000xxx-xt5-250-amp-4p-600-vac.as…"
click at [385, 71] on span "Save" at bounding box center [389, 73] width 8 height 4
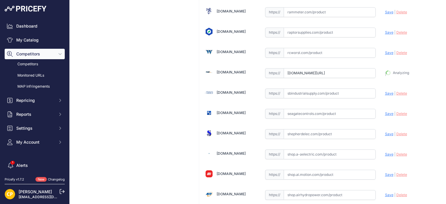
type input "https://rspsupply.com/p-417274-abb-xt5vu425aeff000xxx-xt5-250-amp-4p-600-vac.as…"
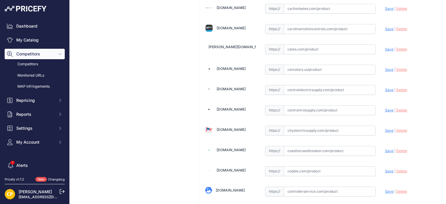
scroll to position [652, 0]
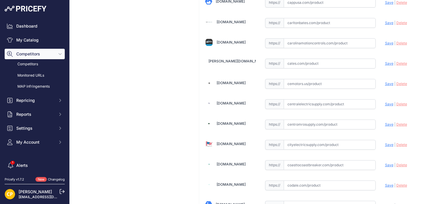
paste input "https://carolinamotioncontrols.com/buy/abb-electrification/XT5VU425AEFF000XXX/?…"
click at [387, 41] on span "Save" at bounding box center [389, 43] width 8 height 4
type input "https://carolinamotioncontrols.com/buy/abb-electrification/XT5VU425AEFF000XXX/?…"
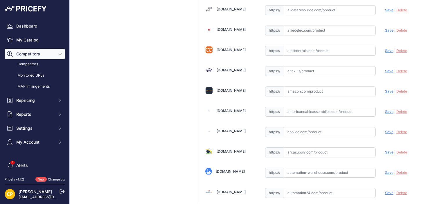
scroll to position [216, 0]
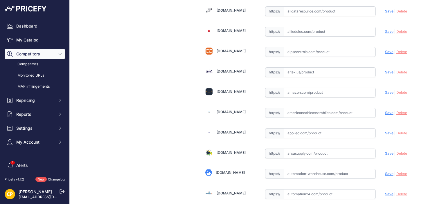
paste input "https://www.alldataresource.com/ABB-XT5VU425AEFF000XXX-Xt5V-400-Breaking-Part-4…"
click at [385, 10] on span "Save" at bounding box center [389, 11] width 8 height 4
type input "https://www.alldataresource.com/ABB-XT5VU425AEFF000XXX-Xt5V-400-Breaking-Part-4…"
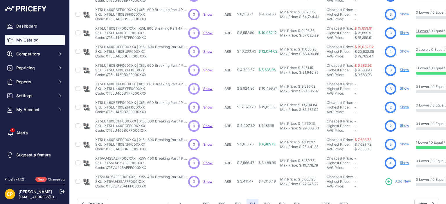
scroll to position [176, 0]
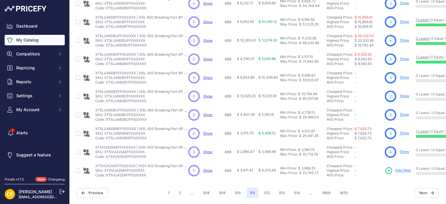
click at [404, 168] on span "Add New" at bounding box center [404, 171] width 16 height 6
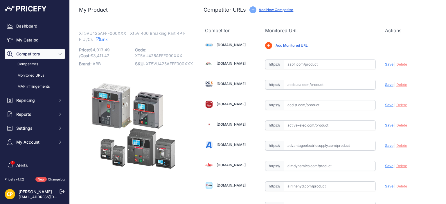
click at [159, 64] on span "XT5VU425AFFF000XXX" at bounding box center [169, 63] width 47 height 5
copy span "XT5VU425AFFF000XXX"
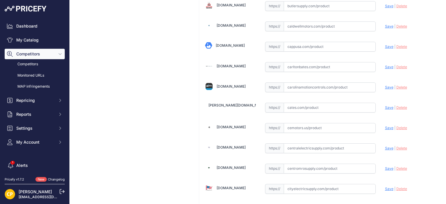
scroll to position [610, 0]
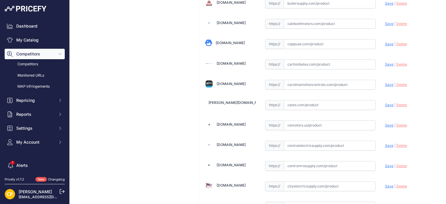
paste input "https://www.centromrosupply.com/product/abb-XT5VU425AFFF000XXX?srsltid=AfmBOoqL…"
drag, startPoint x: 384, startPoint y: 160, endPoint x: 364, endPoint y: 154, distance: 21.3
click at [385, 164] on span "Save" at bounding box center [389, 166] width 8 height 4
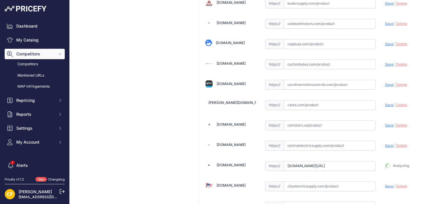
type input "https://www.centromrosupply.com/product/abb-XT5VU425AFFF000XXX?prirule_jdsnikfk…"
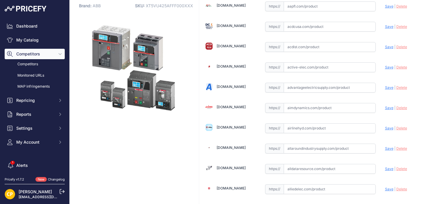
scroll to position [174, 0]
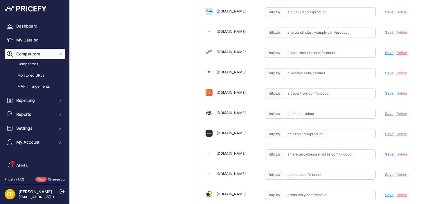
paste input "https://www.alldataresource.com/ABB-XT5VU425AFFF000XXX-Xt5V-400-Breaking-Part-4…"
click at [385, 51] on span "Save" at bounding box center [389, 53] width 8 height 4
type input "https://www.alldataresource.com/ABB-XT5VU425AFFF000XXX-Xt5V-400-Breaking-Part-4…"
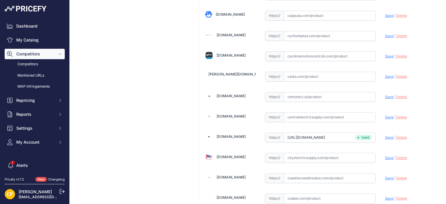
scroll to position [639, 0]
paste input "https://carolinamotioncontrols.com/buy/abb-electrification/XT5VU425AFFF000XXX/"
click at [387, 53] on span "Save" at bounding box center [389, 55] width 8 height 4
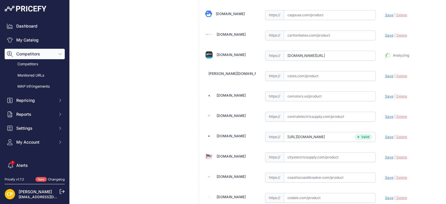
type input "https://carolinamotioncontrols.com/buy/abb-electrification/XT5VU425AFFF000XXX/?…"
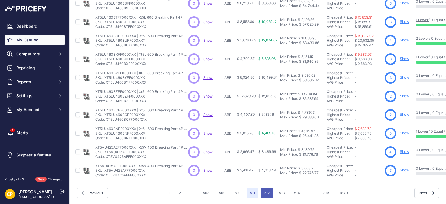
click at [263, 190] on button "512" at bounding box center [267, 193] width 12 height 10
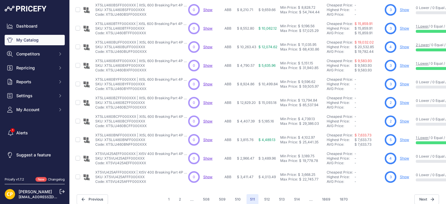
scroll to position [186, 0]
